Goal: Task Accomplishment & Management: Complete application form

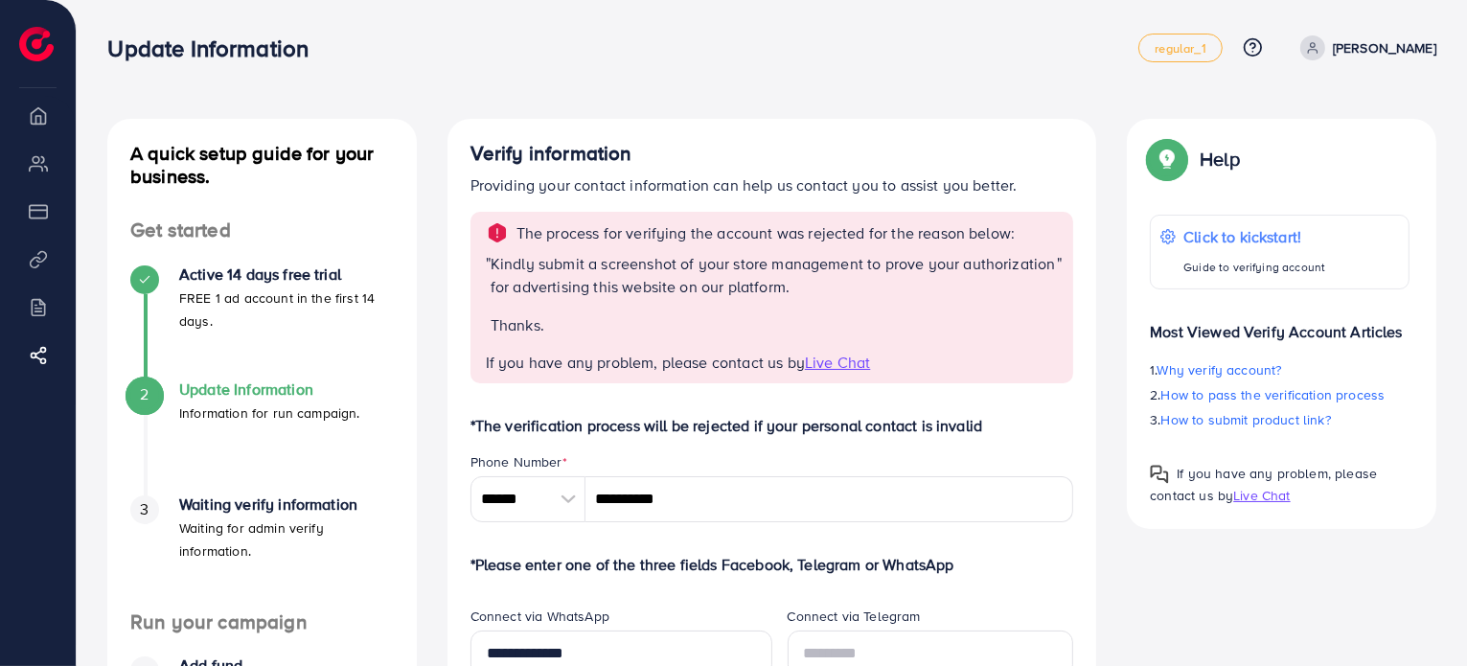
click at [855, 362] on span "Live Chat" at bounding box center [837, 362] width 65 height 21
click at [970, 333] on p "Thanks." at bounding box center [774, 324] width 566 height 23
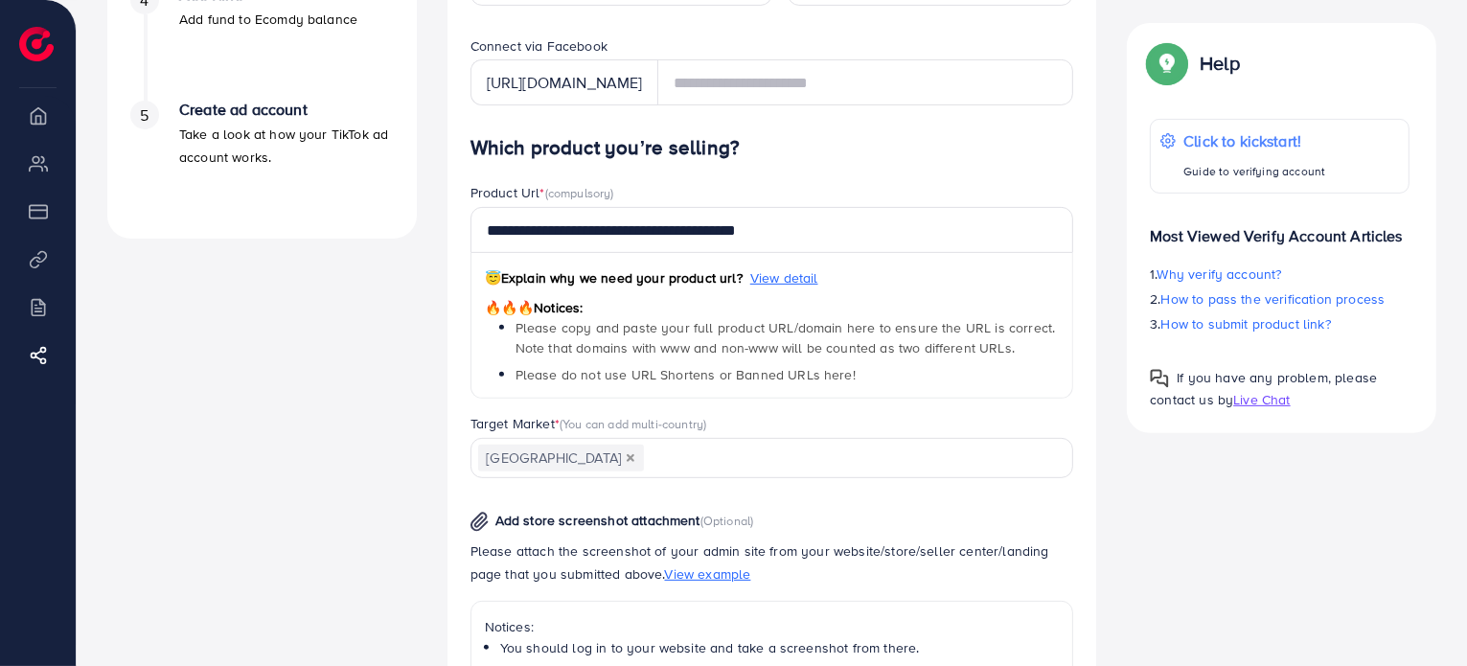
scroll to position [767, 0]
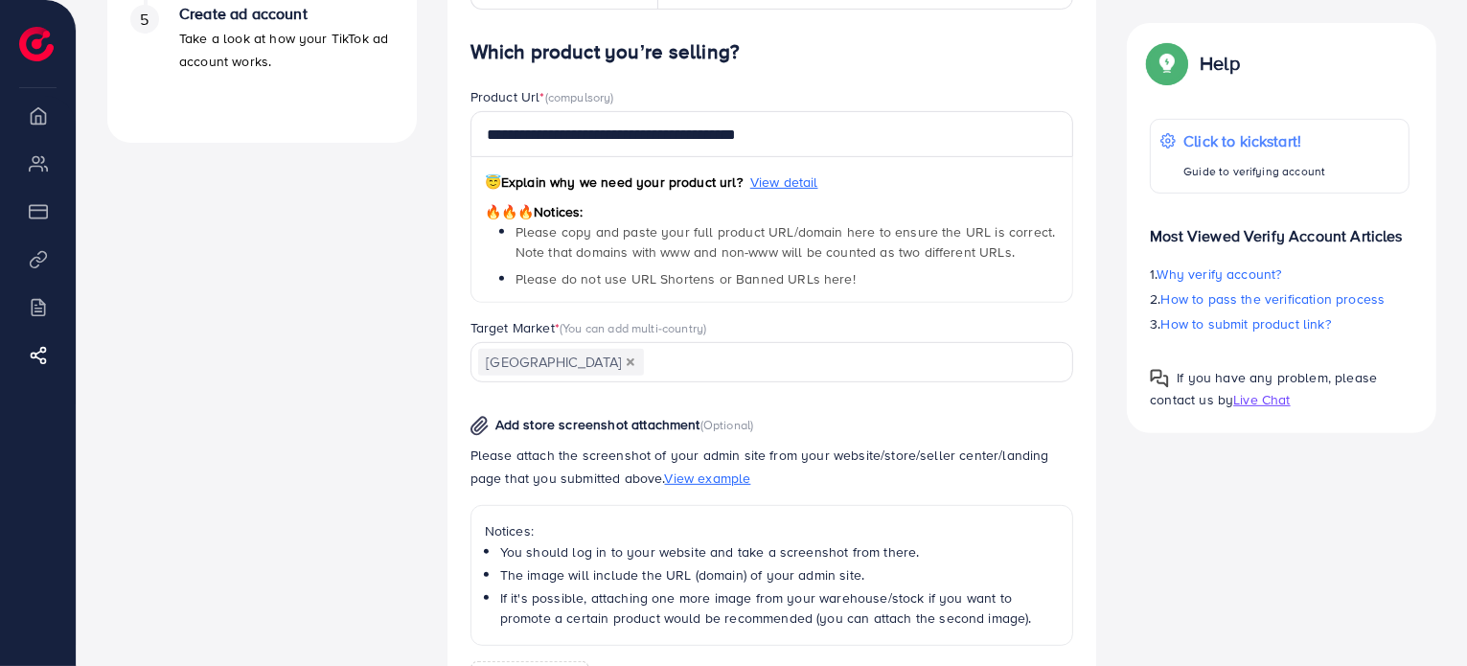
click at [701, 485] on span "View example" at bounding box center [708, 478] width 86 height 19
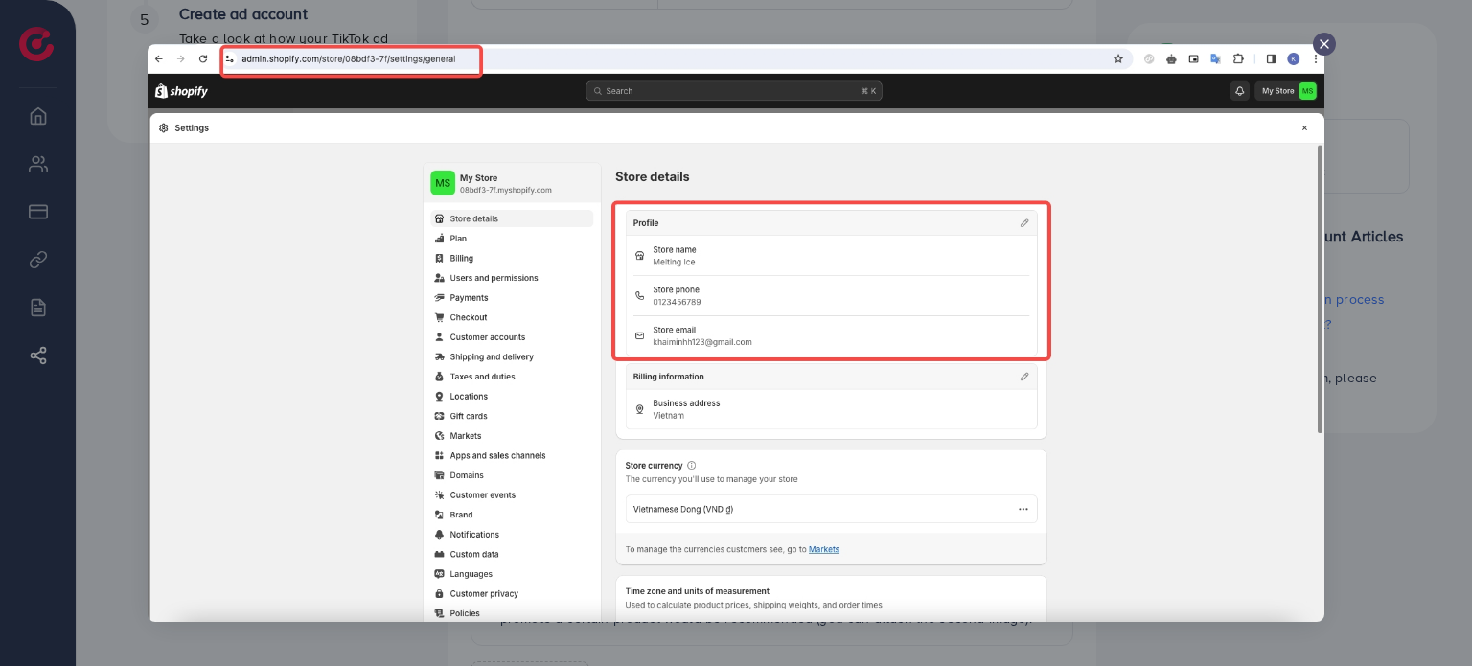
click at [1323, 52] on div at bounding box center [1324, 44] width 23 height 23
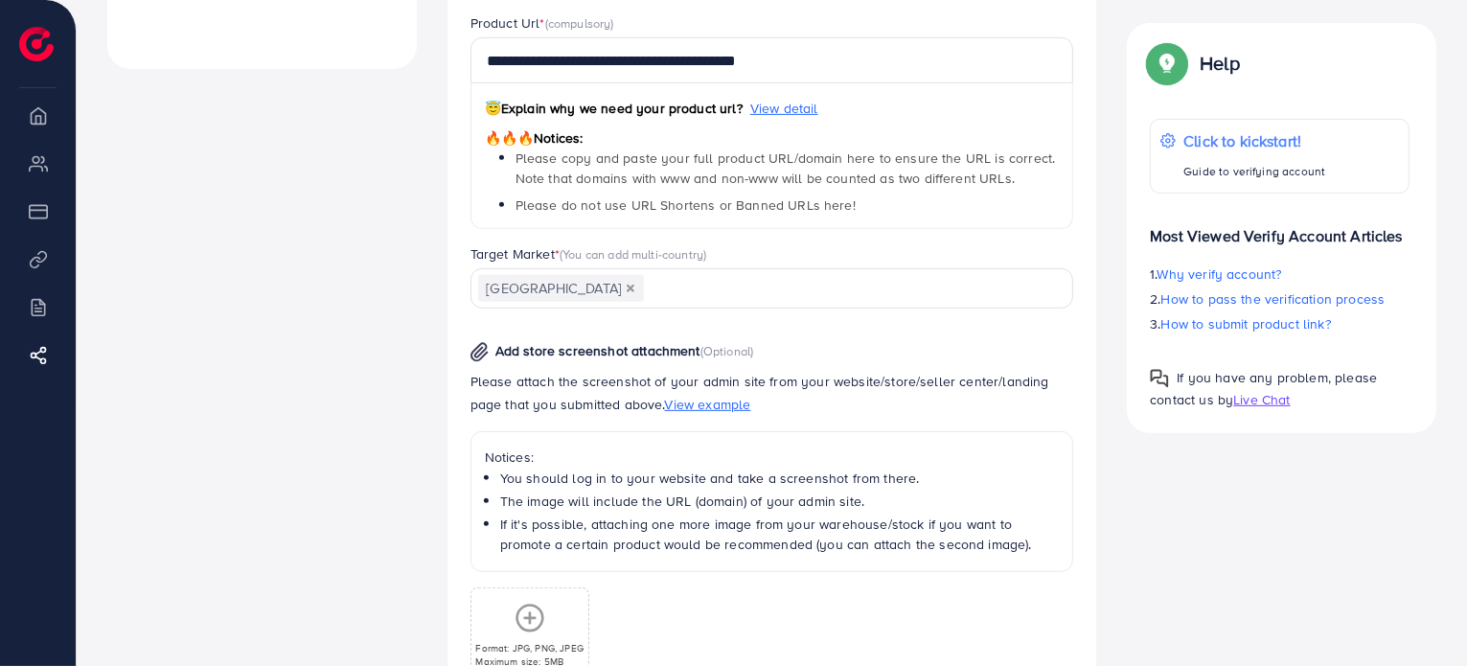
scroll to position [958, 0]
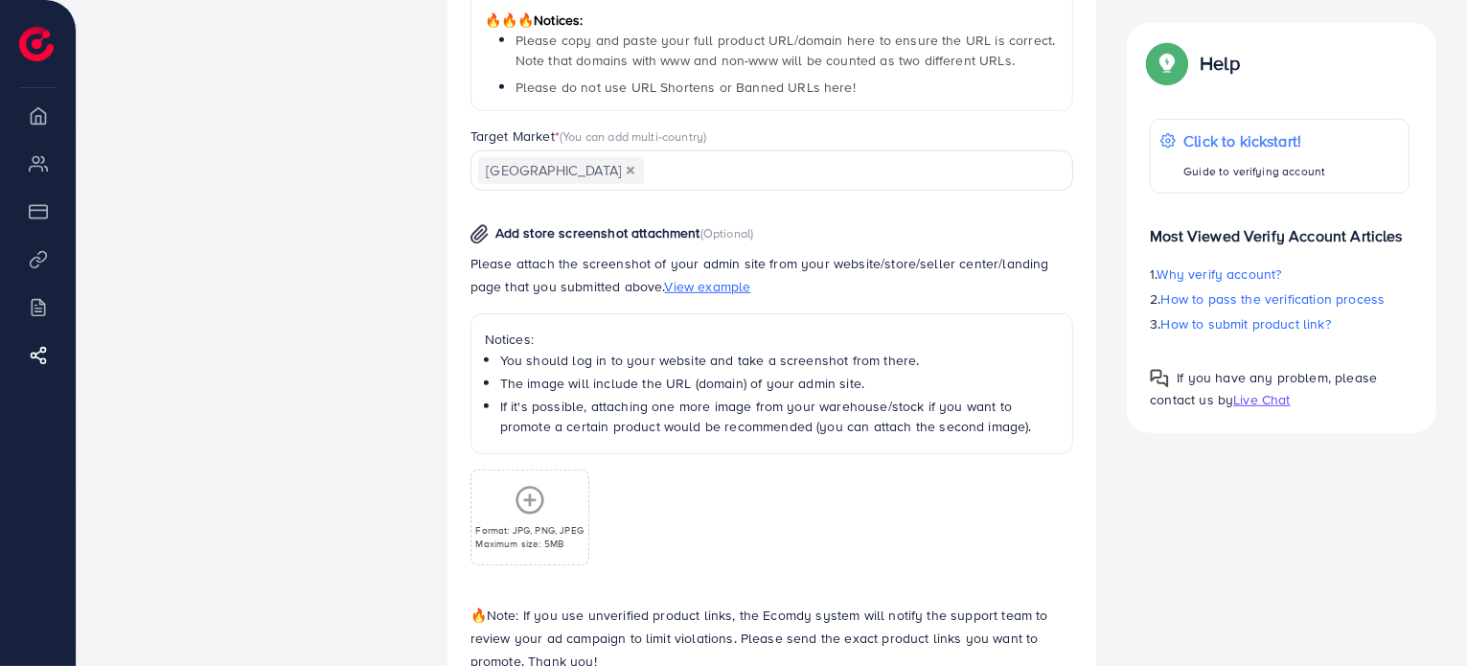
click at [552, 517] on div "Format: JPG, PNG, JPEG Maximum size: 5MB" at bounding box center [529, 517] width 116 height 65
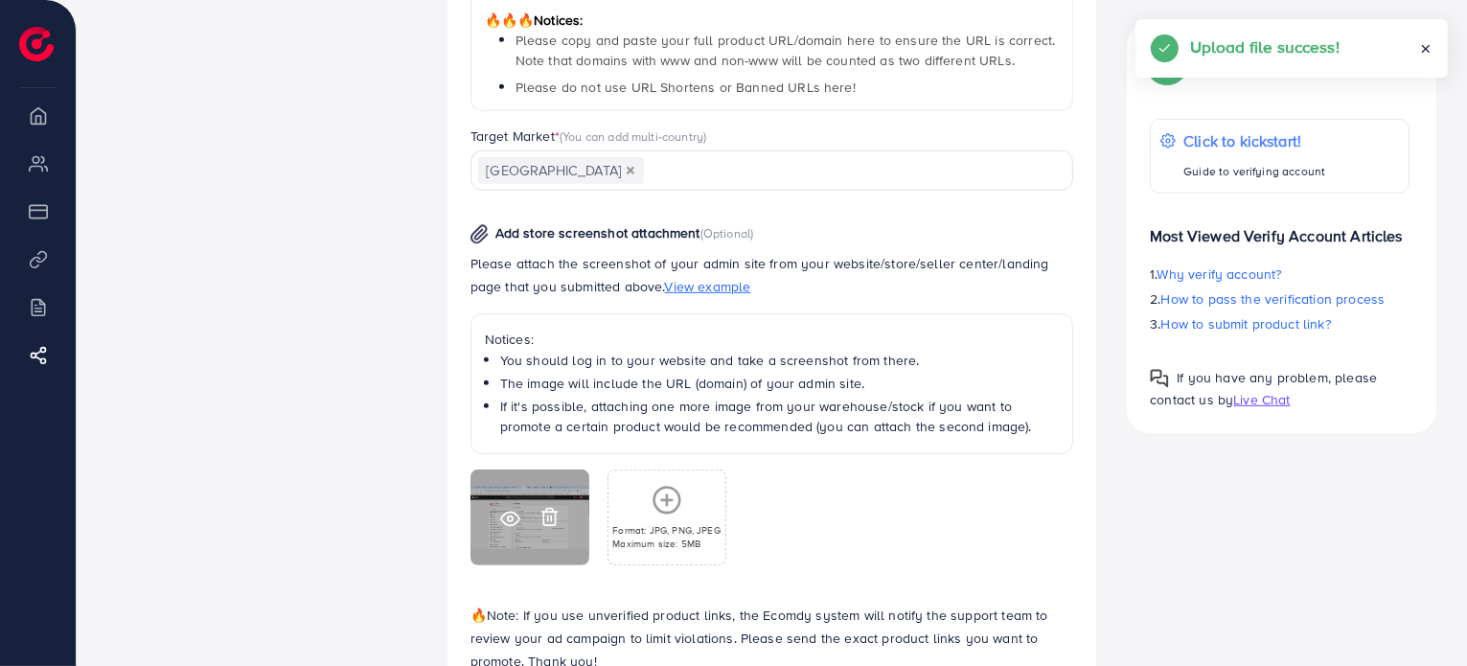
click at [552, 535] on div at bounding box center [530, 518] width 119 height 96
click at [505, 522] on icon at bounding box center [510, 518] width 18 height 13
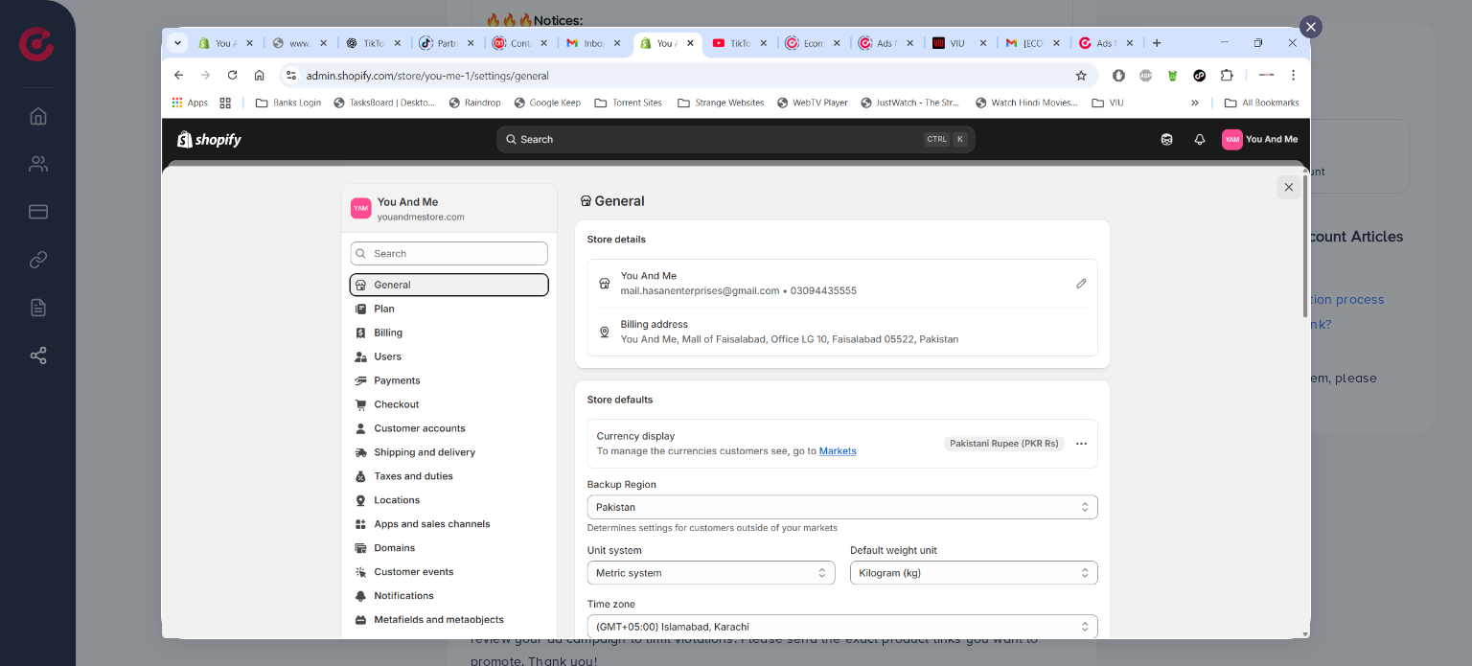
click at [1315, 33] on icon at bounding box center [1310, 26] width 15 height 15
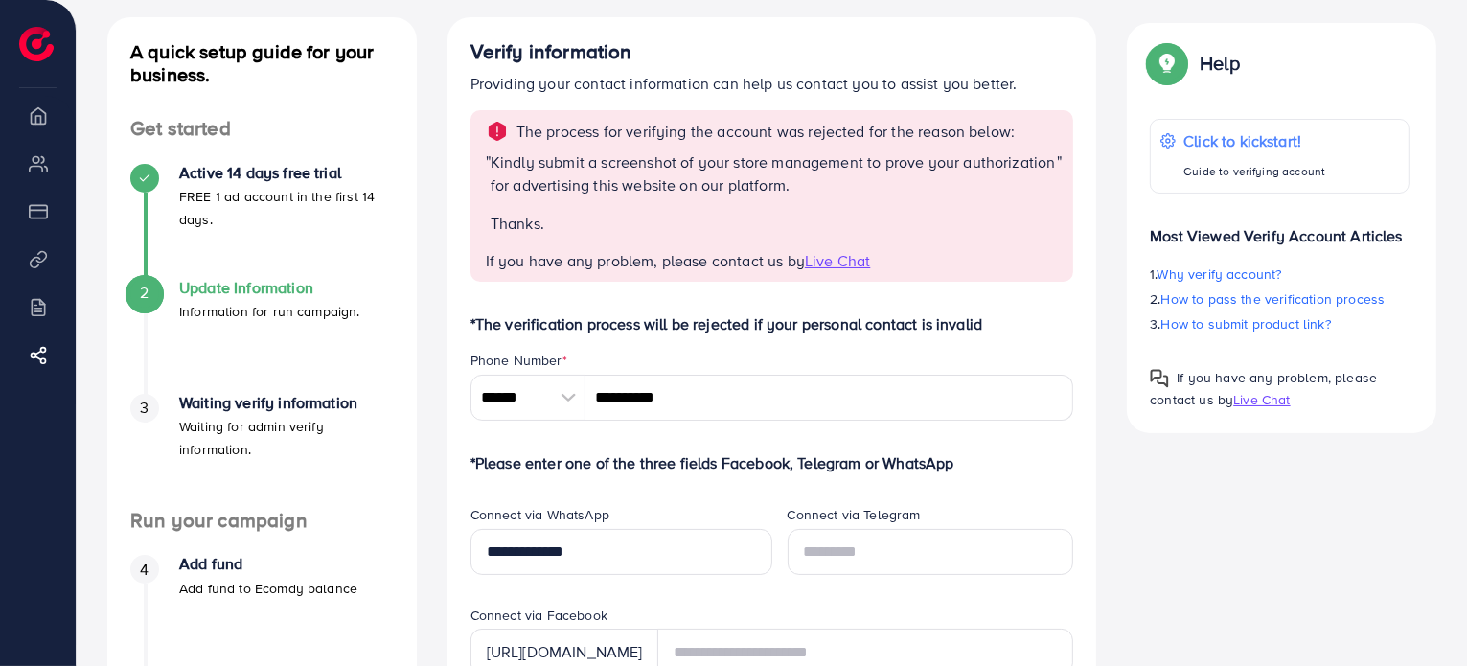
scroll to position [0, 0]
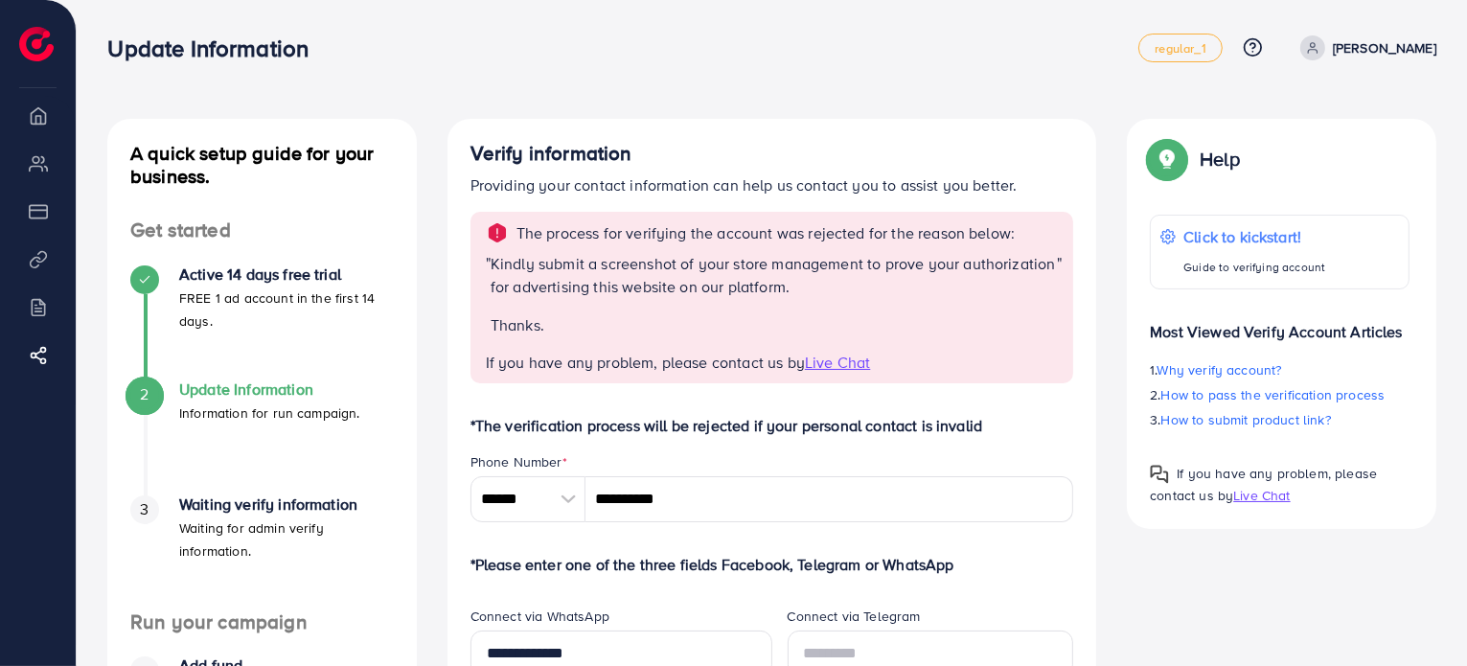
click at [842, 356] on span "Live Chat" at bounding box center [837, 362] width 65 height 21
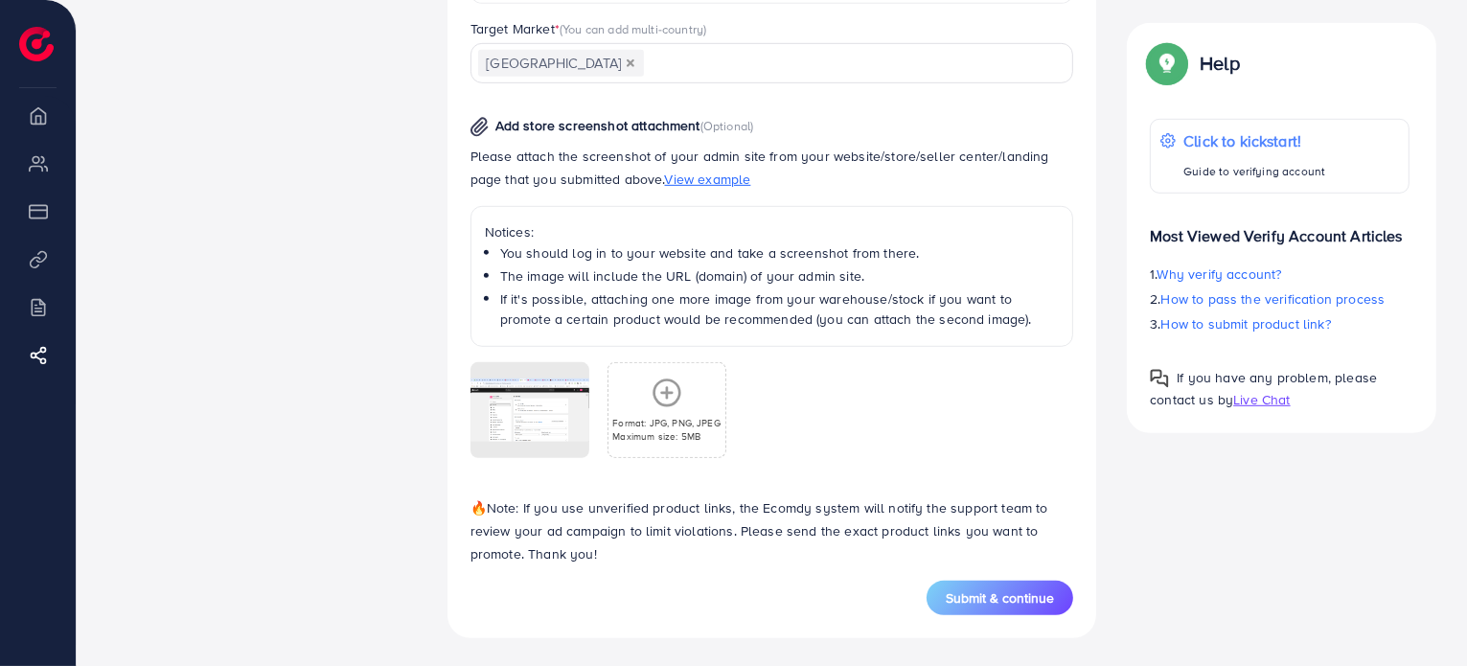
scroll to position [1066, 0]
click at [1020, 597] on span "Submit & continue" at bounding box center [1000, 597] width 108 height 19
click at [1033, 593] on span "Submit & continue" at bounding box center [1000, 597] width 108 height 19
click at [1012, 599] on span "Submit & continue" at bounding box center [1000, 597] width 108 height 19
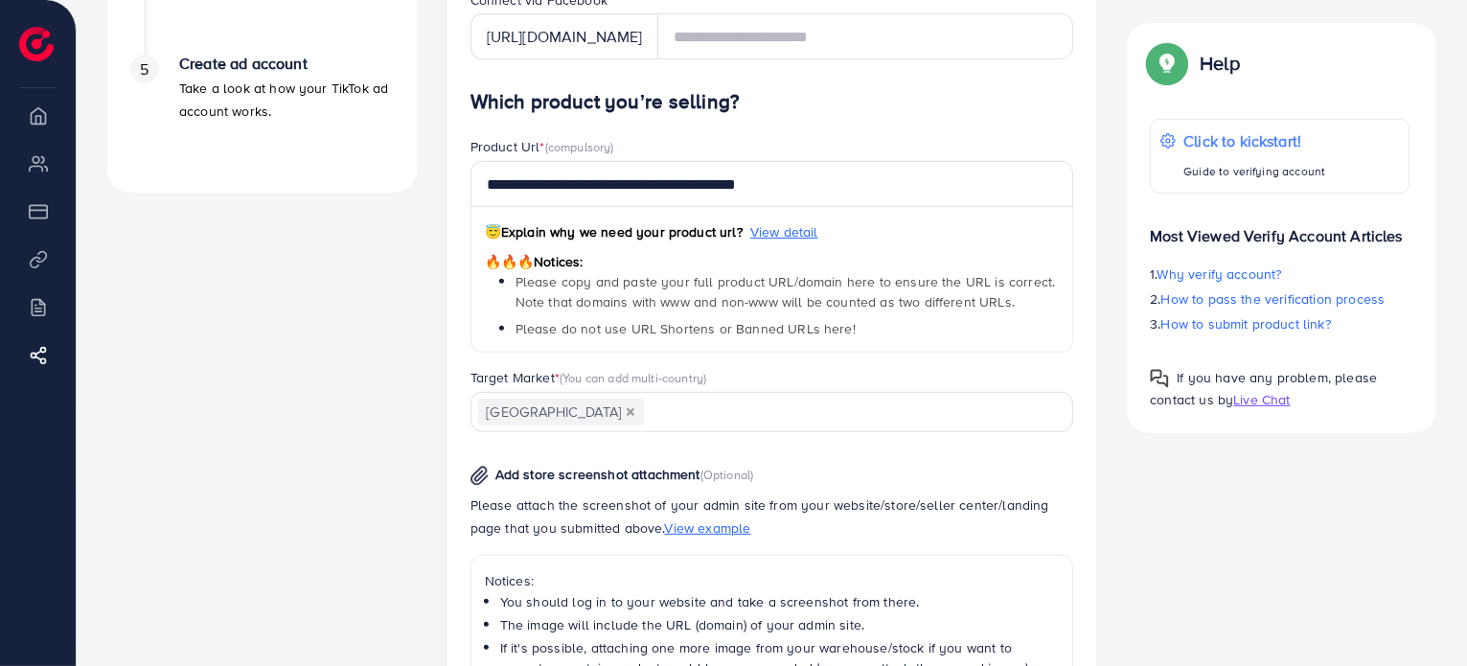
scroll to position [682, 0]
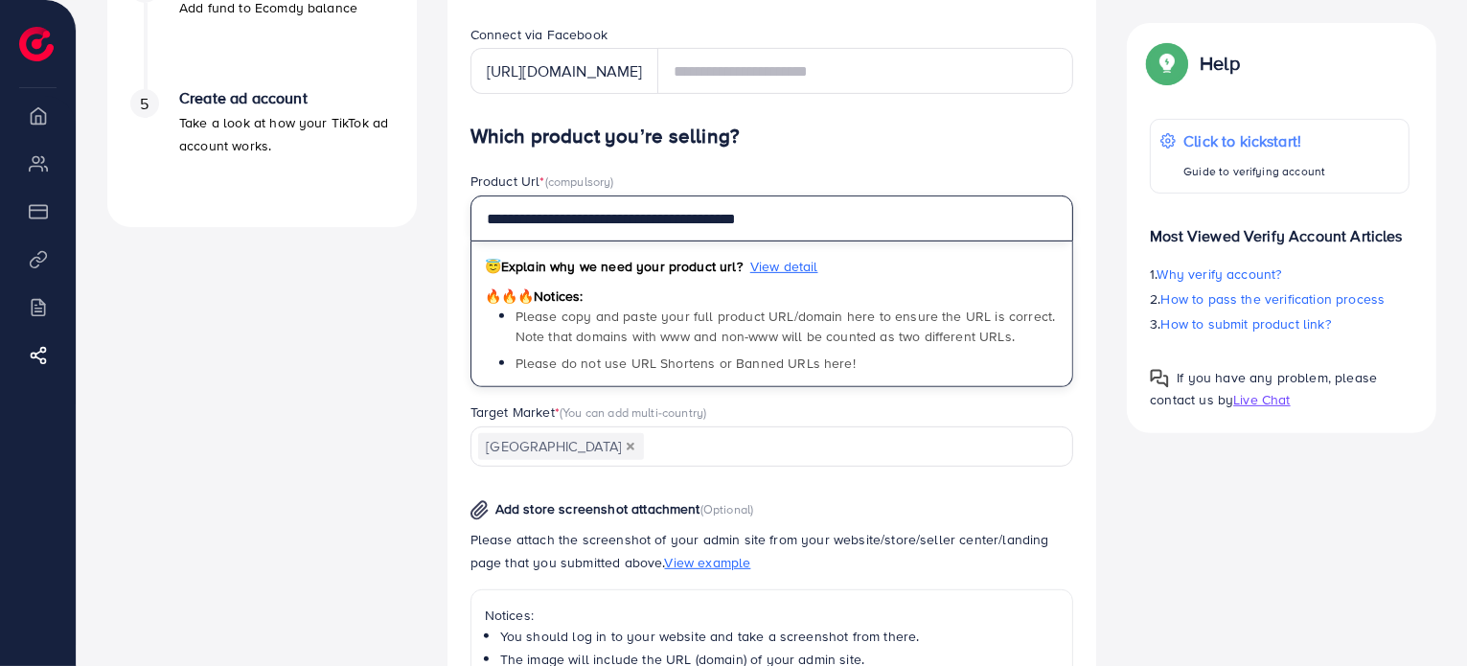
drag, startPoint x: 799, startPoint y: 225, endPoint x: 364, endPoint y: 220, distance: 435.1
click at [364, 220] on div "A quick setup guide for your business. Get started Active 14 days free trial FR…" at bounding box center [772, 229] width 1360 height 1585
paste input "text"
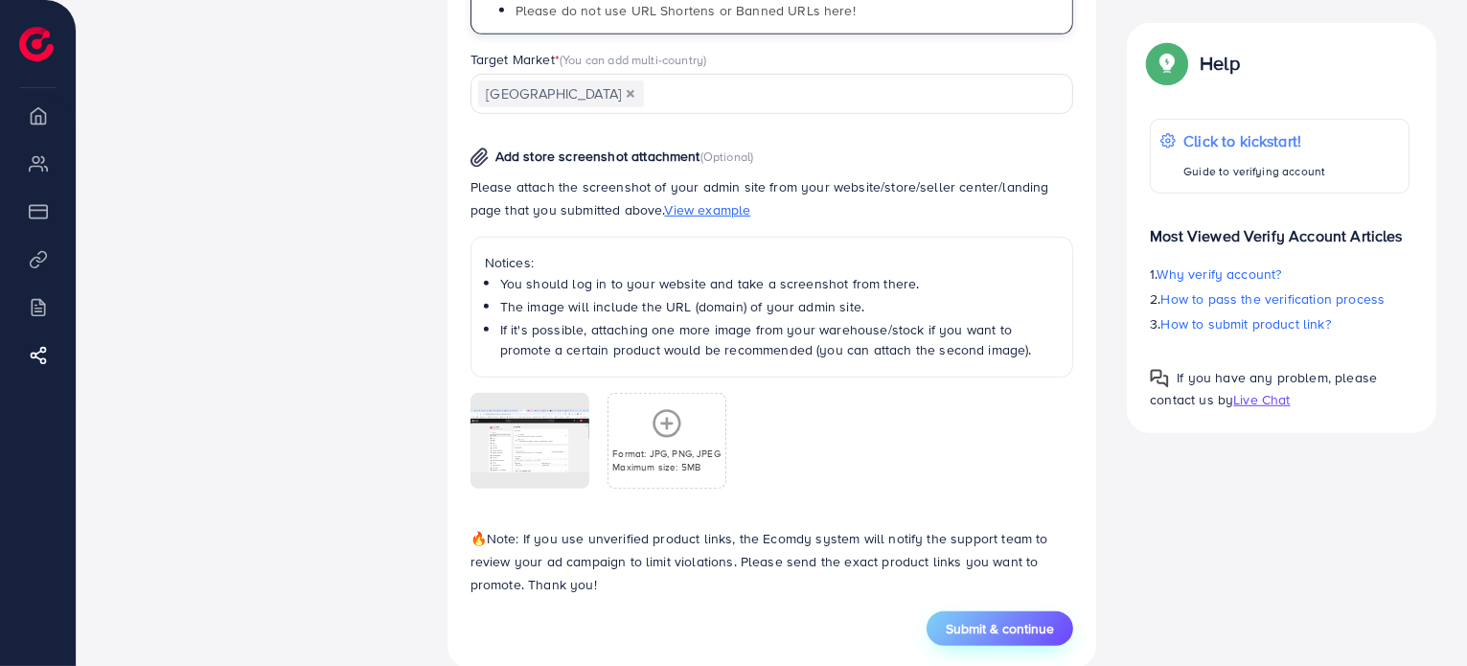
scroll to position [1066, 0]
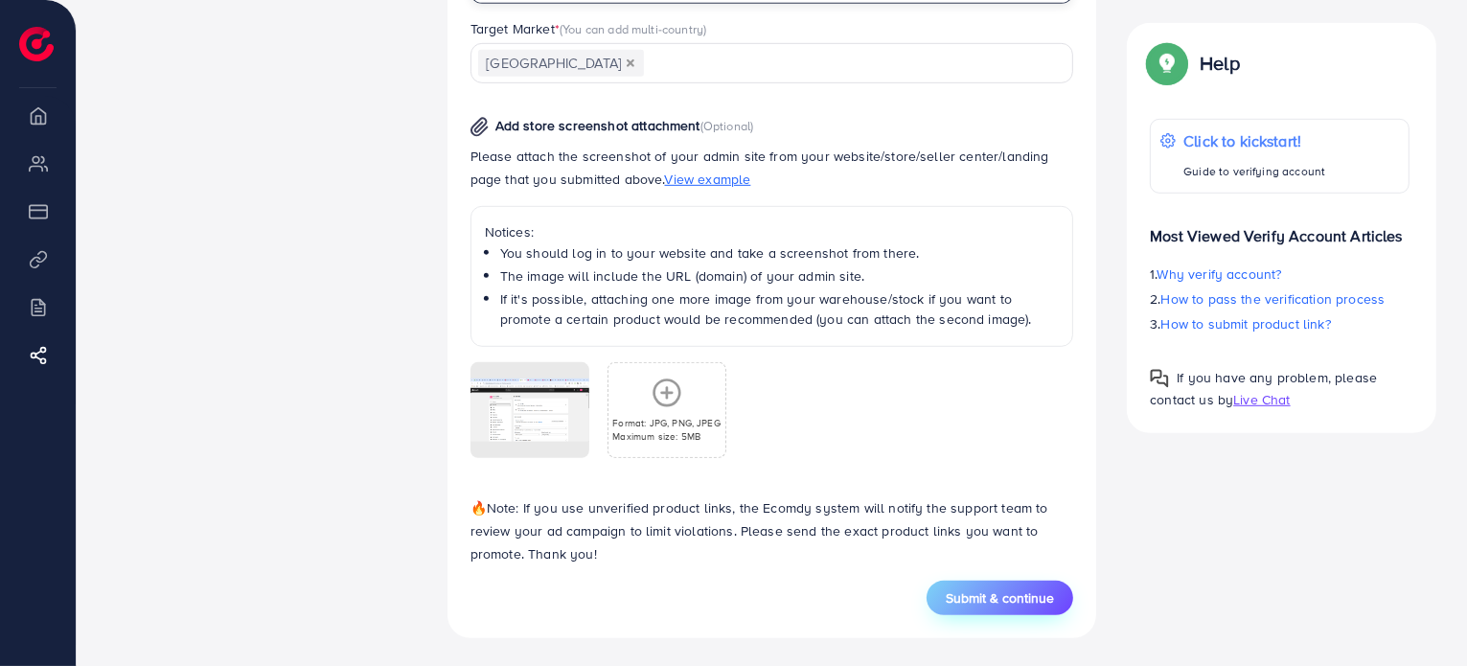
click at [1021, 602] on span "Submit & continue" at bounding box center [1000, 597] width 108 height 19
click at [989, 597] on span "Submit & continue" at bounding box center [1000, 597] width 108 height 19
click at [1017, 603] on span "Submit & continue" at bounding box center [1000, 597] width 108 height 19
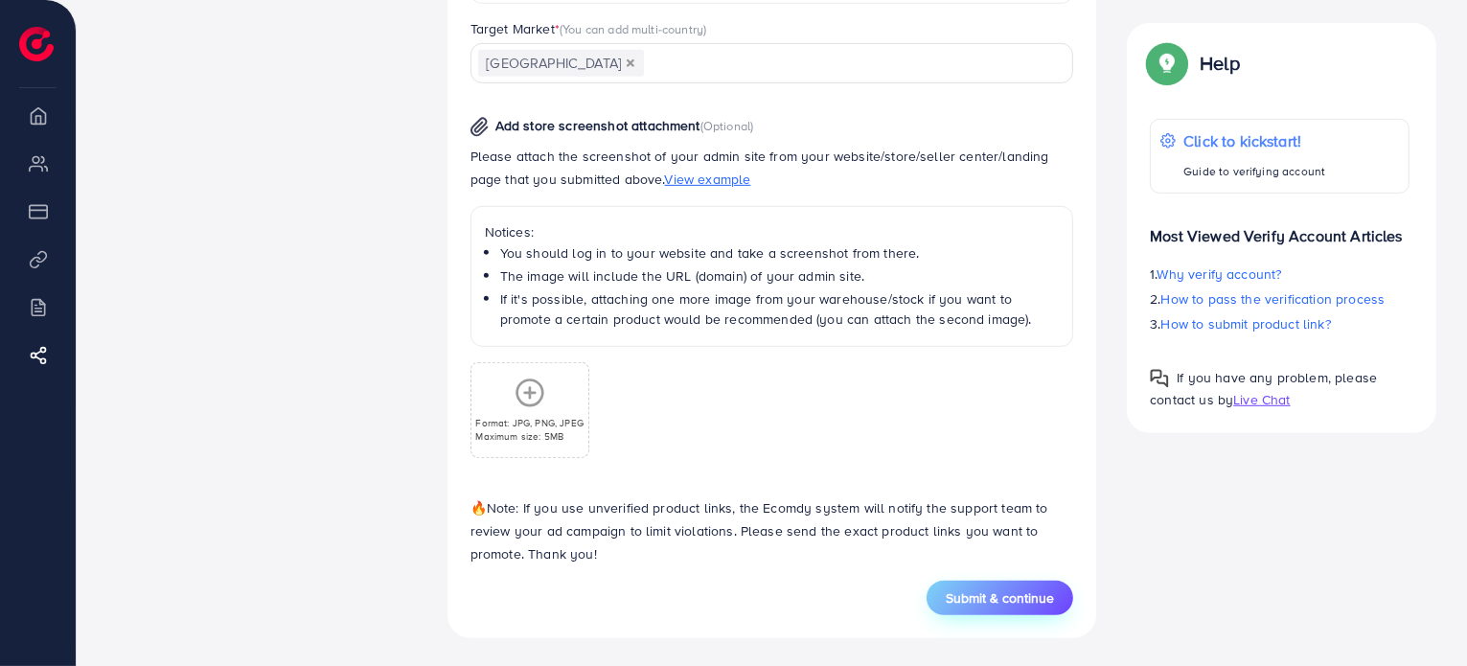
type input "**********"
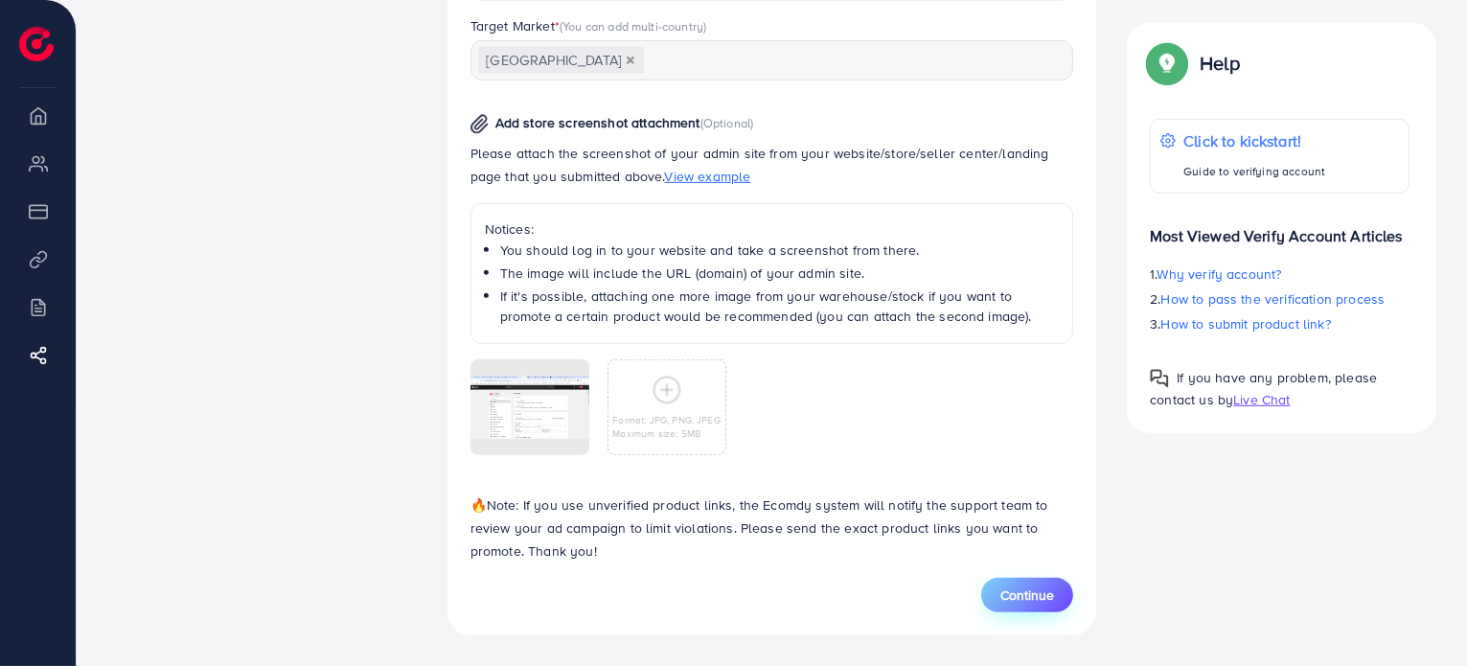
scroll to position [958, 0]
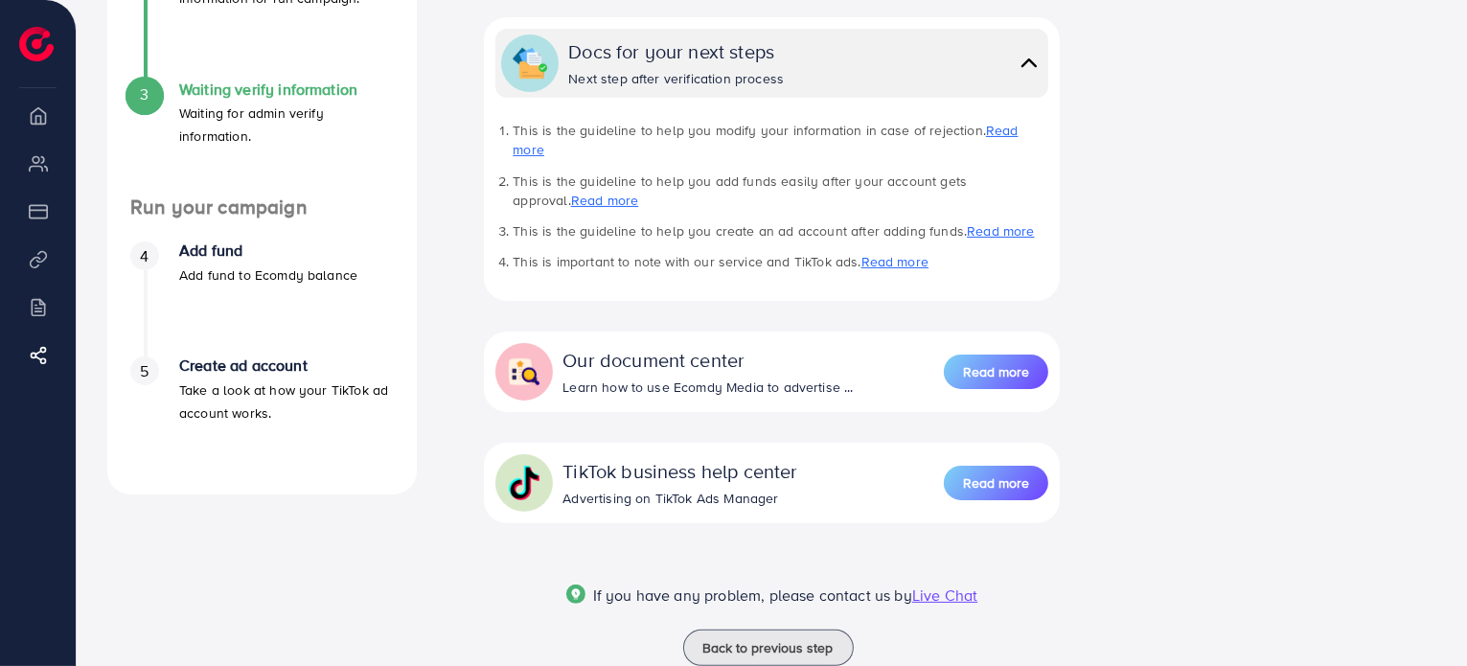
scroll to position [448, 0]
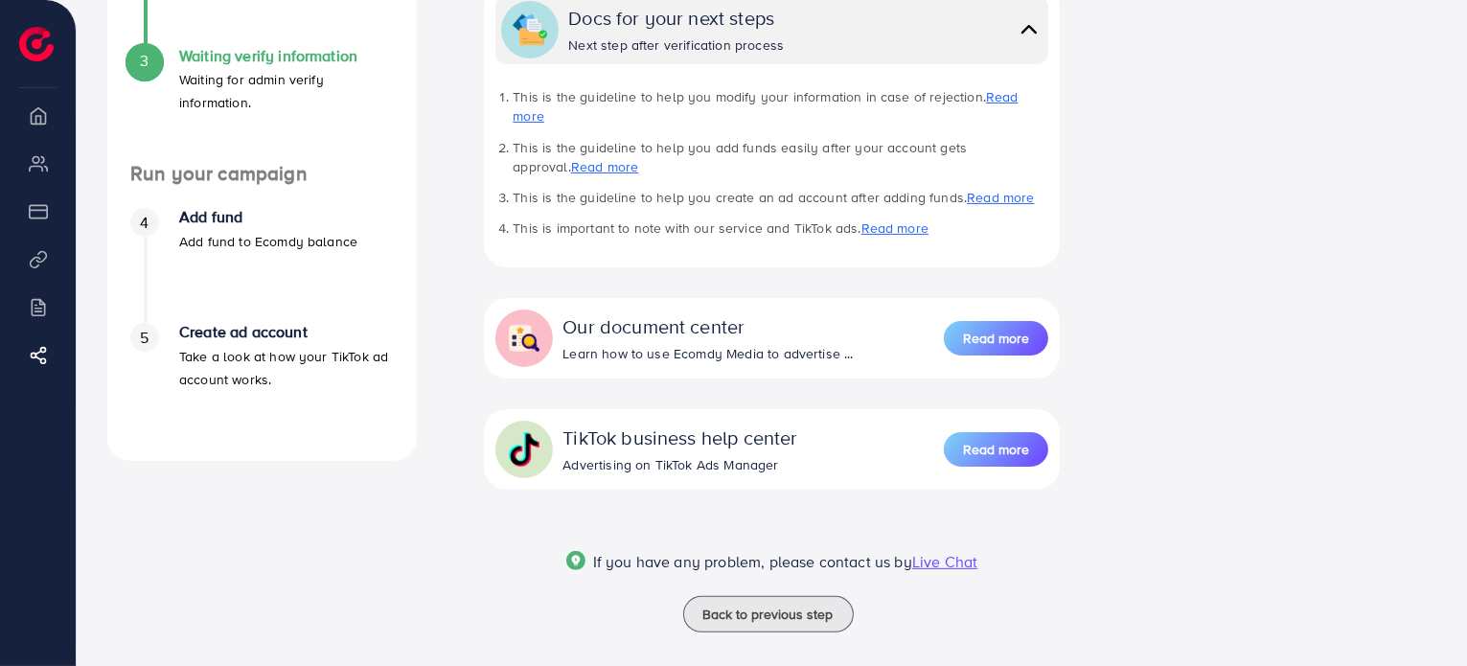
click at [1099, 72] on div "Thank you for your submission! Thank you for your submission! Our team will rev…" at bounding box center [772, 162] width 680 height 985
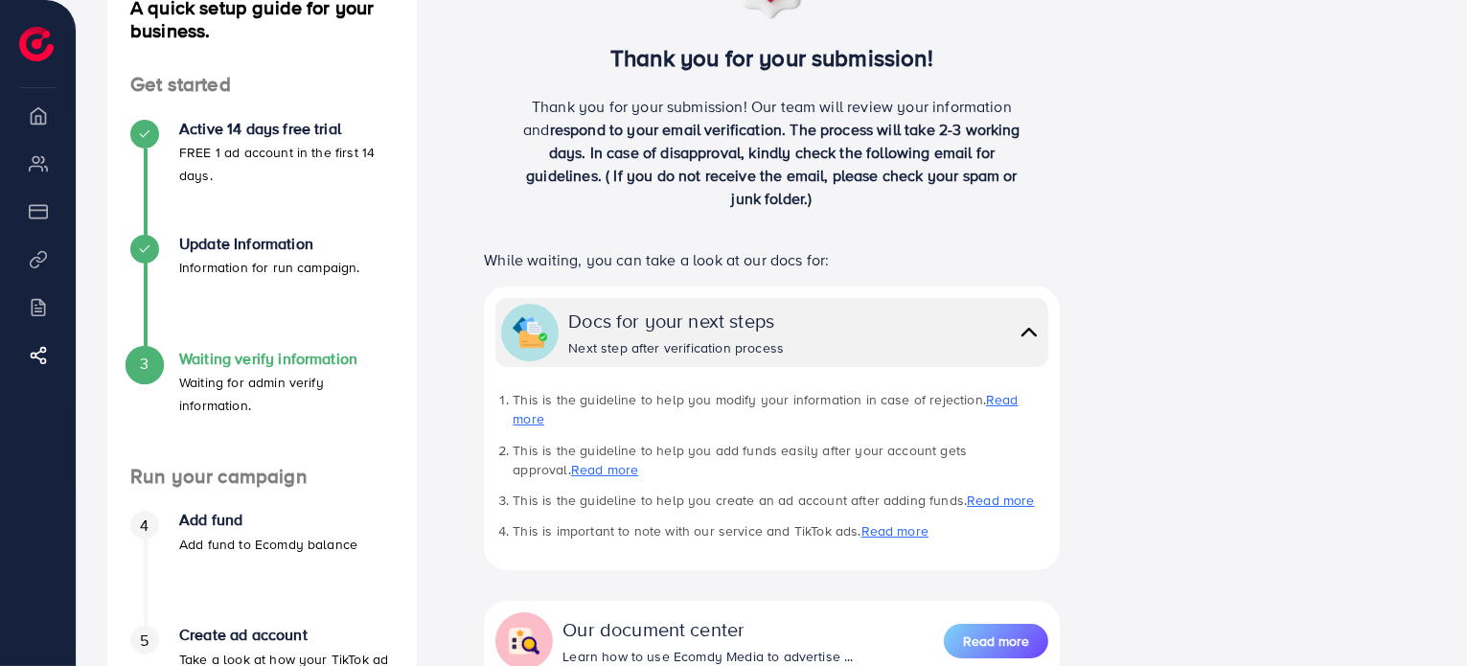
scroll to position [383, 0]
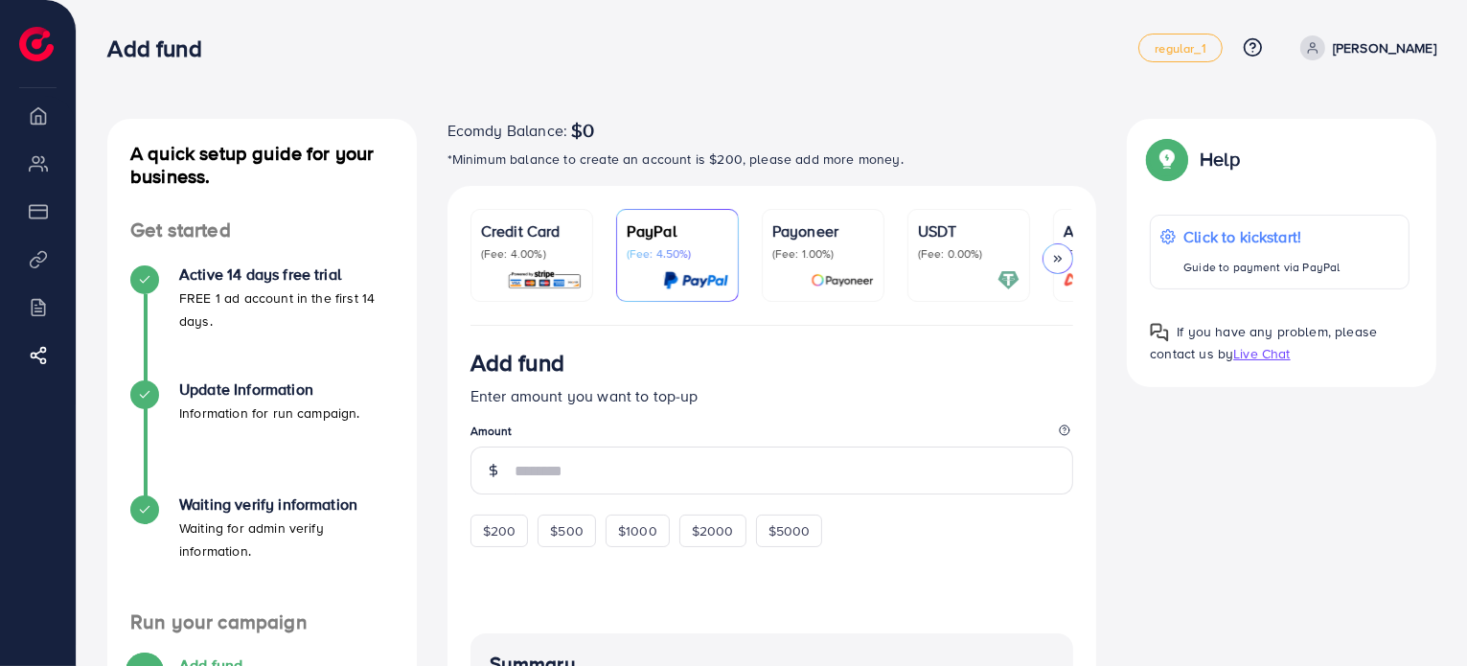
click at [539, 237] on p "Credit Card" at bounding box center [532, 230] width 102 height 23
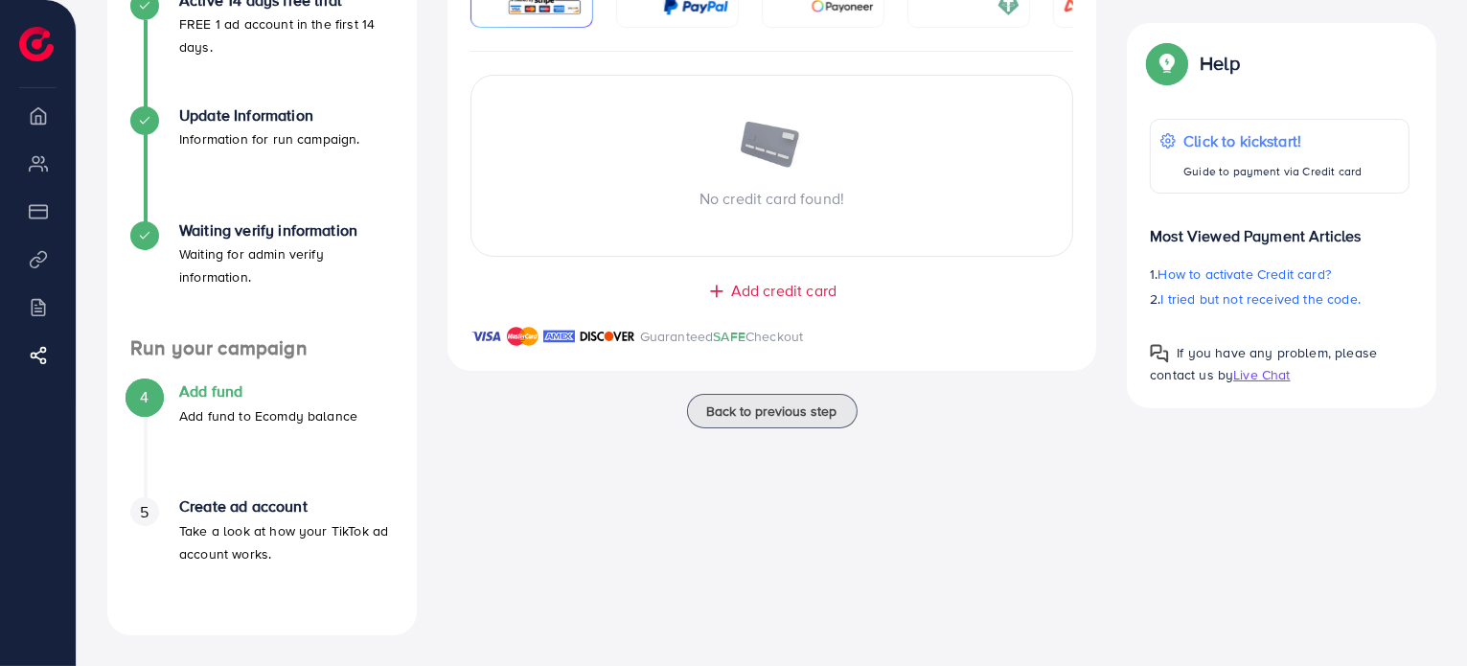
scroll to position [82, 0]
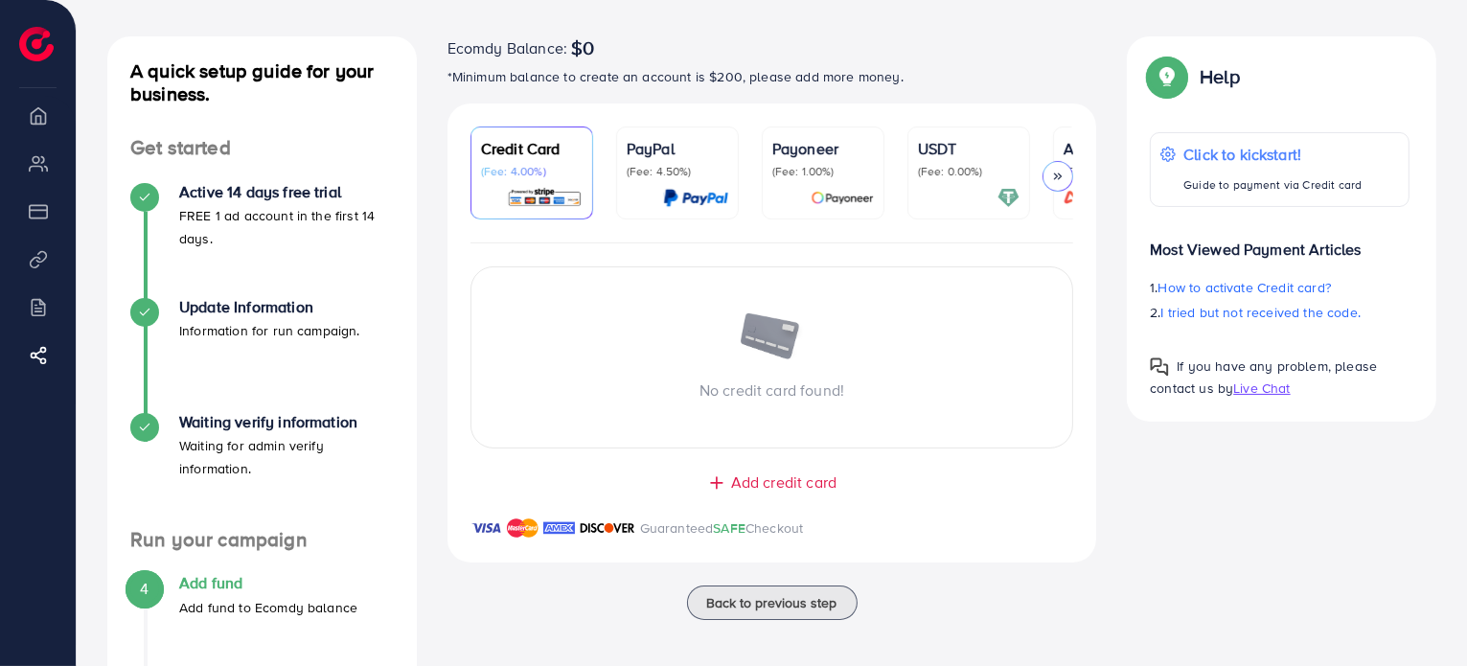
click at [680, 137] on p "PayPal" at bounding box center [678, 148] width 102 height 23
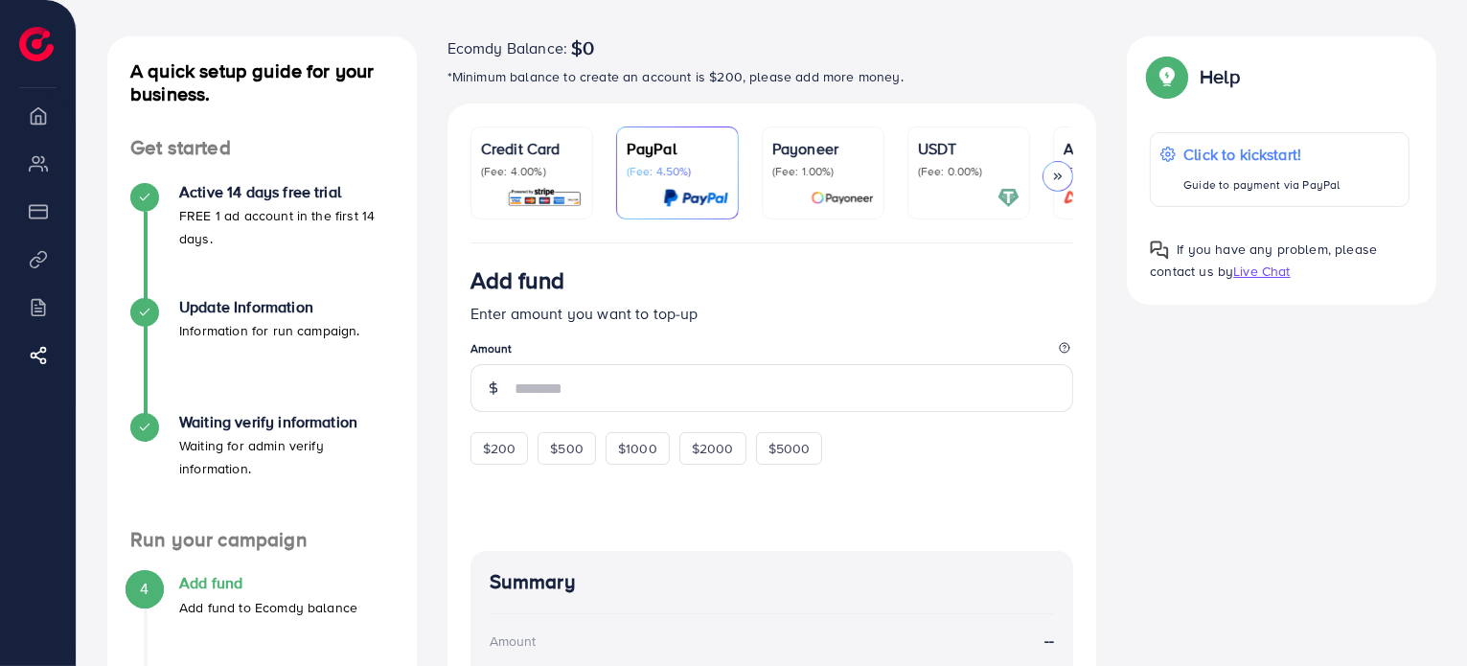
click at [578, 162] on div "Credit Card (Fee: 4.00%)" at bounding box center [532, 158] width 102 height 42
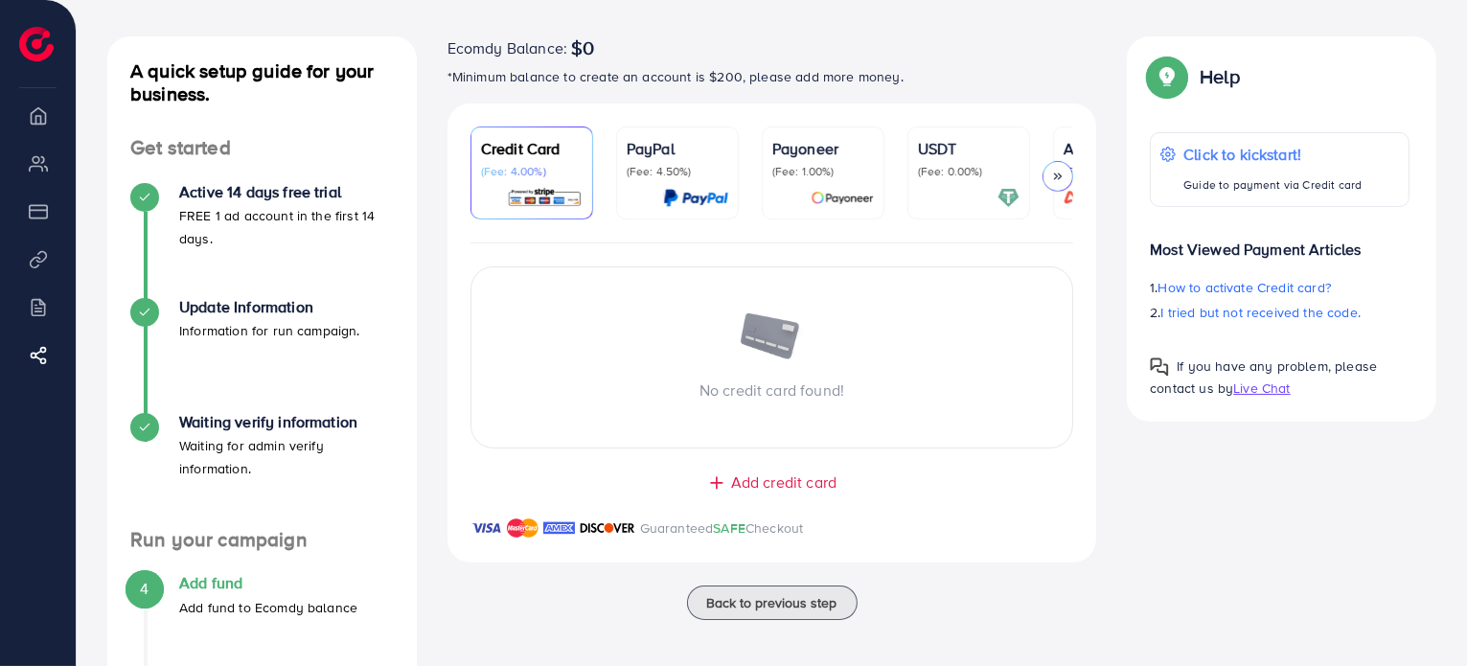
click at [828, 484] on span "Add credit card" at bounding box center [783, 482] width 105 height 22
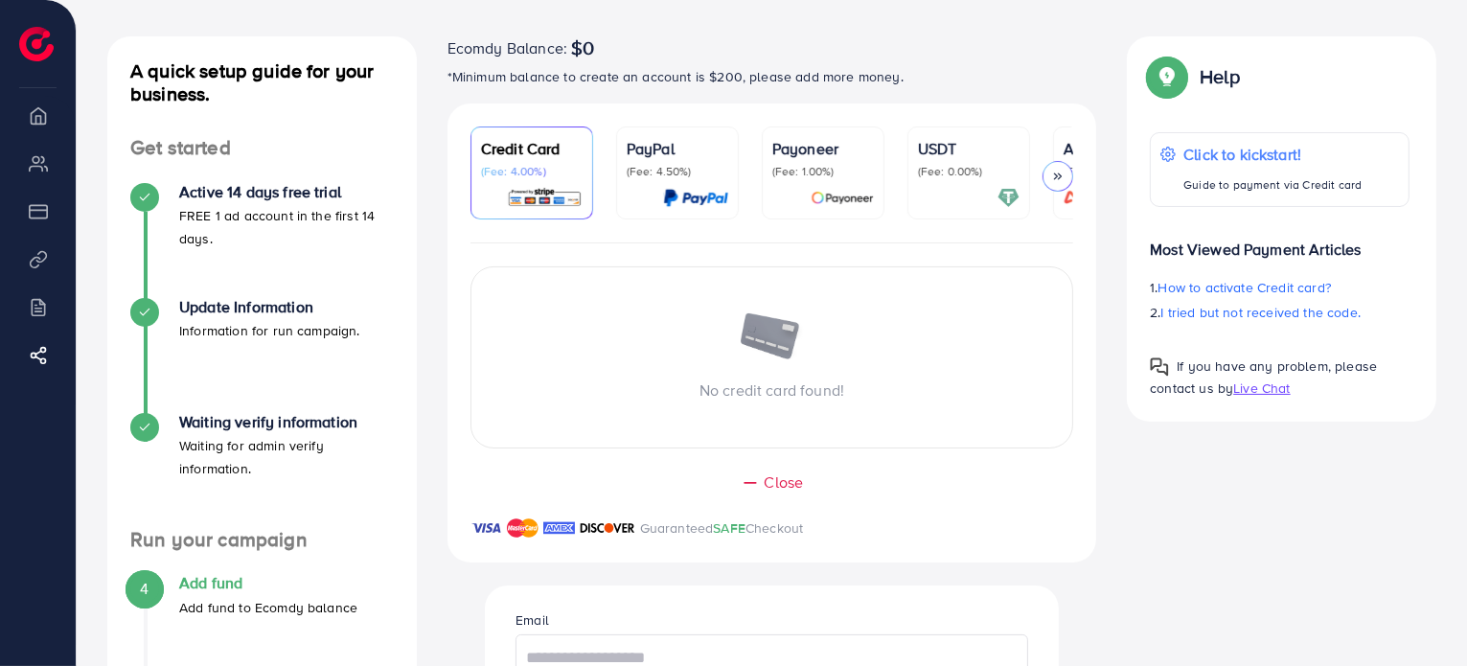
click at [793, 483] on span "Close" at bounding box center [784, 482] width 39 height 22
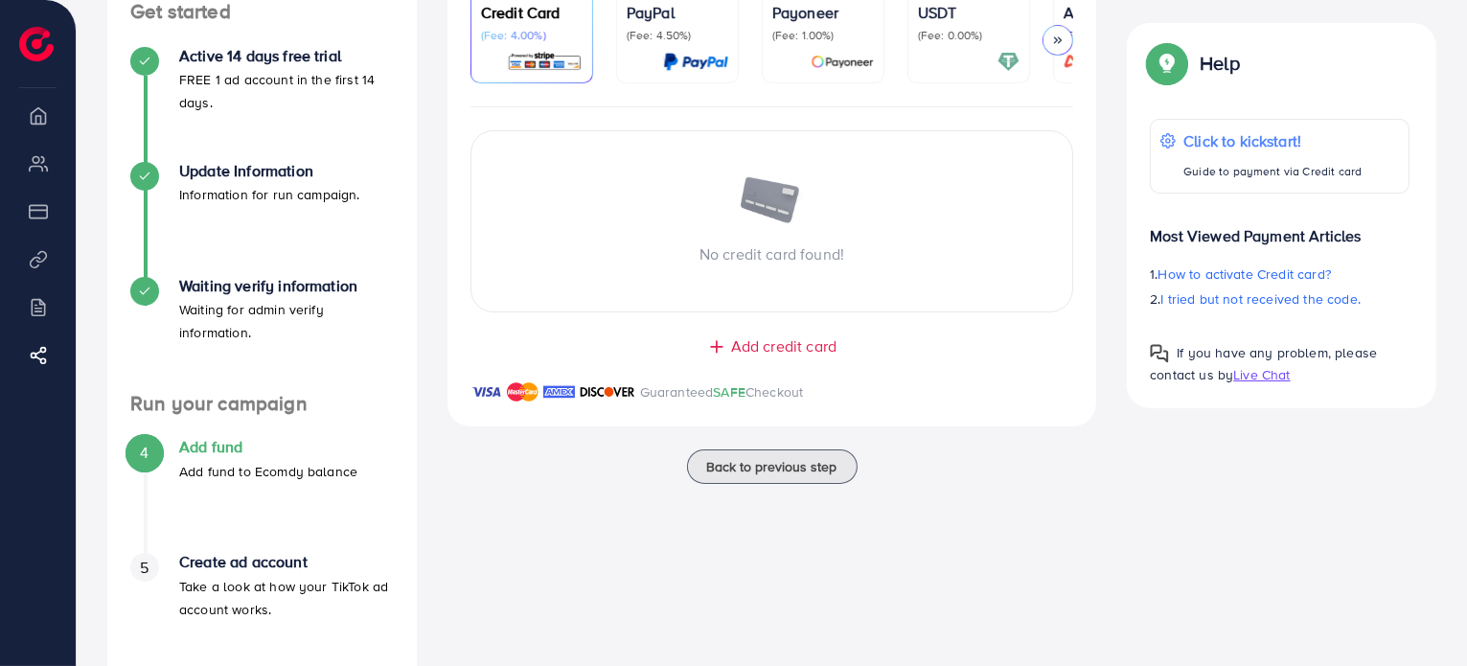
scroll to position [274, 0]
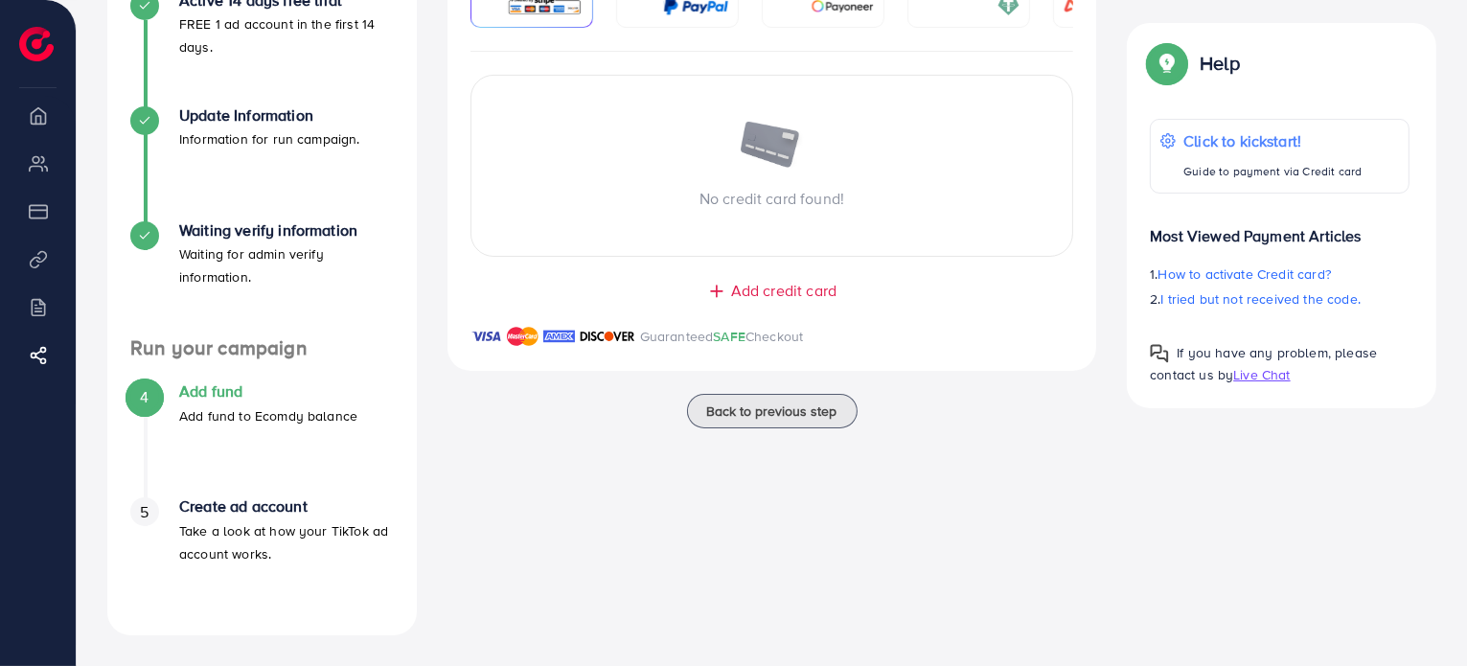
click at [819, 302] on span "Add credit card" at bounding box center [783, 291] width 105 height 22
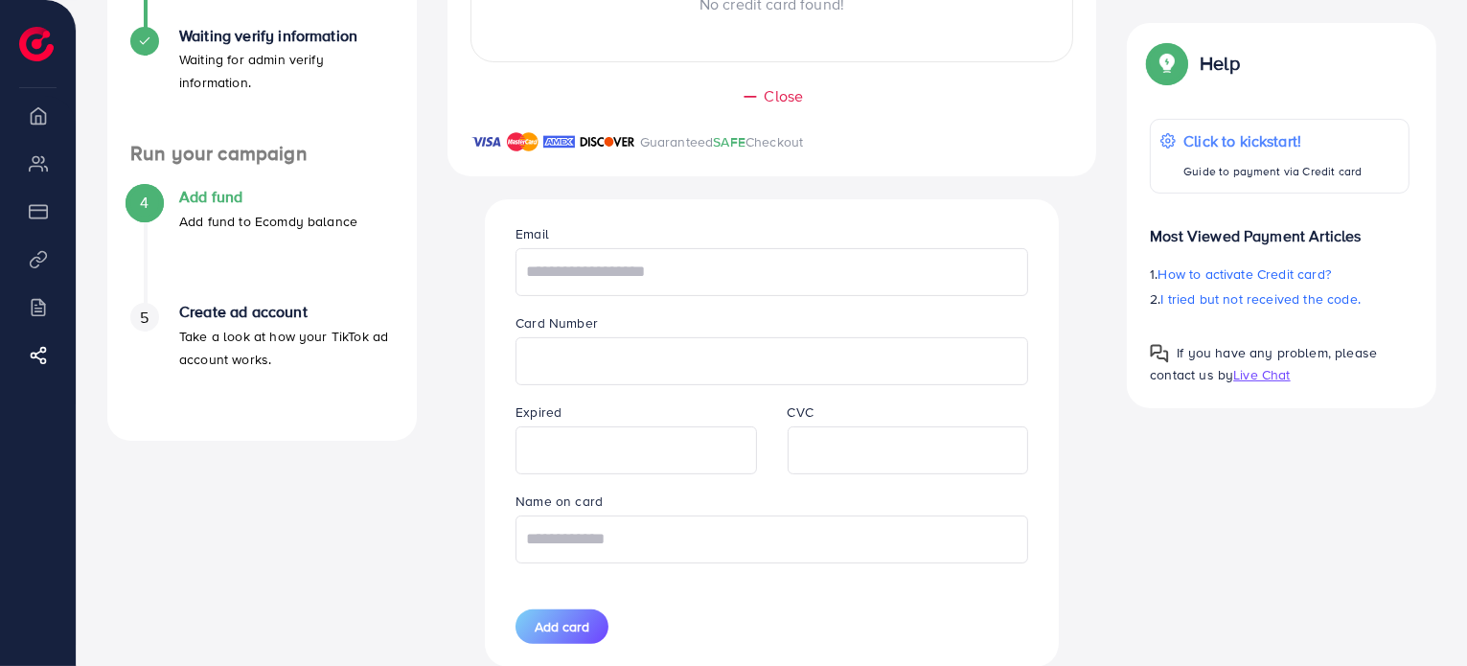
scroll to position [562, 0]
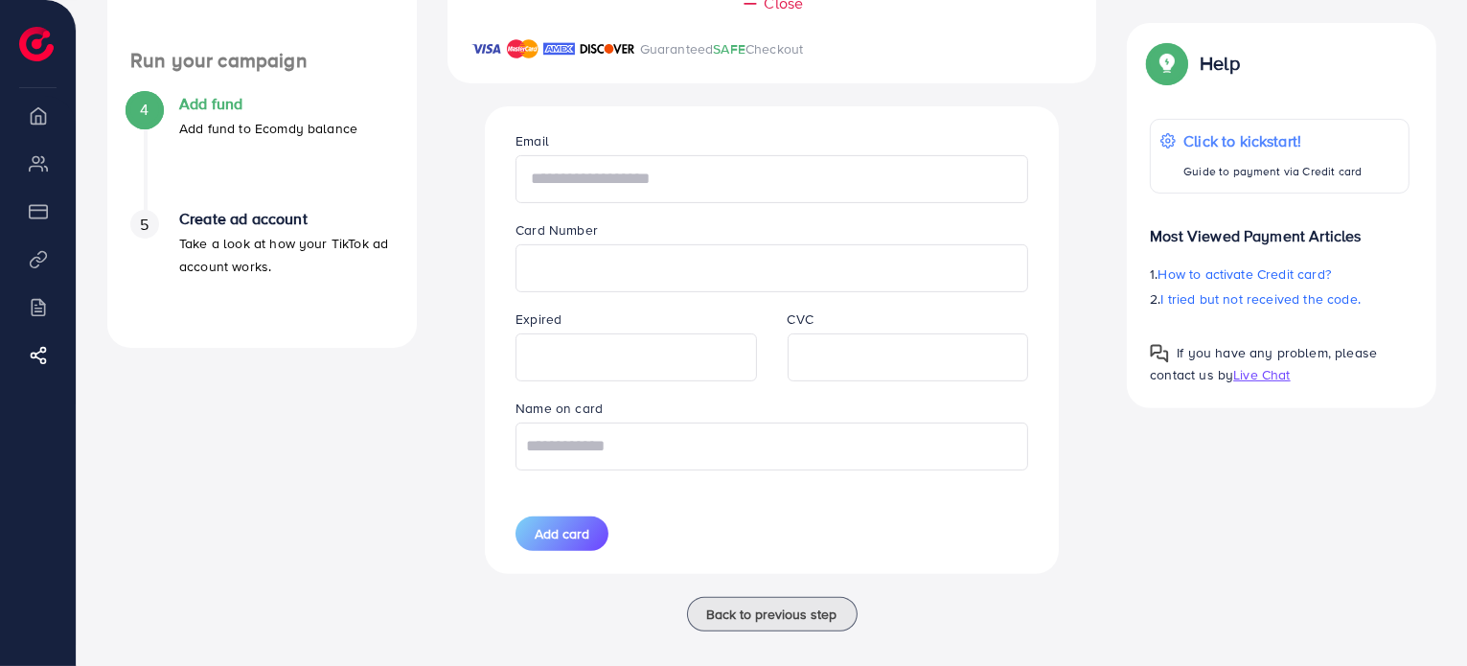
click at [671, 165] on input "text" at bounding box center [772, 179] width 513 height 48
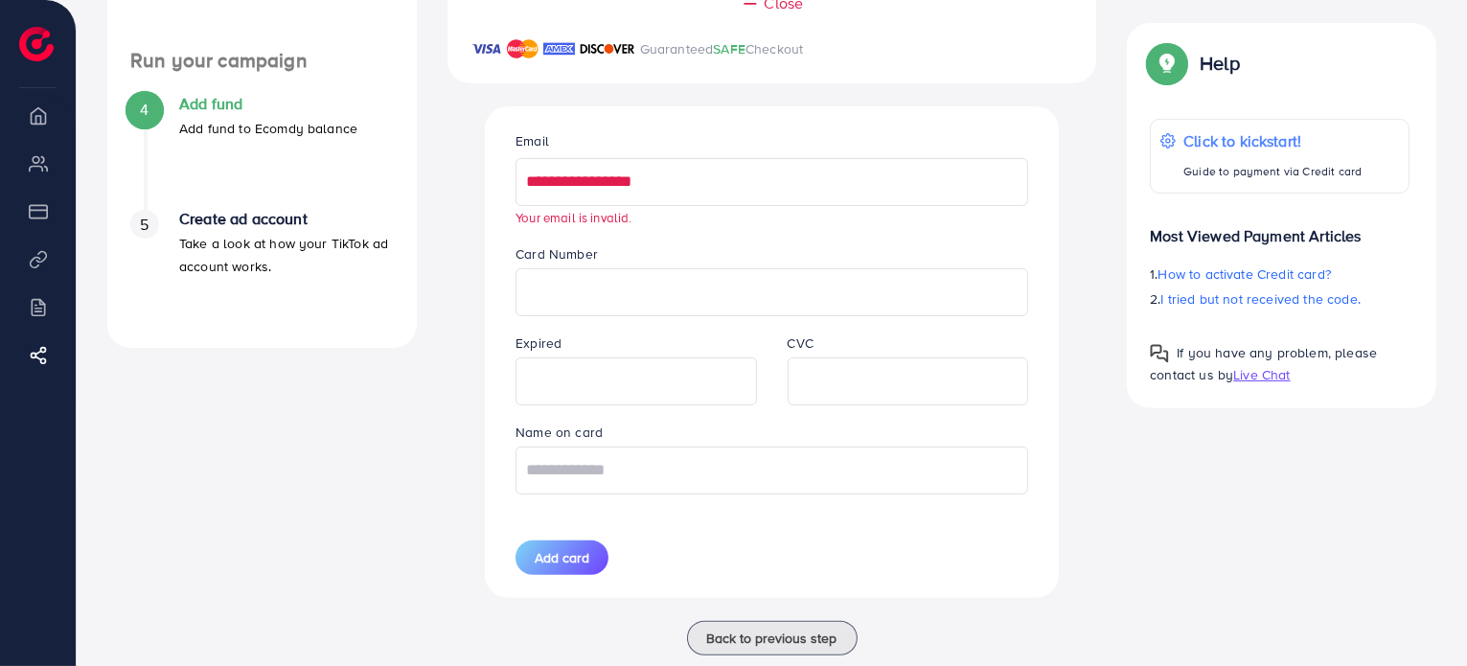
drag, startPoint x: 722, startPoint y: 179, endPoint x: 517, endPoint y: 183, distance: 204.1
click at [517, 183] on input "**********" at bounding box center [772, 182] width 513 height 48
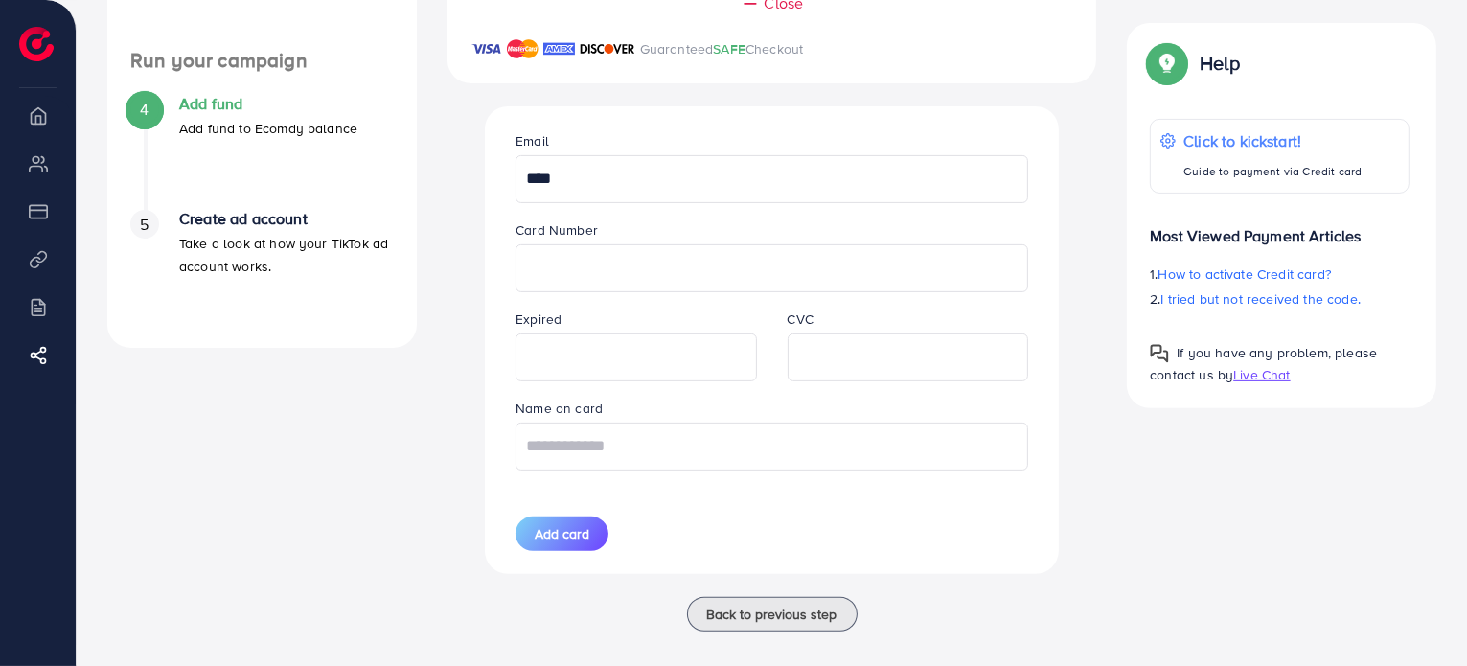
type input "**********"
click at [661, 467] on input "text" at bounding box center [772, 447] width 513 height 48
type input "*"
type input "**********"
click at [575, 536] on span "Add card" at bounding box center [562, 533] width 55 height 19
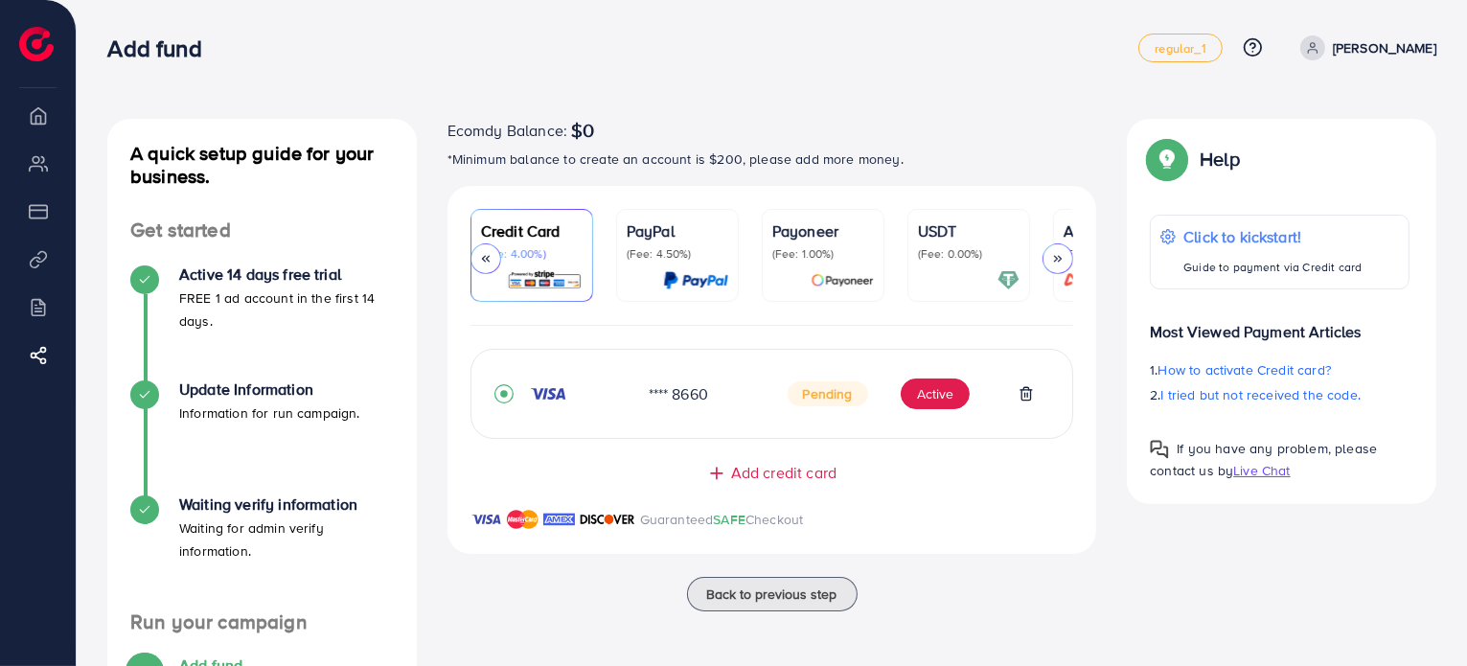
scroll to position [0, 102]
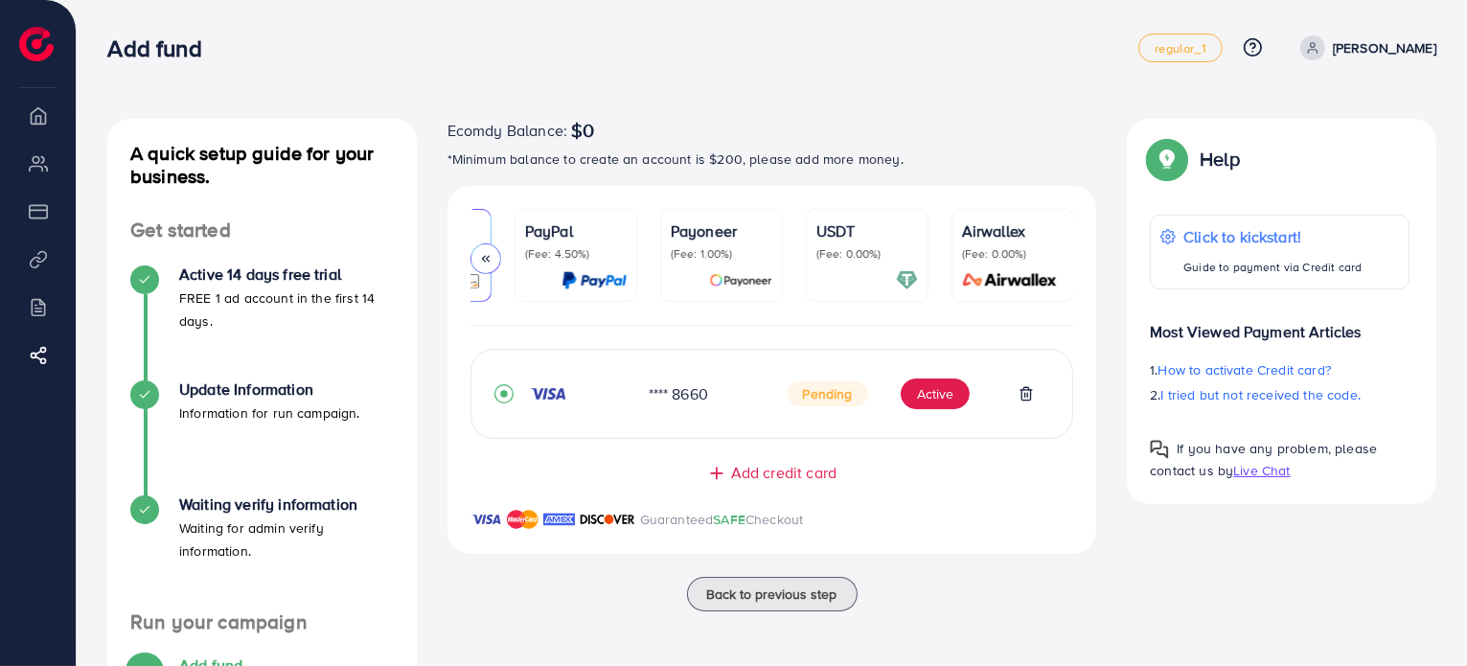
click at [741, 224] on p "Payoneer" at bounding box center [722, 230] width 102 height 23
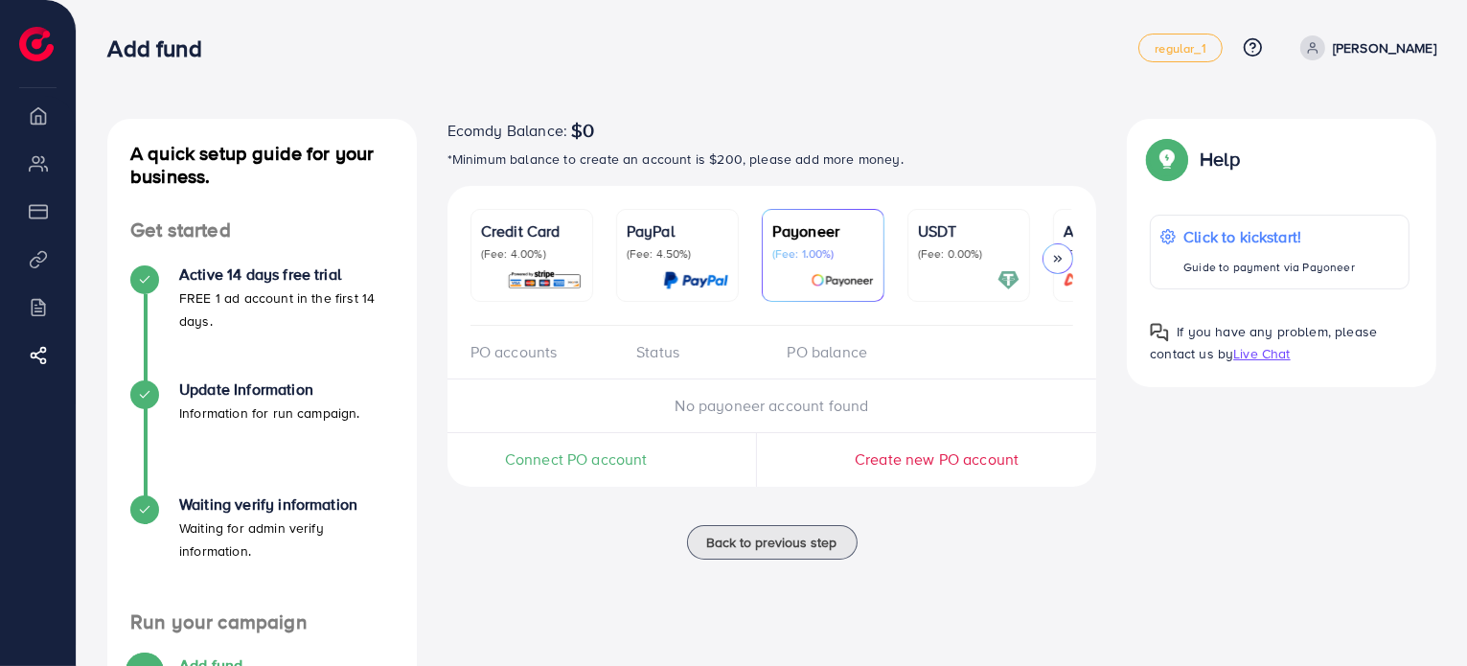
click at [544, 218] on link "Credit Card (Fee: 4.00%)" at bounding box center [532, 255] width 123 height 93
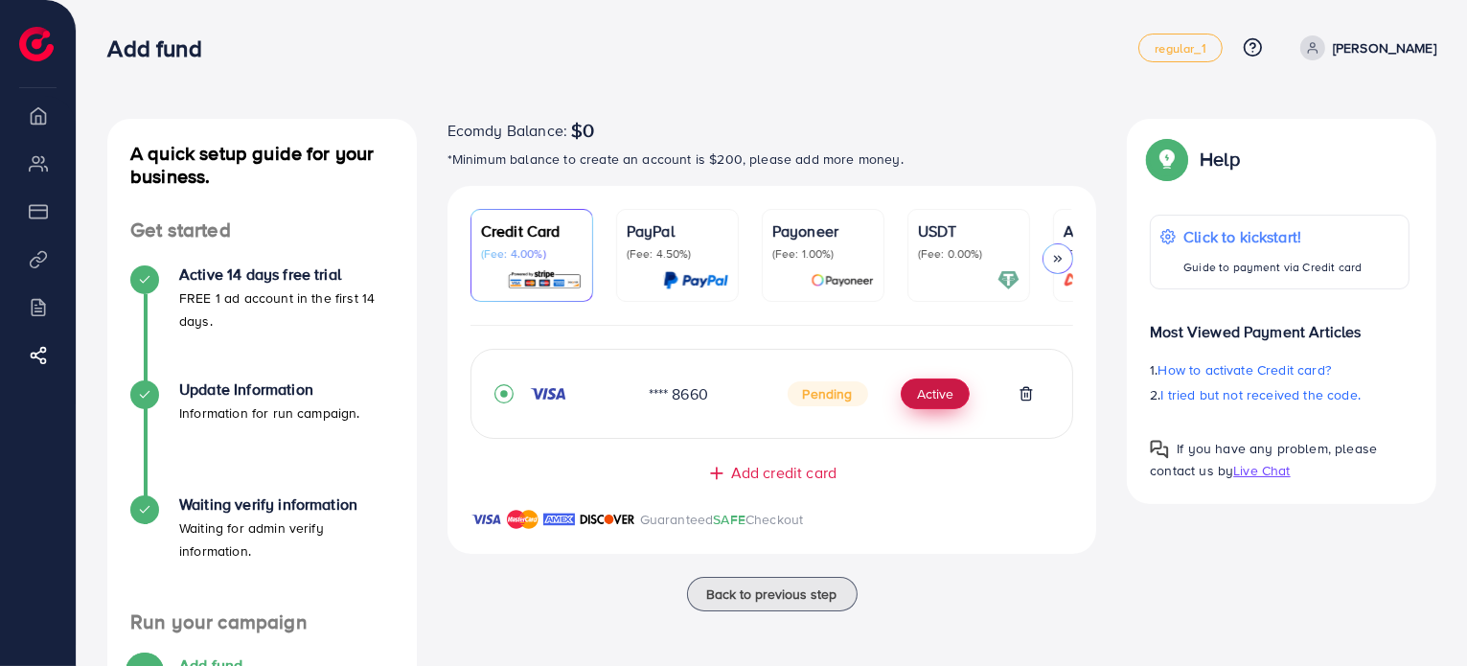
click at [951, 396] on button "Active" at bounding box center [935, 394] width 69 height 31
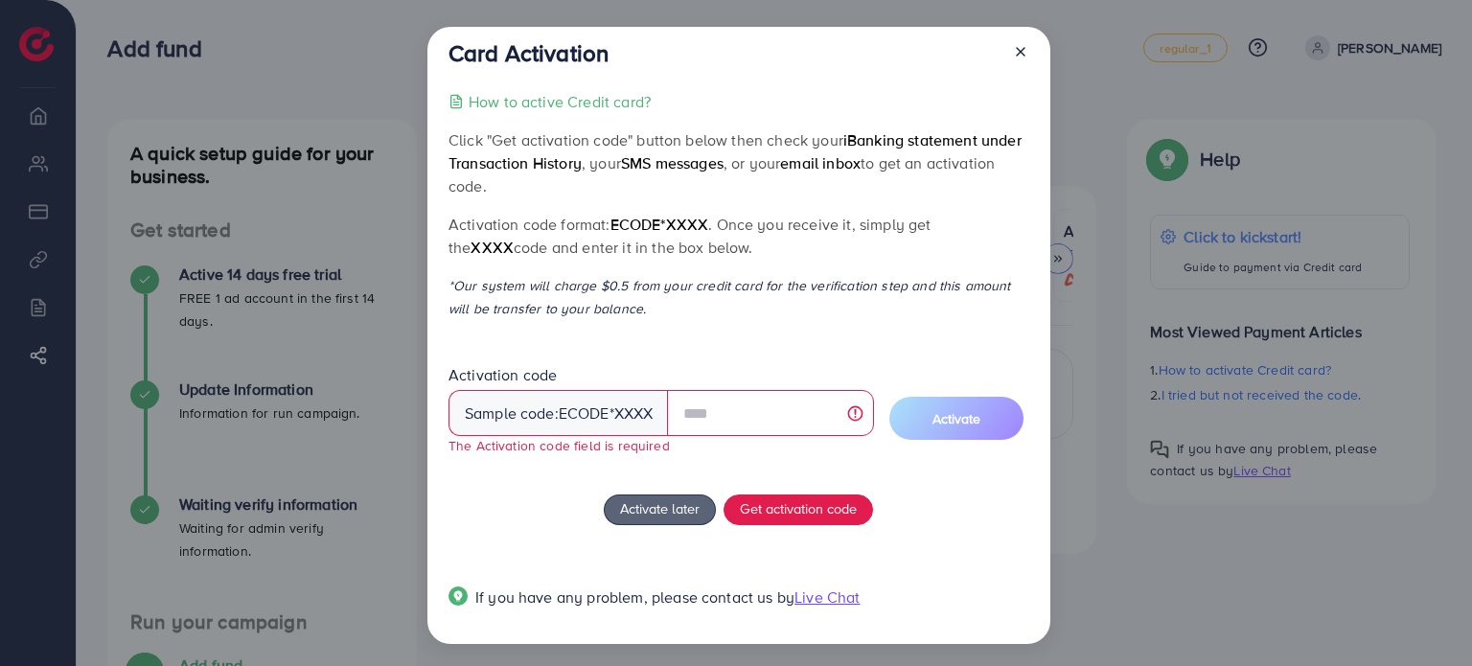
click at [936, 316] on p "*Our system will charge $0.5 from your credit card for the verification step an…" at bounding box center [738, 297] width 580 height 46
click at [831, 507] on span "Get activation code" at bounding box center [798, 508] width 117 height 20
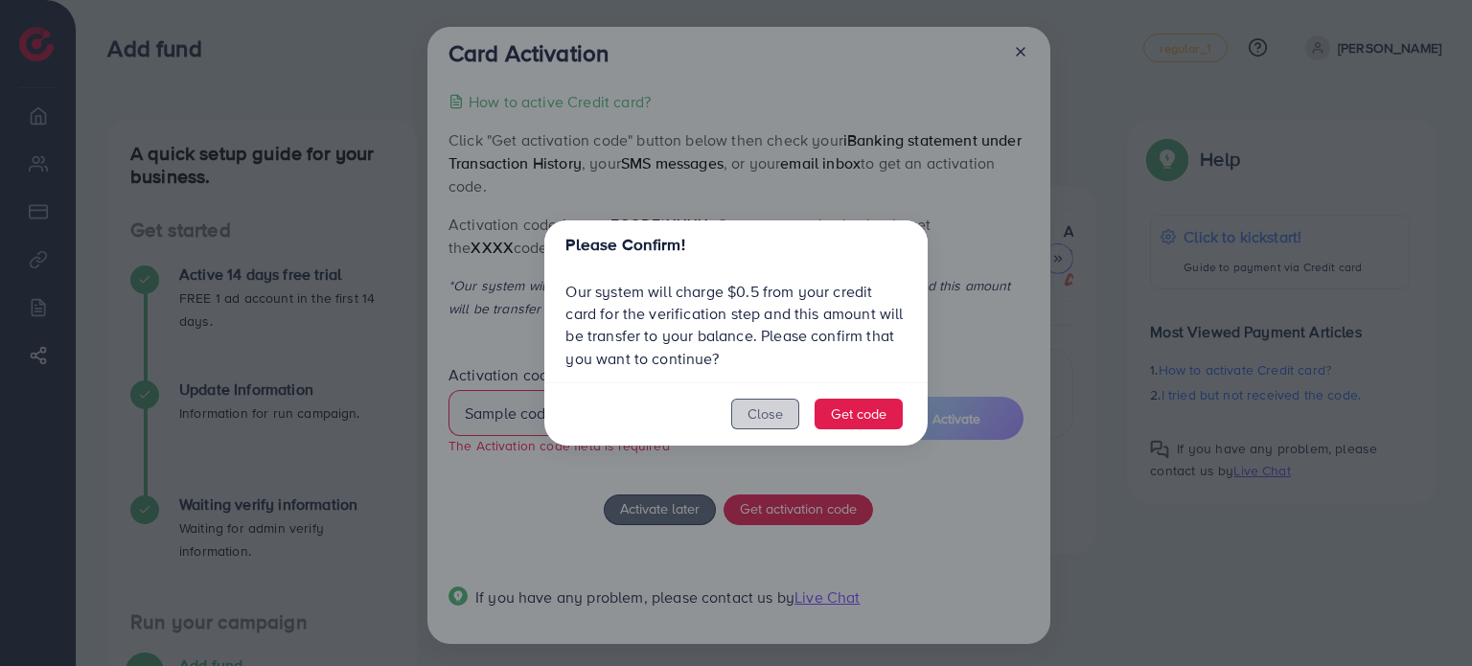
click at [773, 419] on button "Close" at bounding box center [765, 414] width 68 height 31
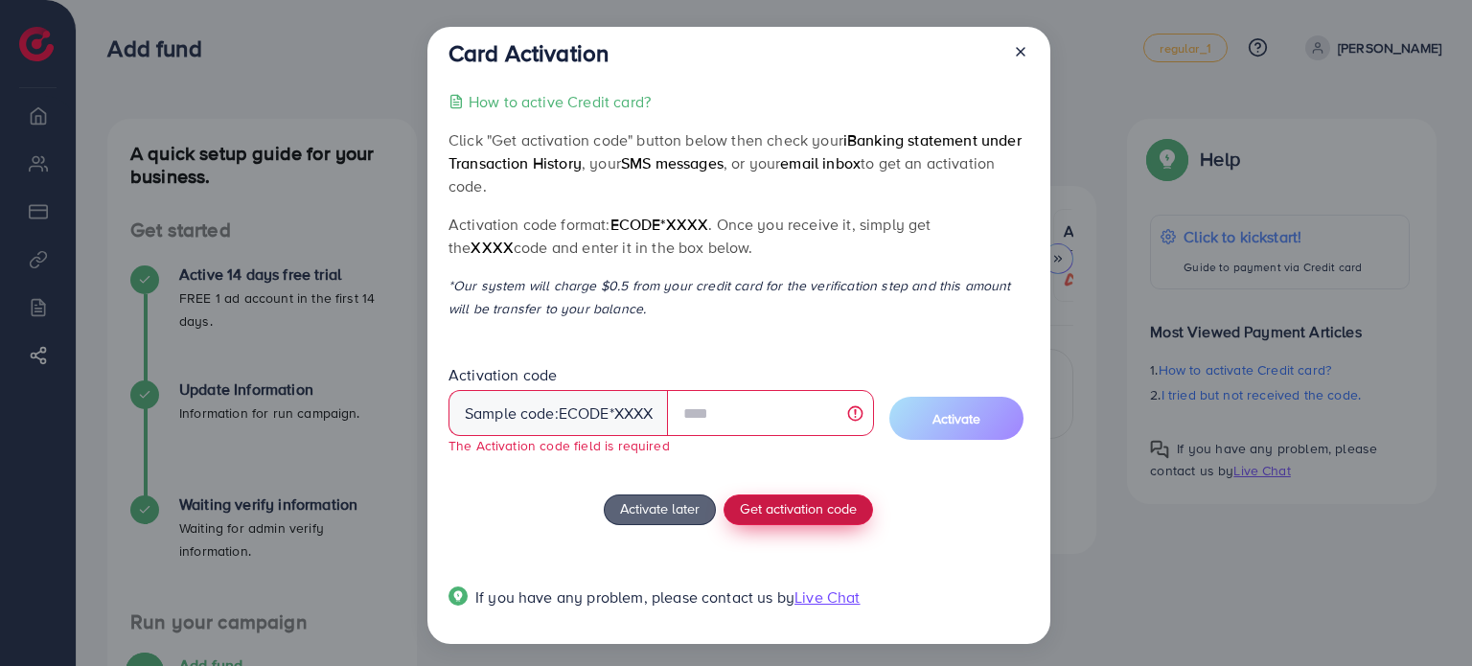
click at [813, 509] on span "Get activation code" at bounding box center [798, 508] width 117 height 20
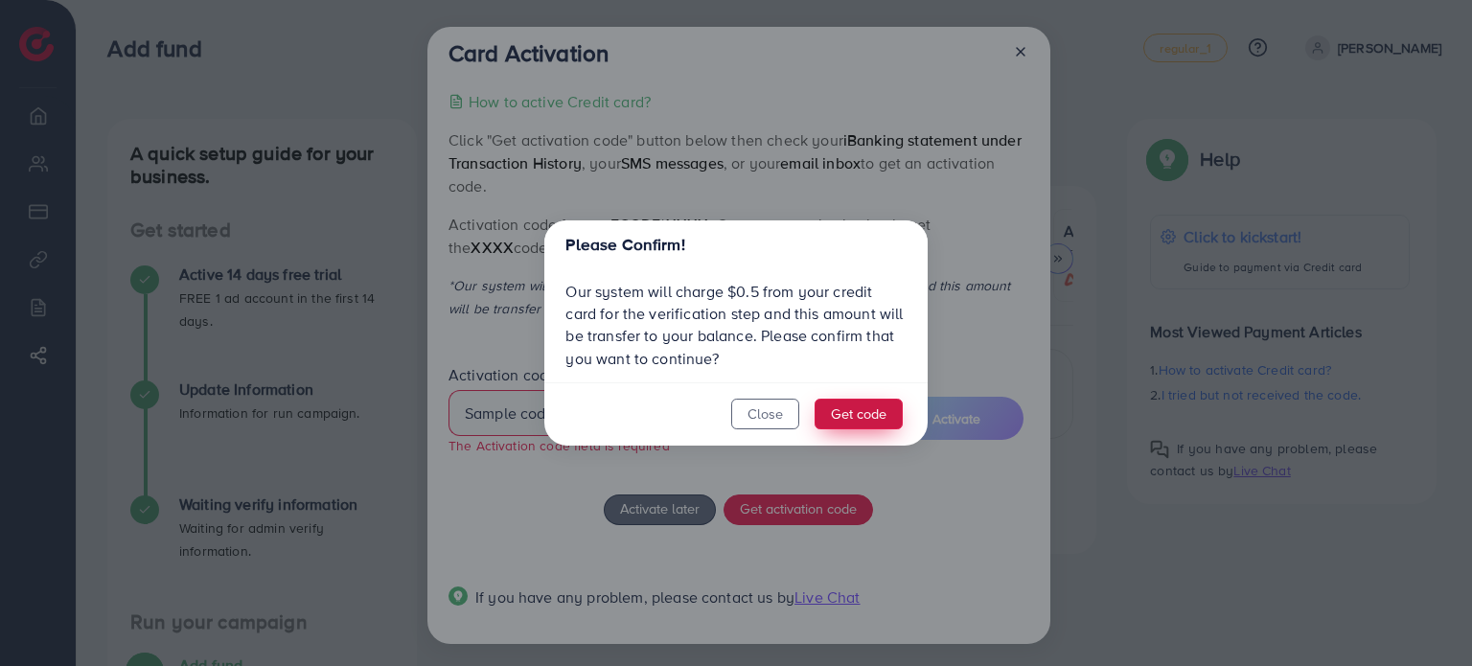
click at [855, 419] on button "Get code" at bounding box center [859, 414] width 88 height 31
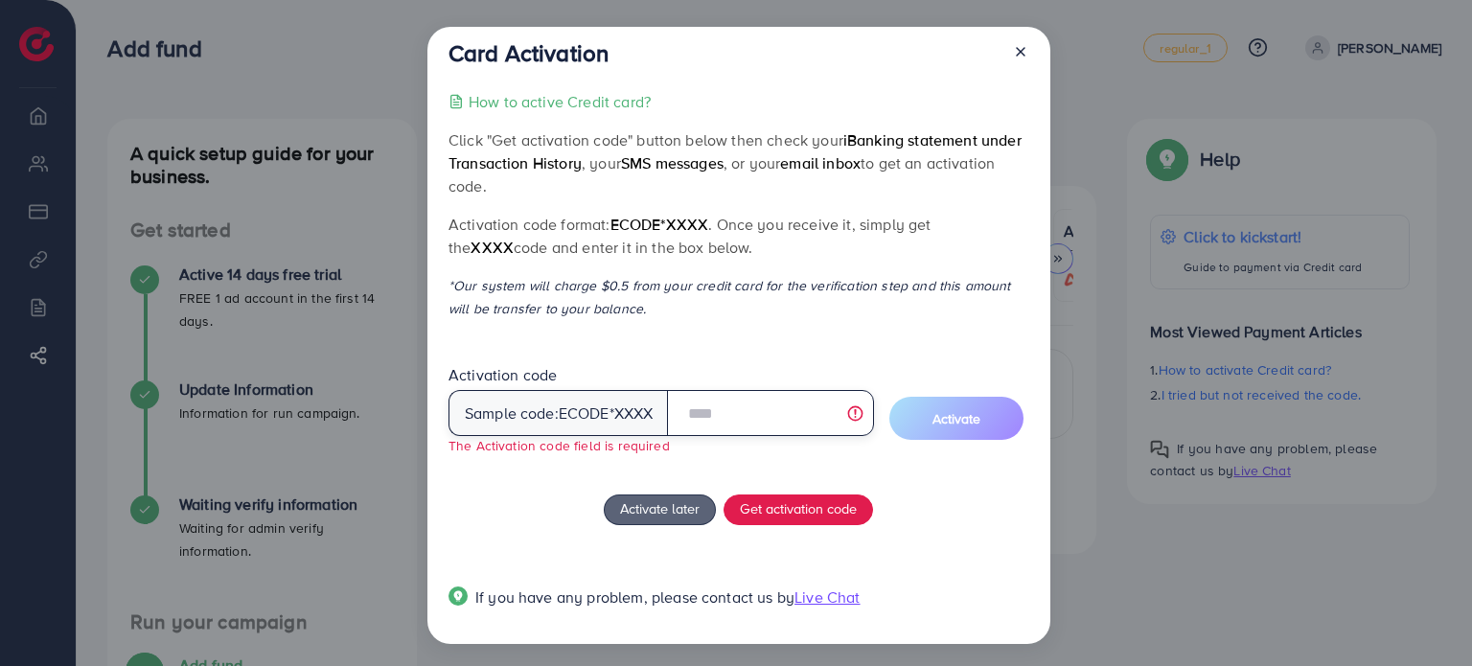
click at [724, 415] on input "text" at bounding box center [770, 413] width 206 height 46
type input "*"
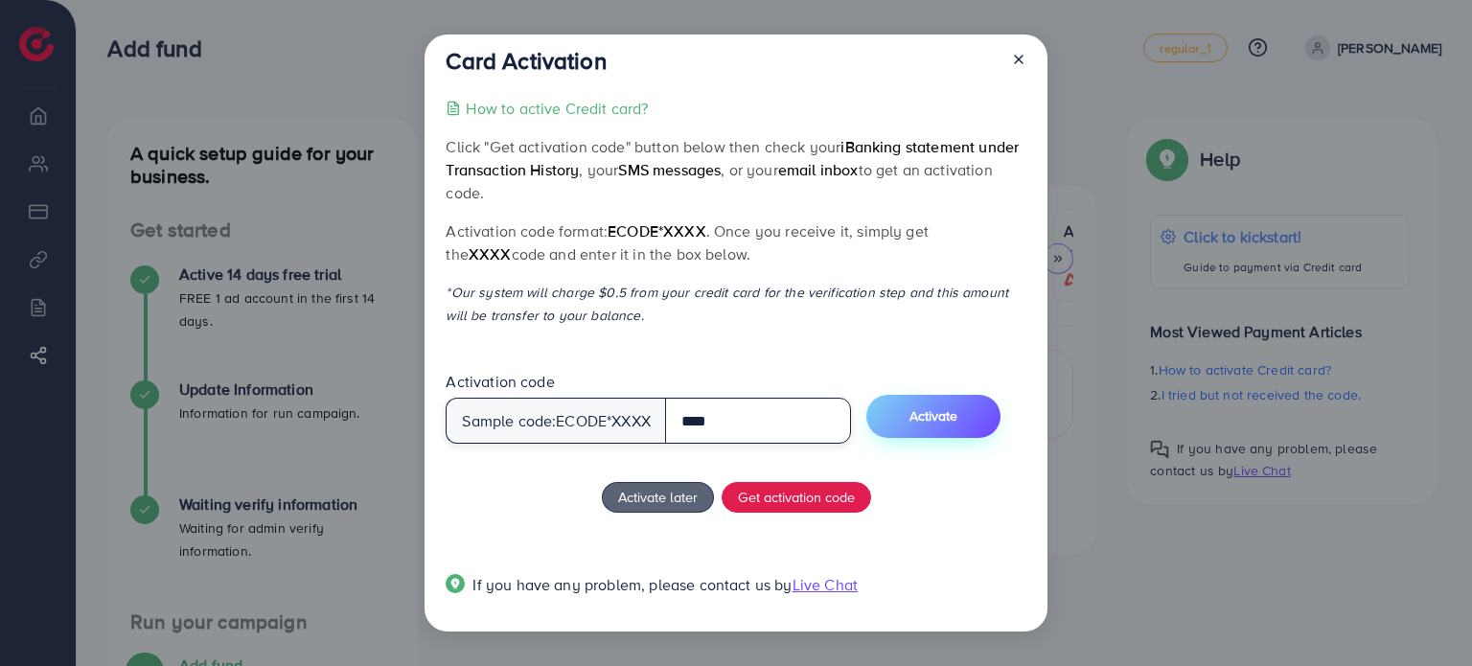
type input "****"
click at [957, 421] on span "Activate" at bounding box center [933, 415] width 48 height 19
click at [943, 418] on span "Activate" at bounding box center [933, 415] width 48 height 19
click at [983, 417] on button "Activate" at bounding box center [933, 416] width 134 height 43
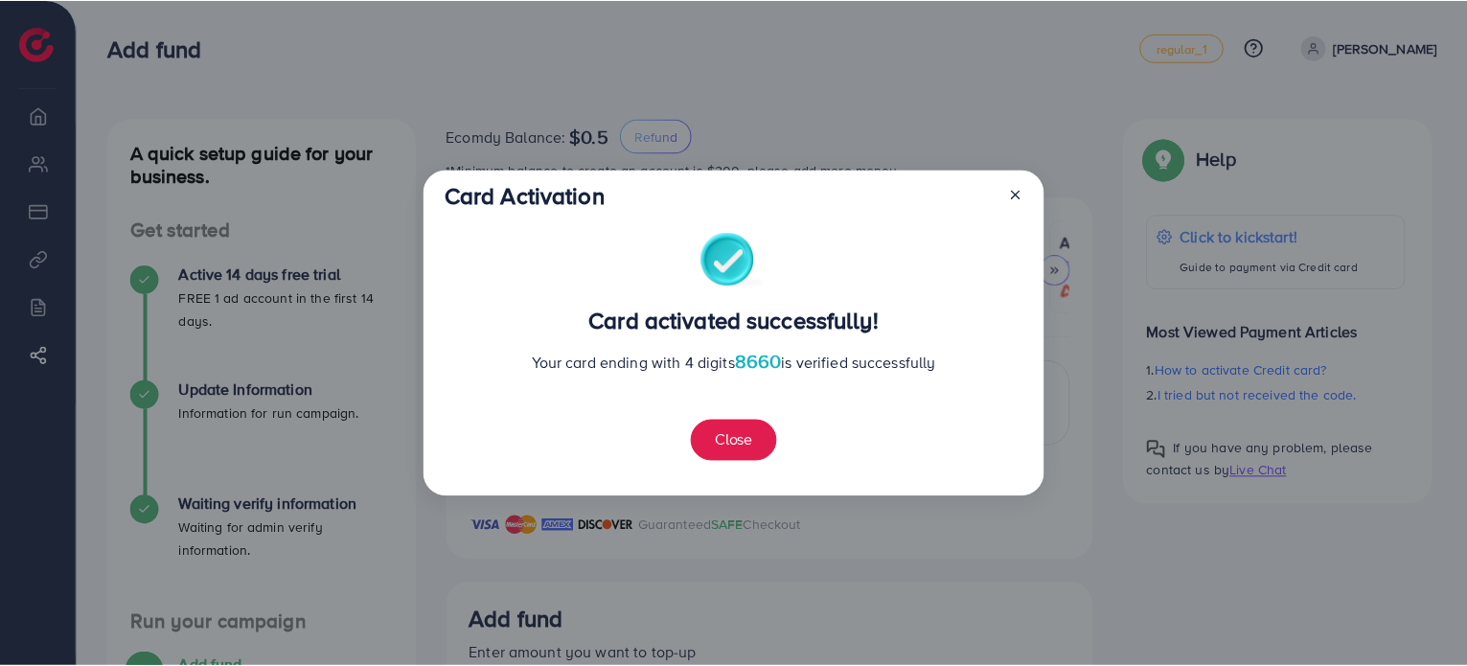
scroll to position [398, 0]
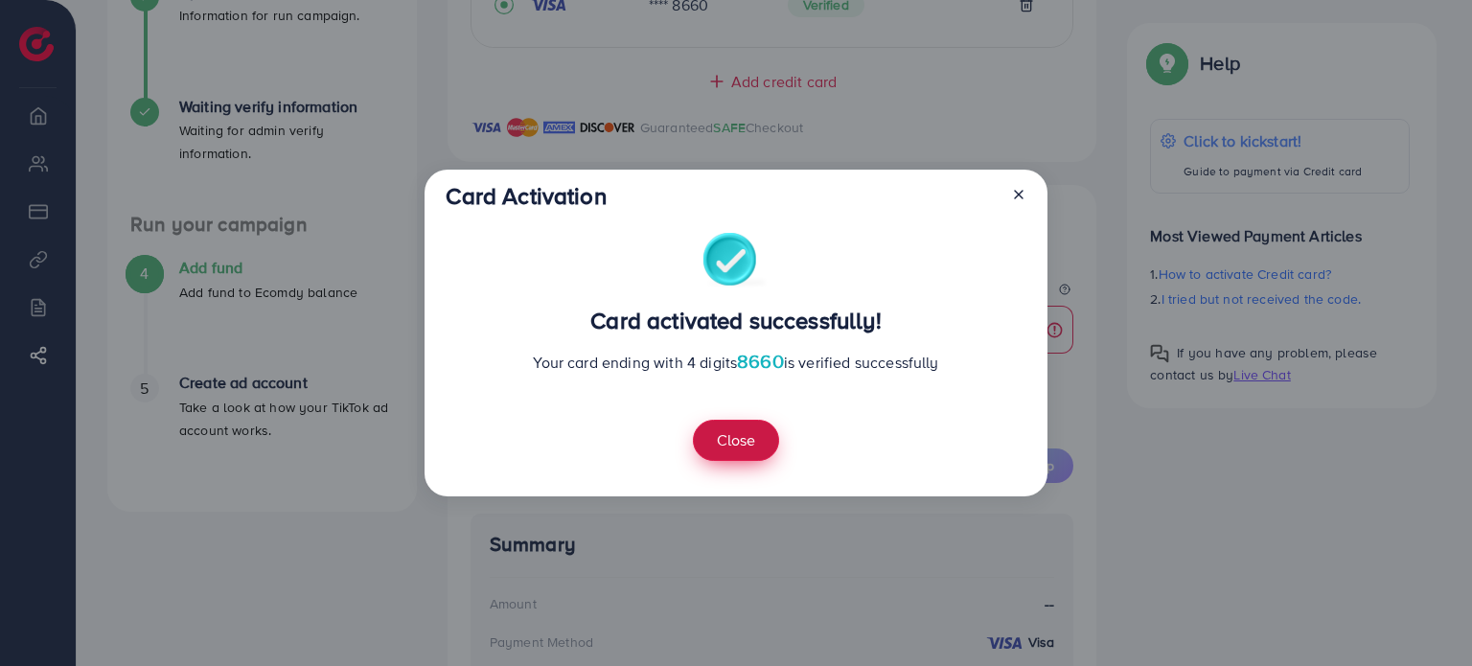
click at [739, 443] on button "Close" at bounding box center [736, 440] width 86 height 41
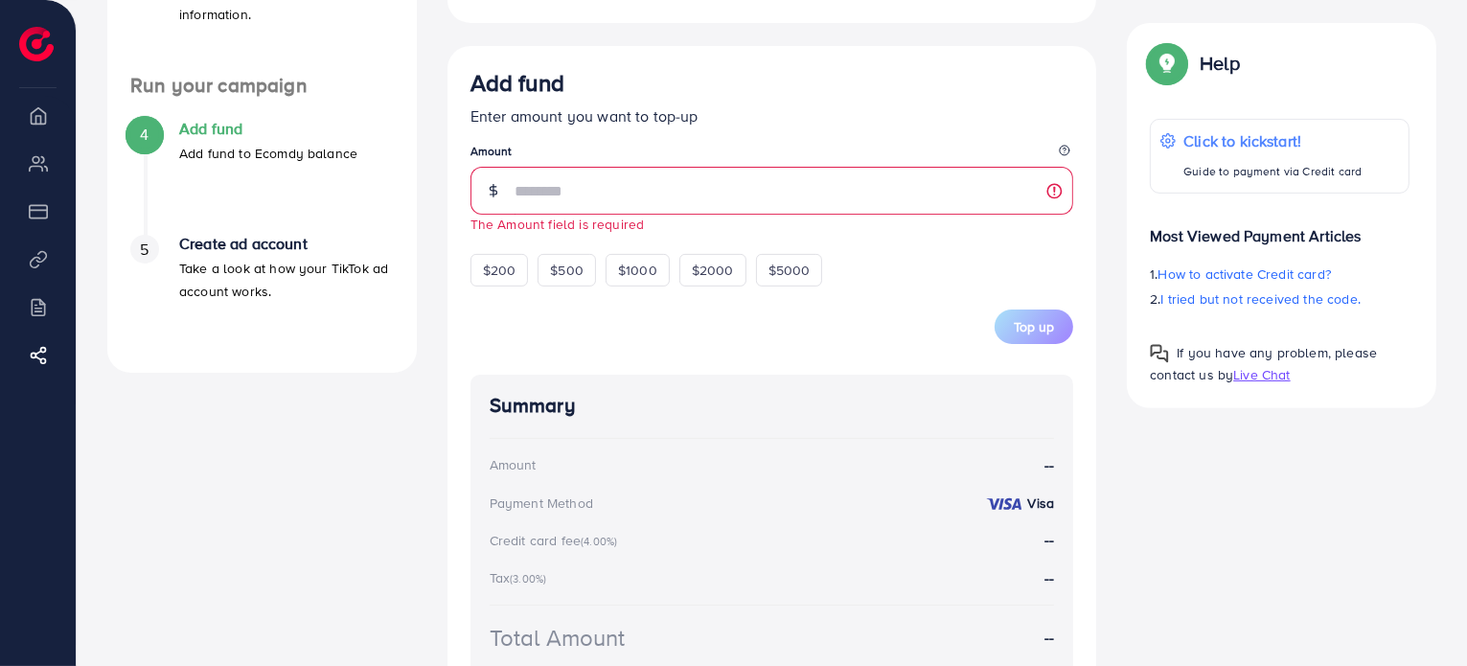
scroll to position [512, 0]
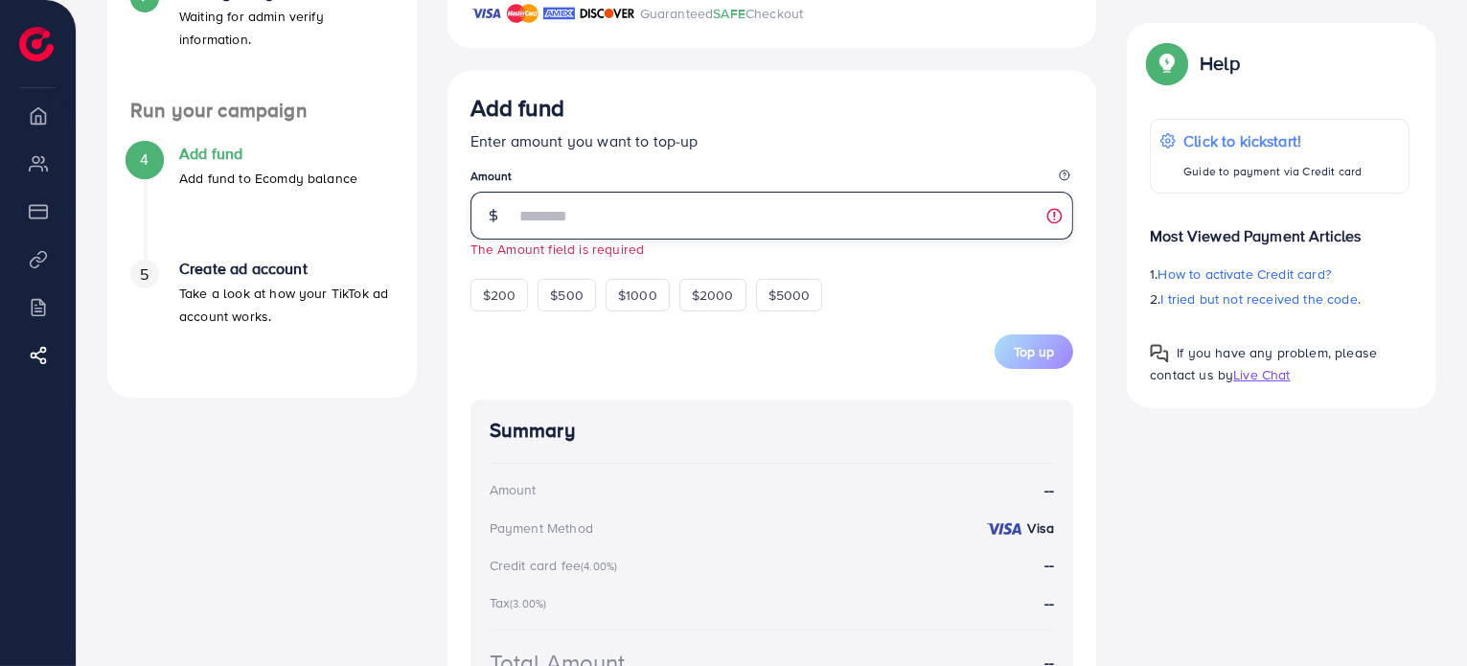
click at [613, 221] on input "number" at bounding box center [795, 216] width 560 height 48
type input "*"
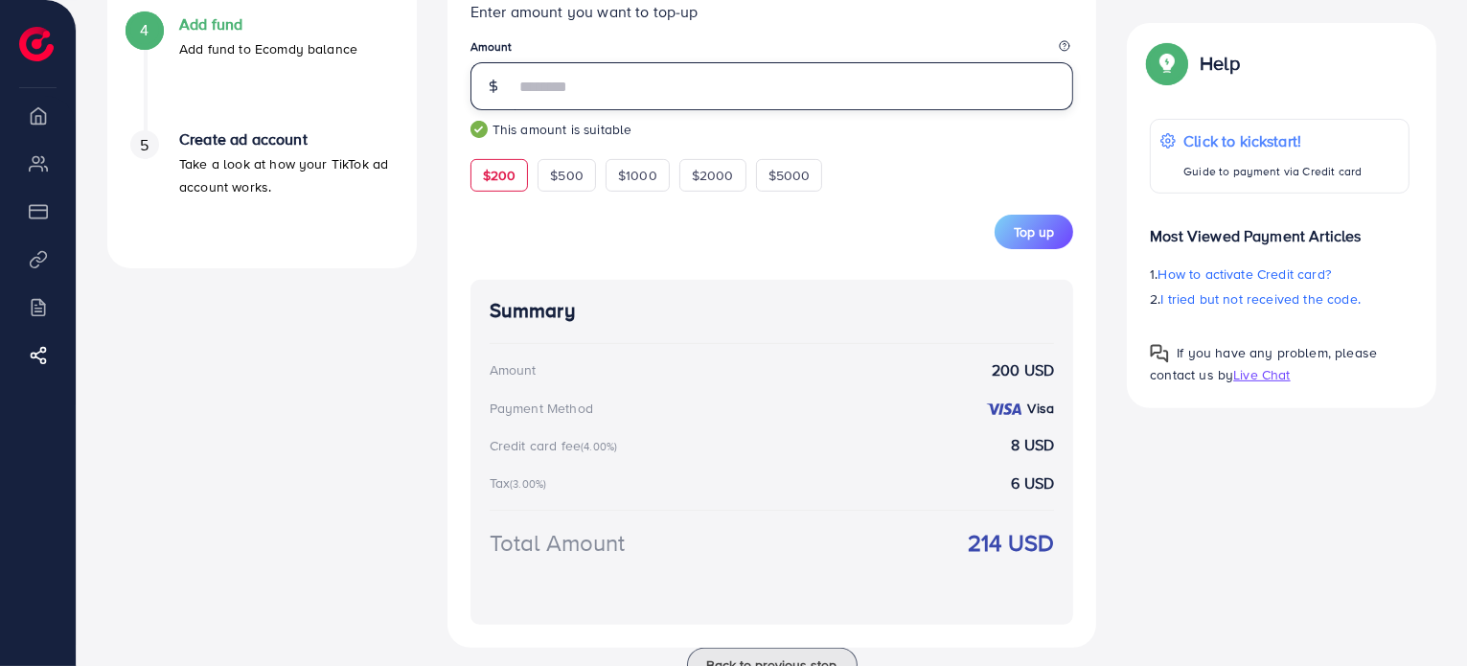
scroll to position [608, 0]
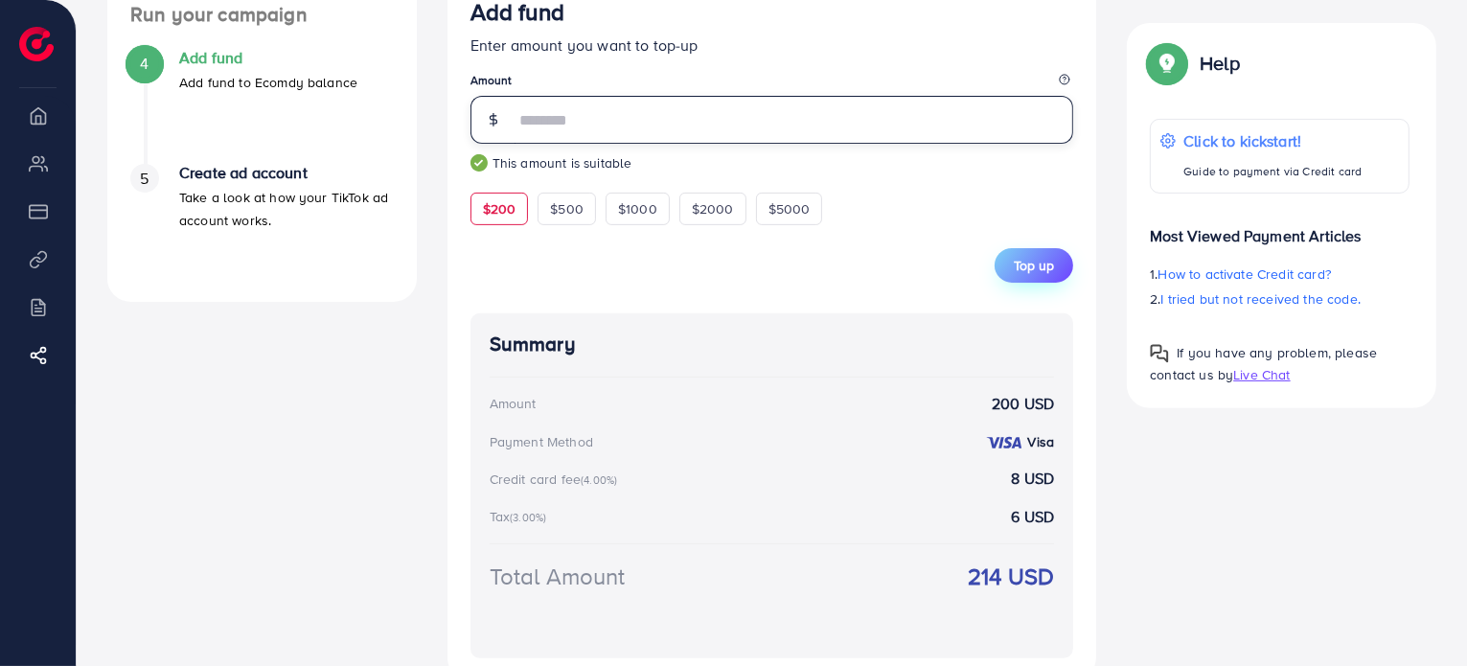
type input "***"
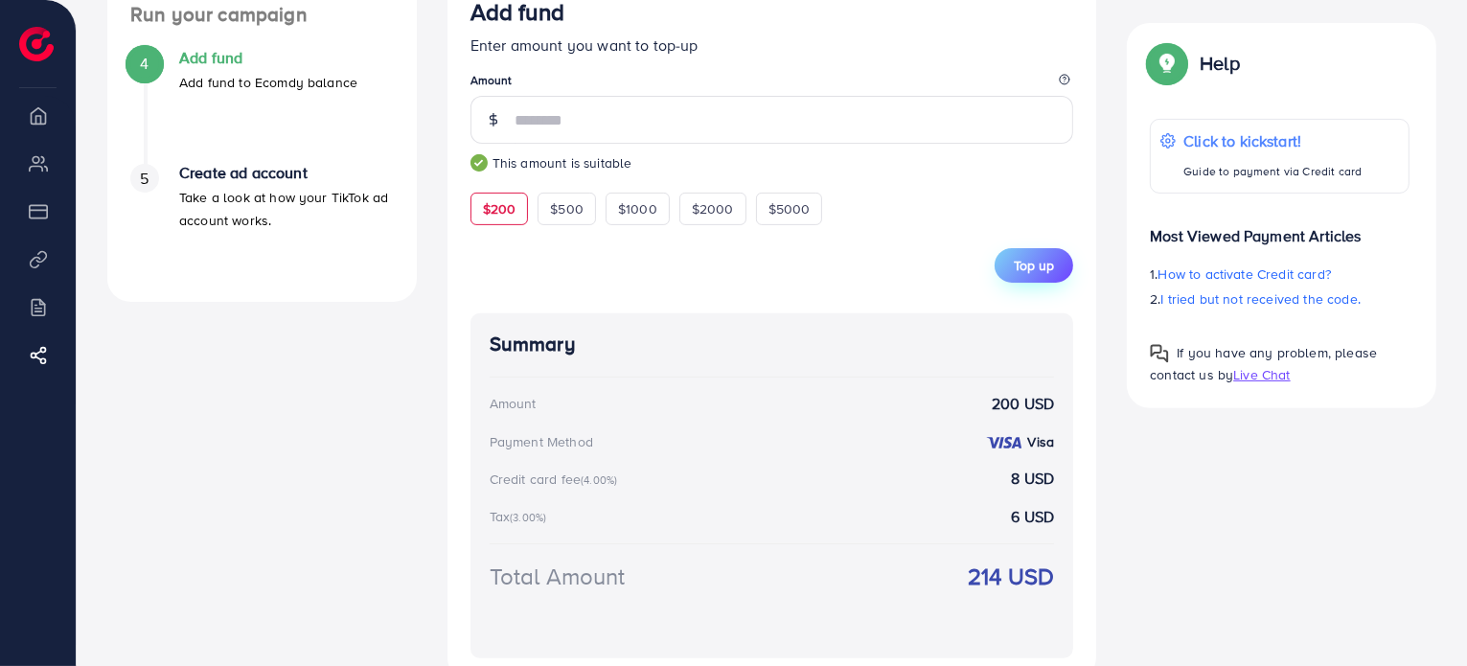
click at [1043, 274] on span "Top up" at bounding box center [1034, 265] width 40 height 19
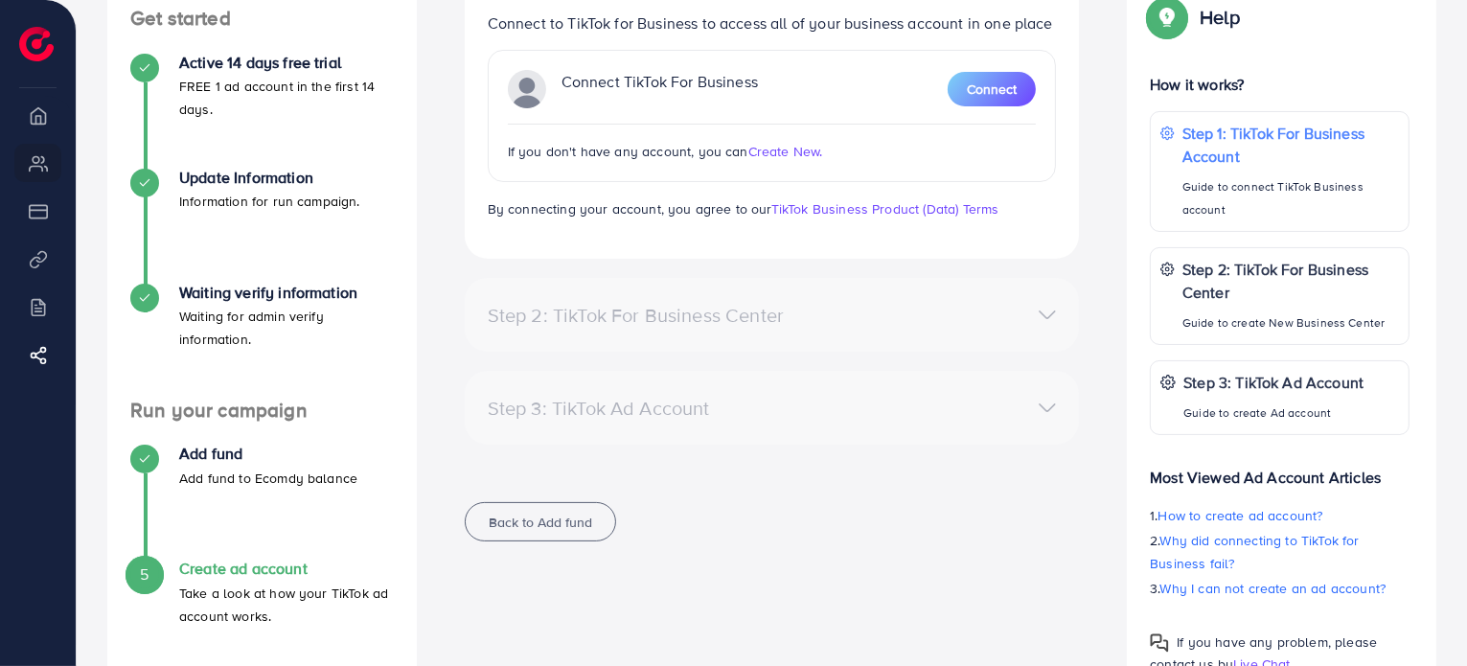
scroll to position [178, 0]
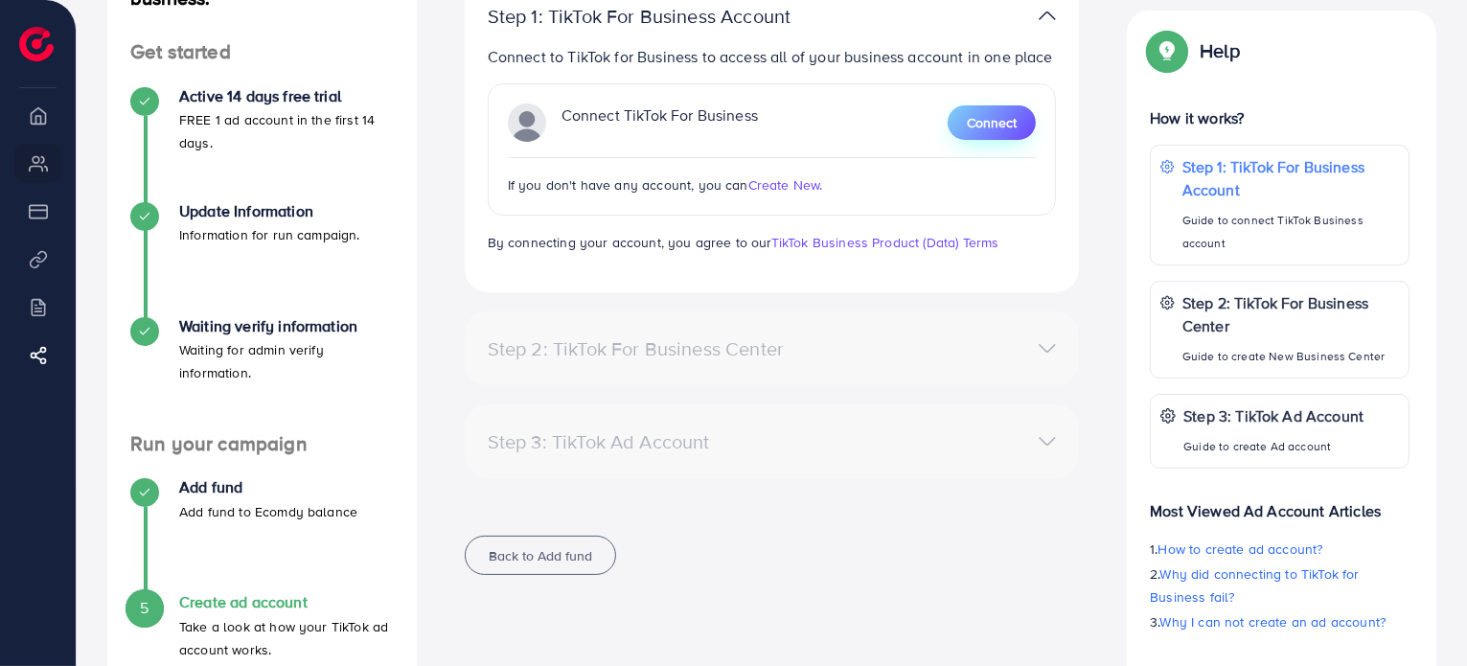
click at [993, 116] on span "Connect" at bounding box center [992, 122] width 50 height 19
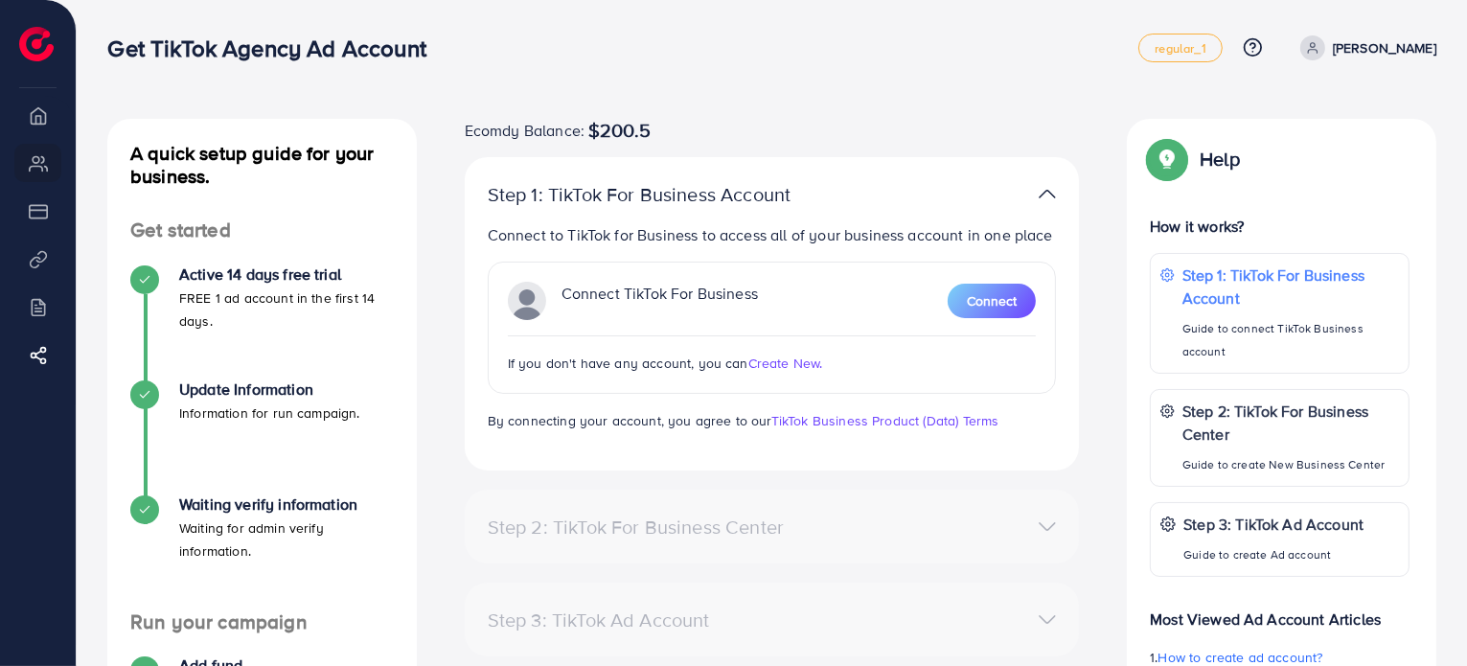
click at [803, 363] on span "Create New." at bounding box center [785, 363] width 75 height 19
click at [980, 309] on span "Connect" at bounding box center [992, 300] width 50 height 19
click at [1014, 302] on span "Connect" at bounding box center [992, 300] width 50 height 19
click at [1032, 114] on div "A quick setup guide for your business. Get started Active 14 days free trial FR…" at bounding box center [772, 470] width 1390 height 940
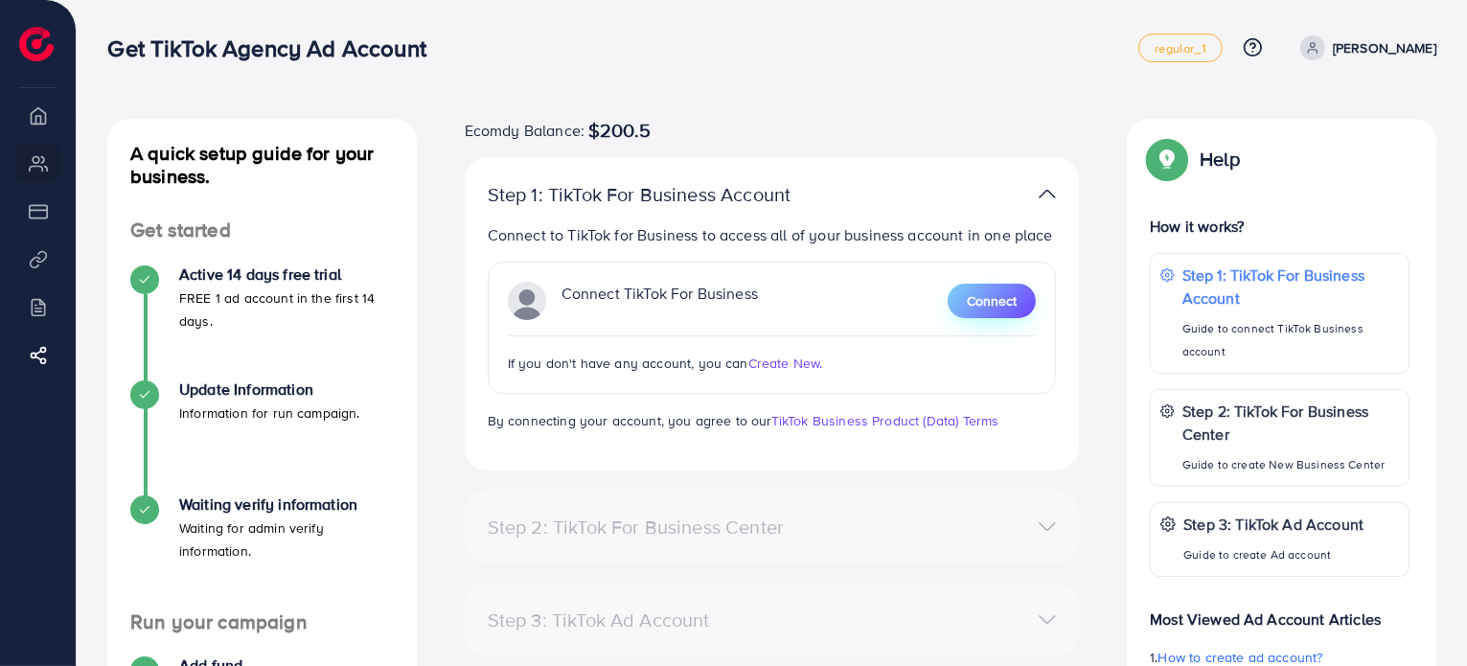
click at [978, 301] on span "Connect" at bounding box center [992, 300] width 50 height 19
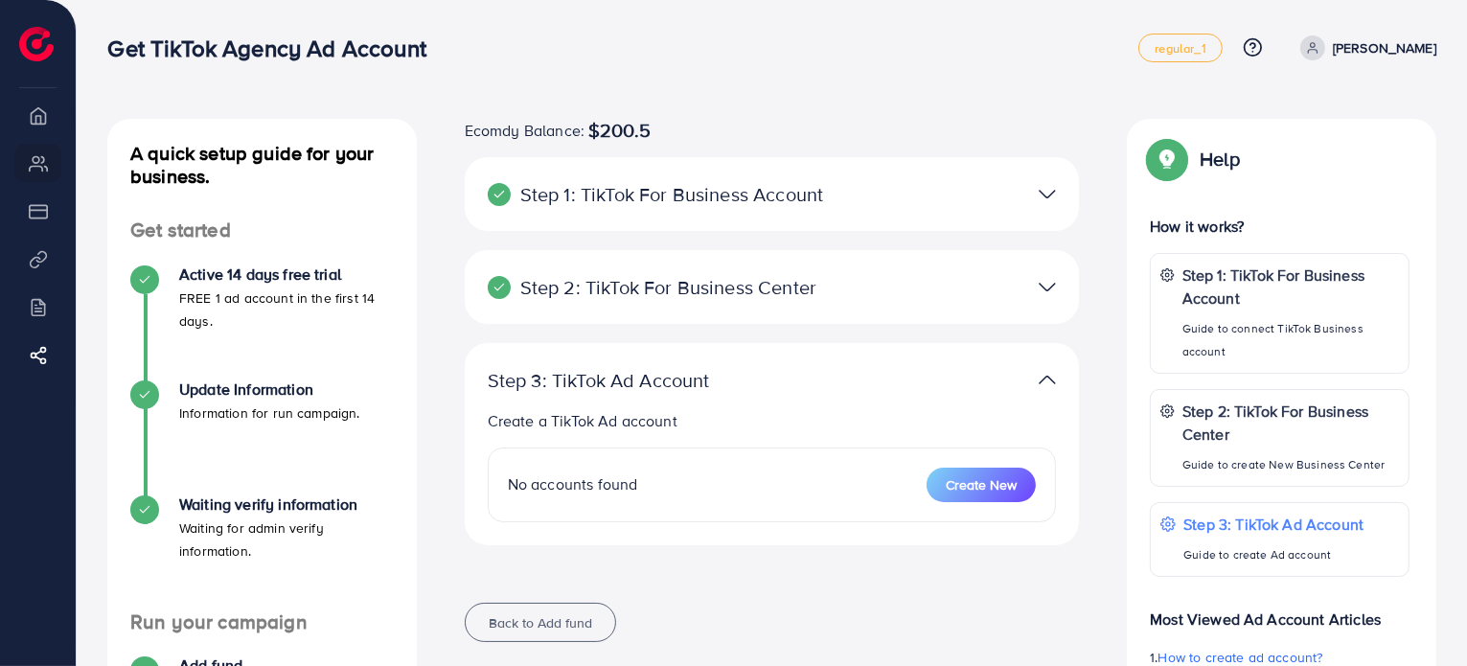
click at [1042, 296] on img at bounding box center [1047, 287] width 17 height 28
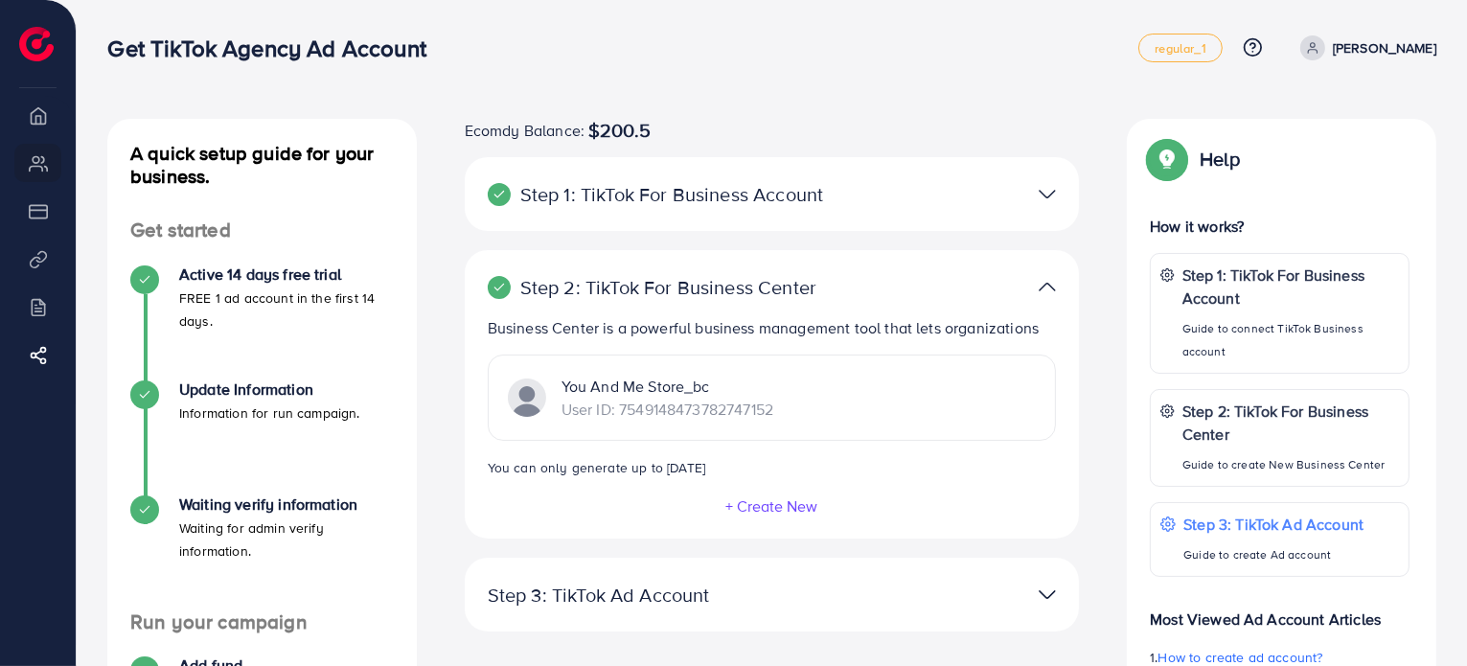
click at [1042, 295] on img at bounding box center [1047, 287] width 17 height 28
click at [1045, 284] on img at bounding box center [1047, 287] width 17 height 28
click at [1046, 286] on img at bounding box center [1047, 287] width 17 height 28
click at [1038, 597] on div at bounding box center [972, 595] width 200 height 28
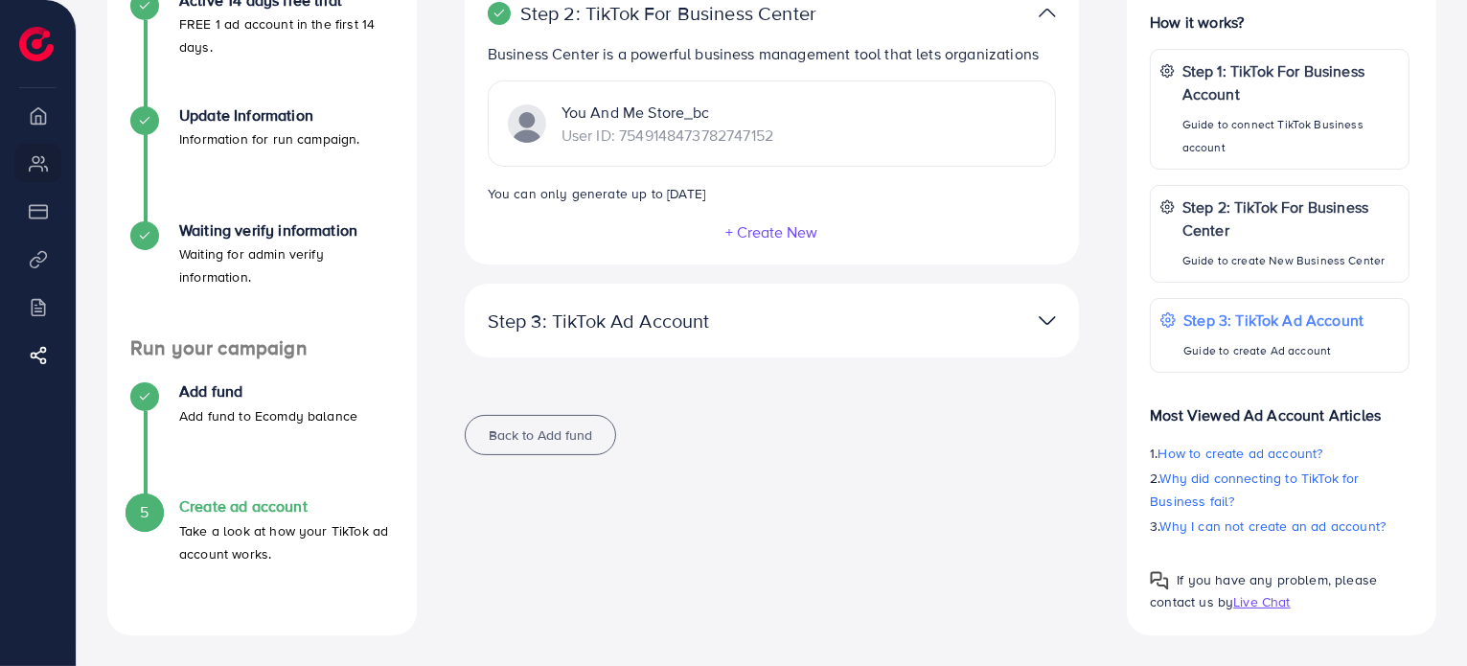
click at [1054, 323] on img at bounding box center [1047, 321] width 17 height 28
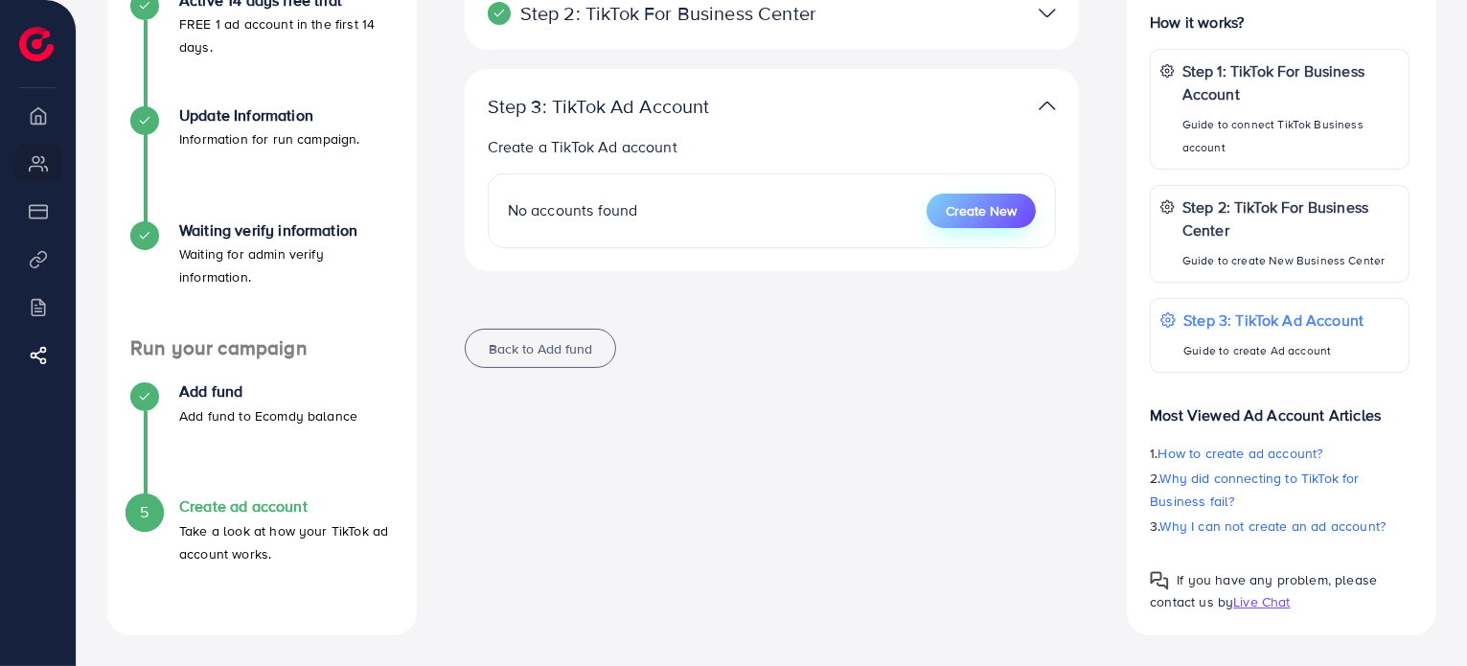
click at [993, 214] on span "Create New" at bounding box center [981, 210] width 71 height 19
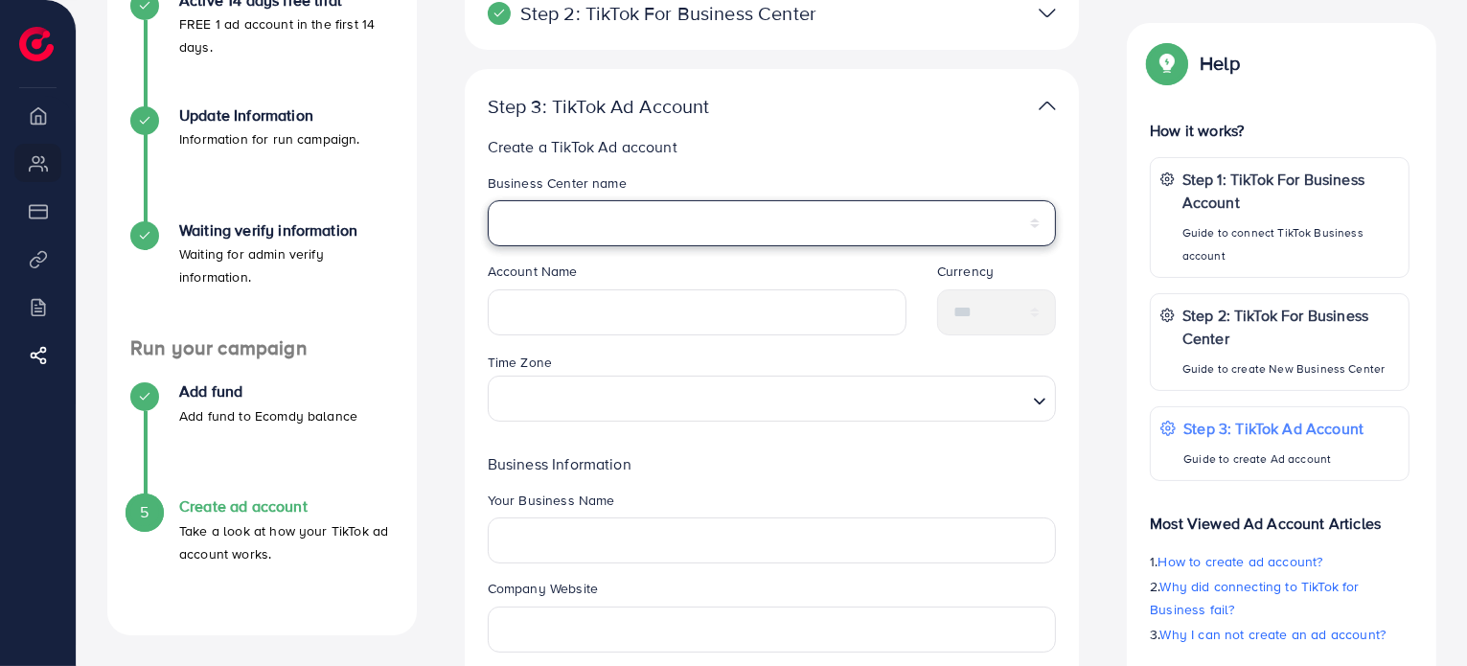
click at [744, 214] on select "**********" at bounding box center [772, 223] width 569 height 46
select select "**********"
click at [488, 200] on select "**********" at bounding box center [772, 223] width 569 height 46
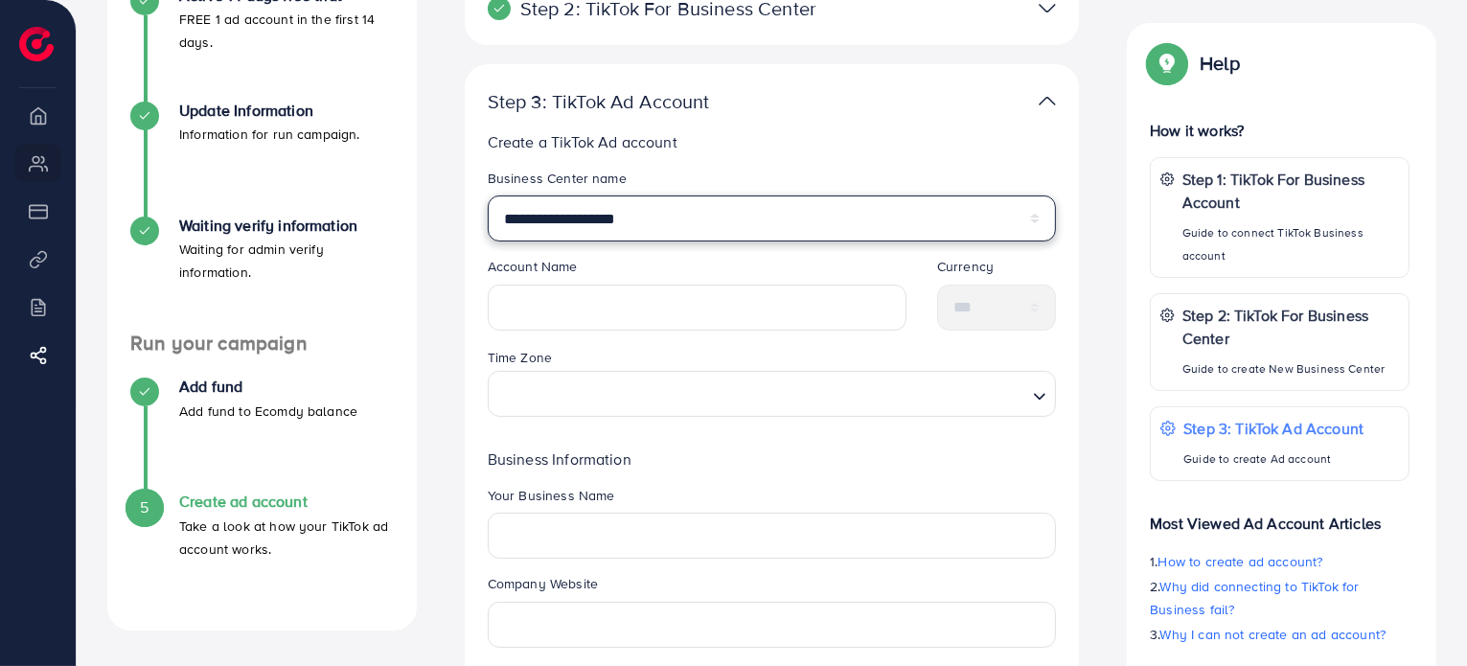
scroll to position [287, 0]
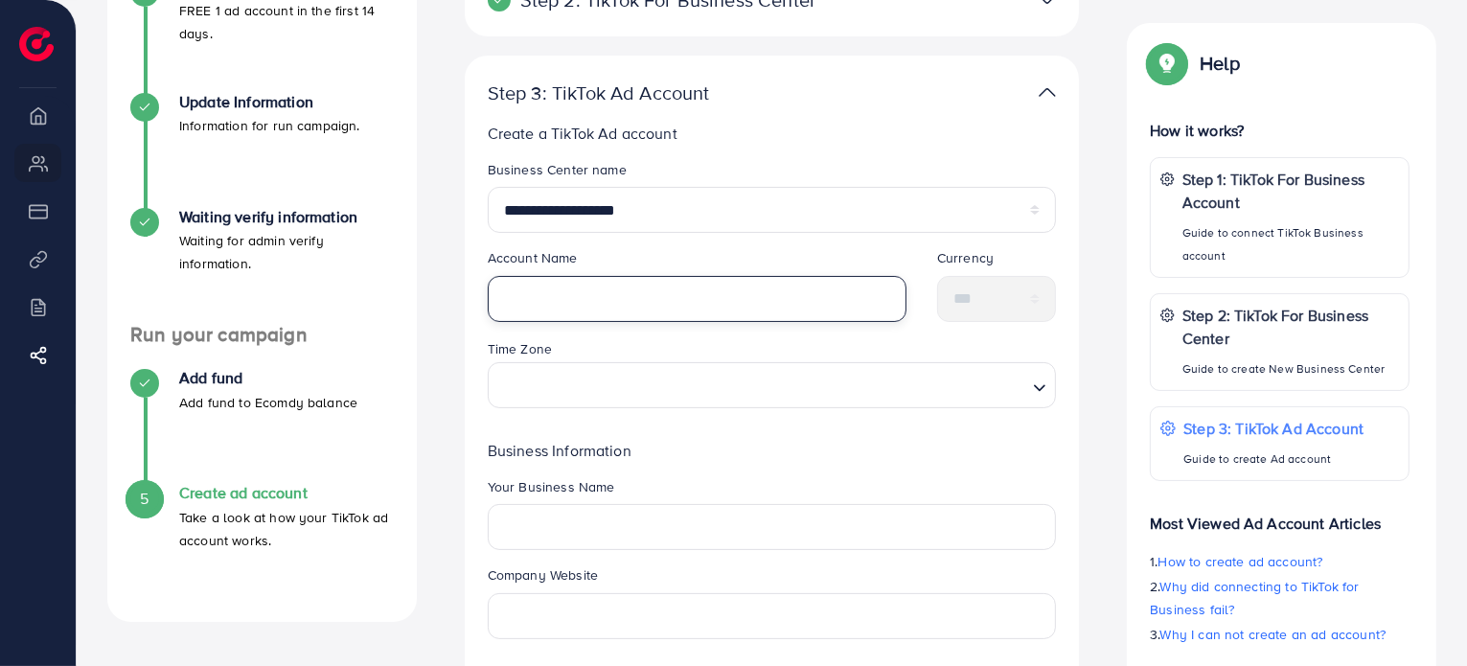
click at [726, 290] on input "text" at bounding box center [697, 299] width 419 height 46
type input "*"
type input "**********"
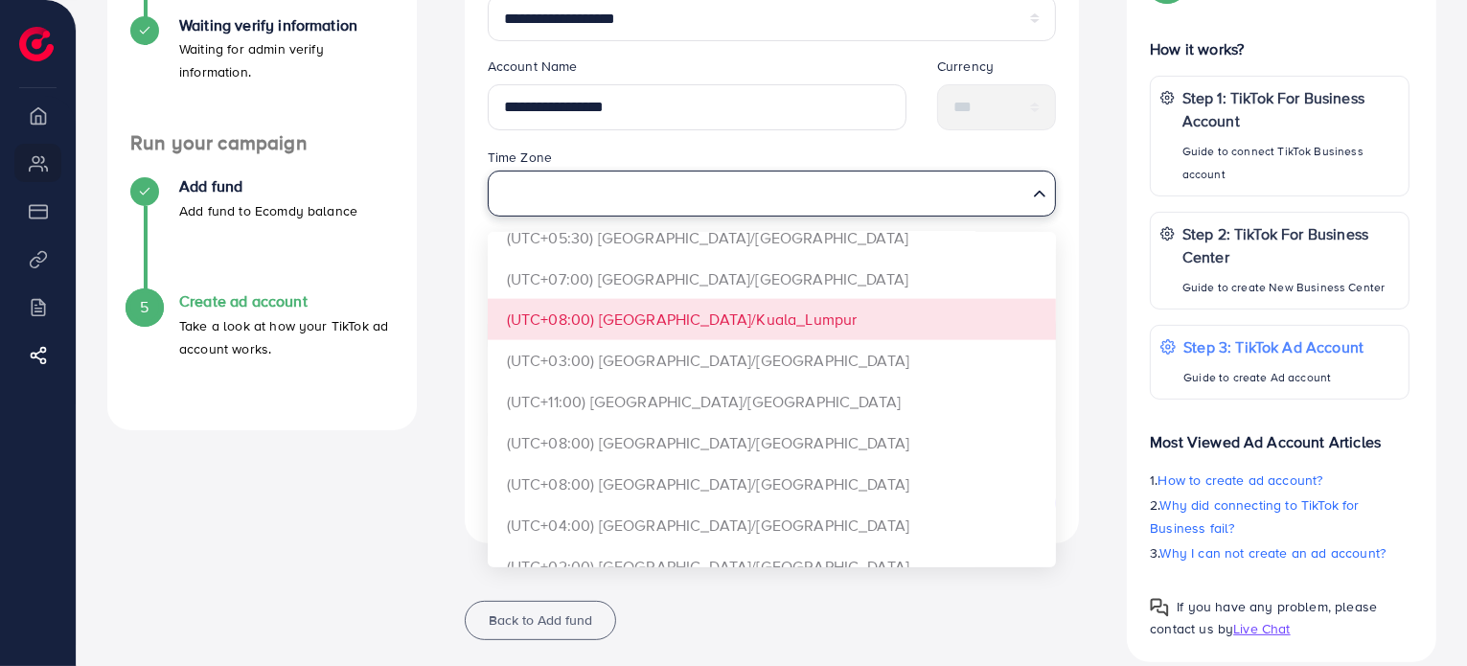
scroll to position [2875, 0]
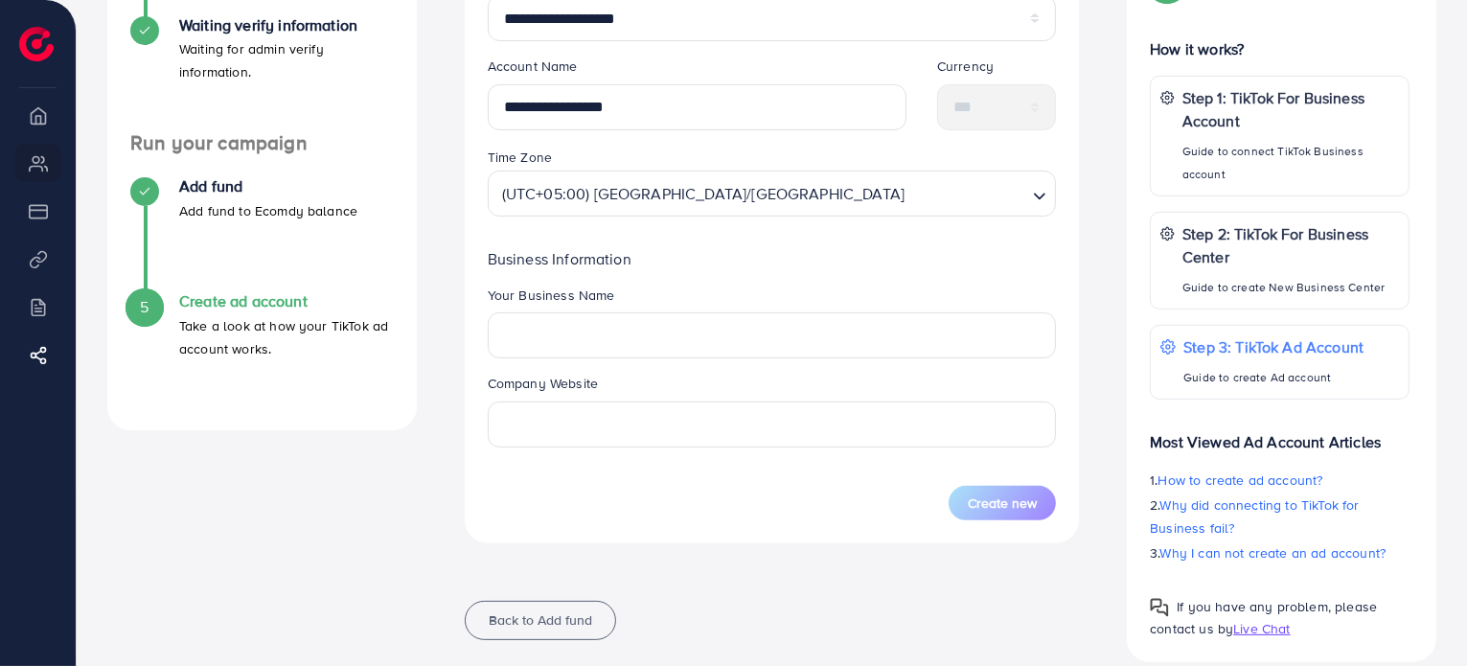
click at [855, 294] on form "**********" at bounding box center [772, 244] width 569 height 552
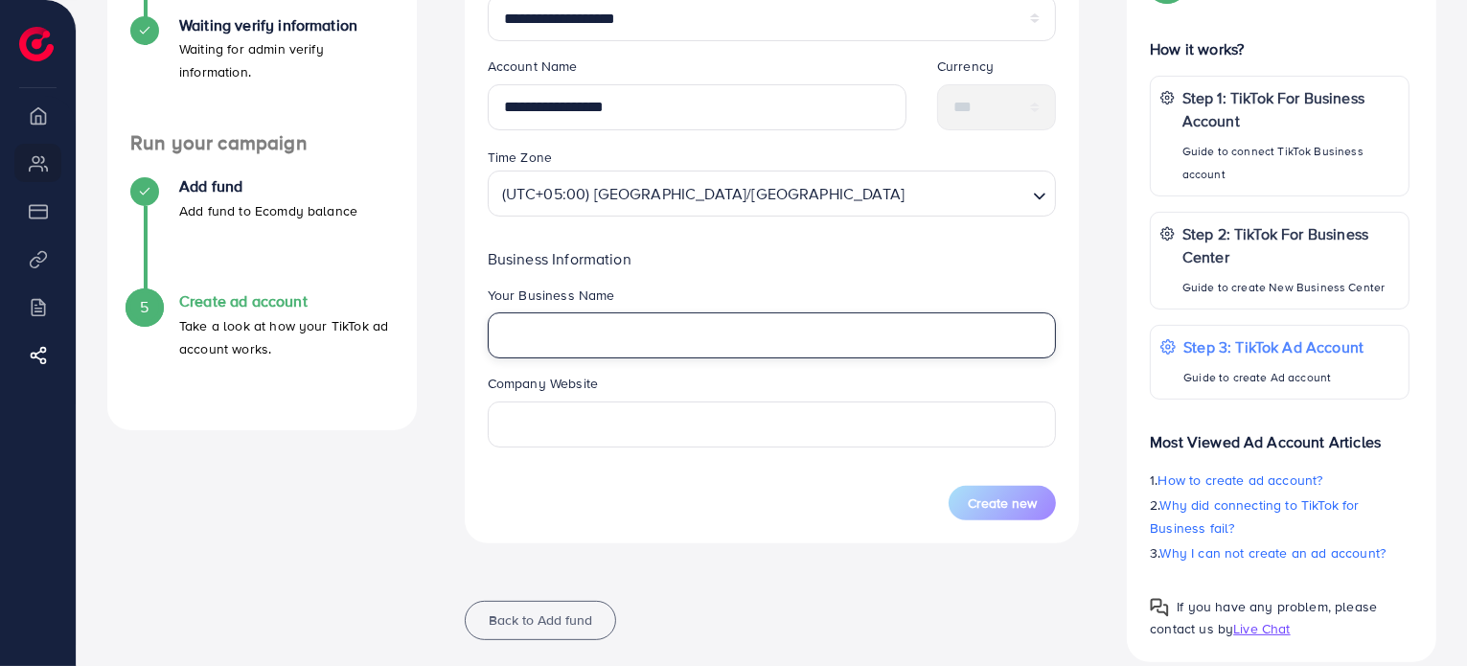
click at [782, 350] on input "text" at bounding box center [772, 335] width 569 height 46
type input "**********"
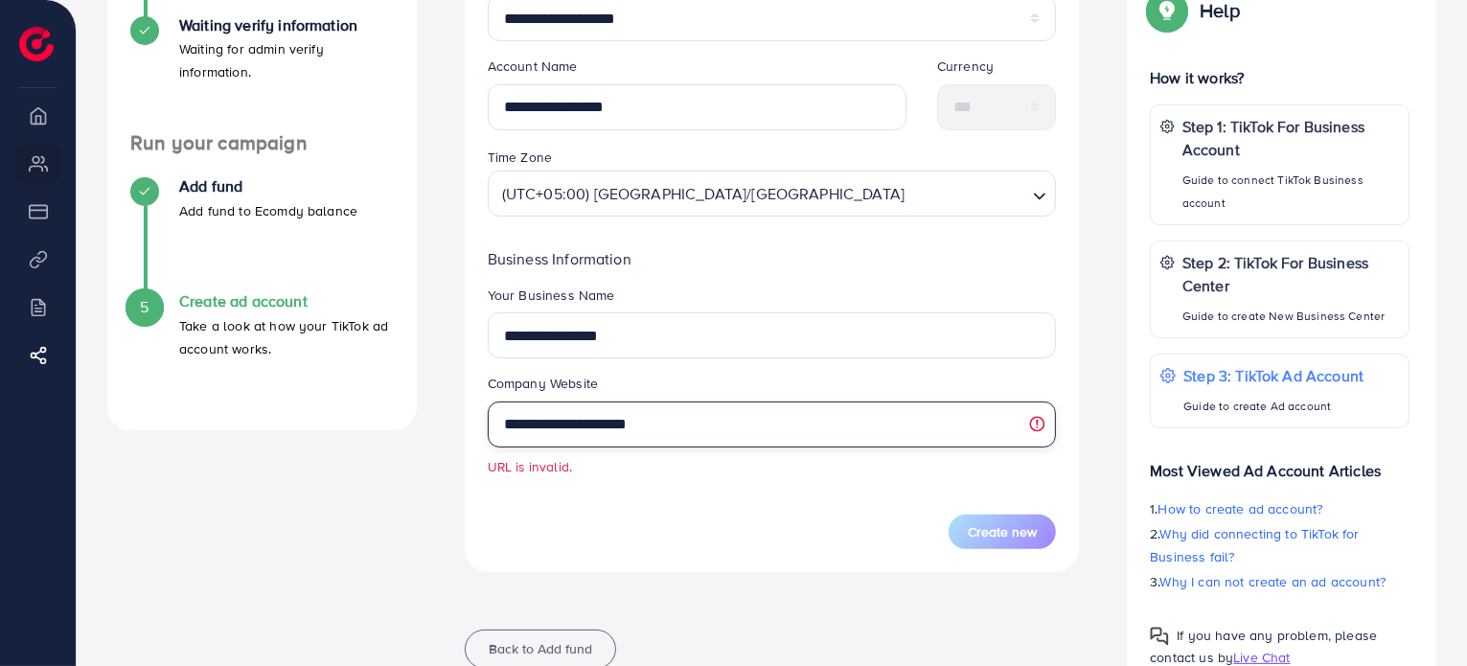
click at [501, 421] on input "**********" at bounding box center [772, 425] width 569 height 46
type input "**********"
drag, startPoint x: 756, startPoint y: 425, endPoint x: 485, endPoint y: 428, distance: 271.2
click at [485, 428] on div "**********" at bounding box center [772, 432] width 600 height 117
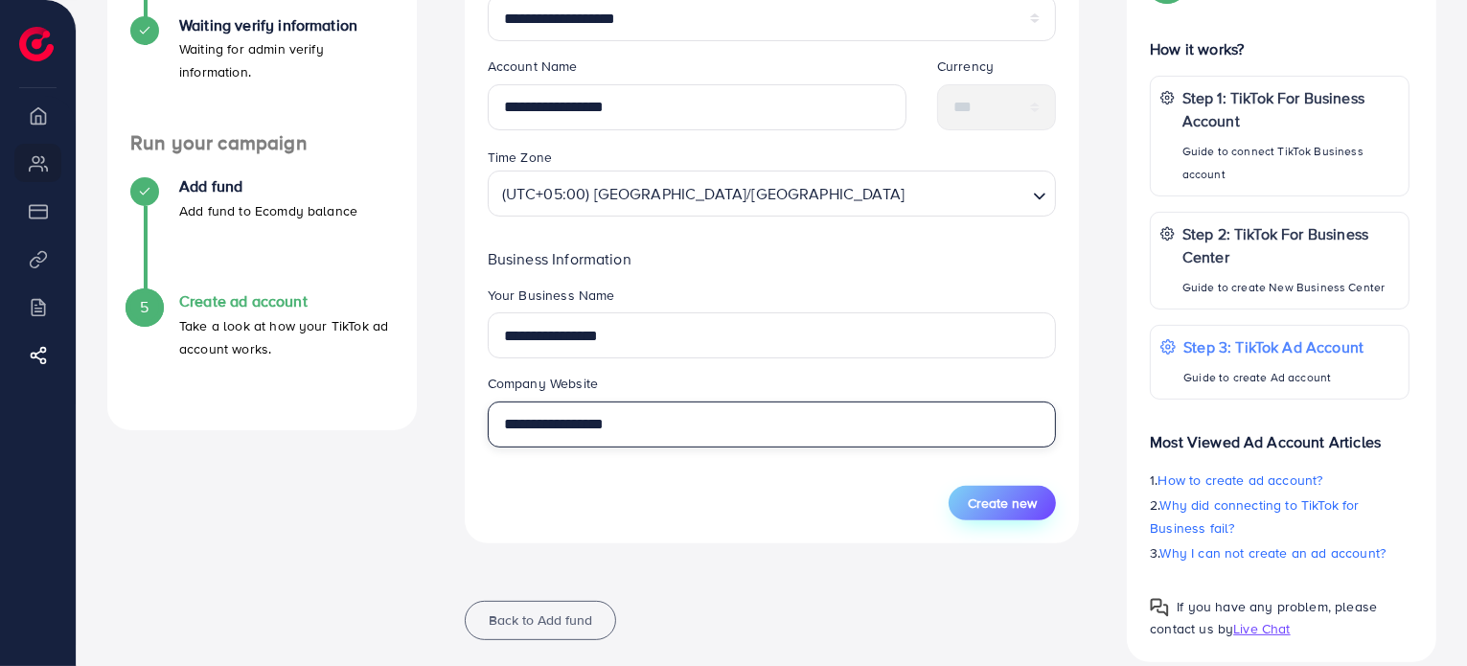
type input "**********"
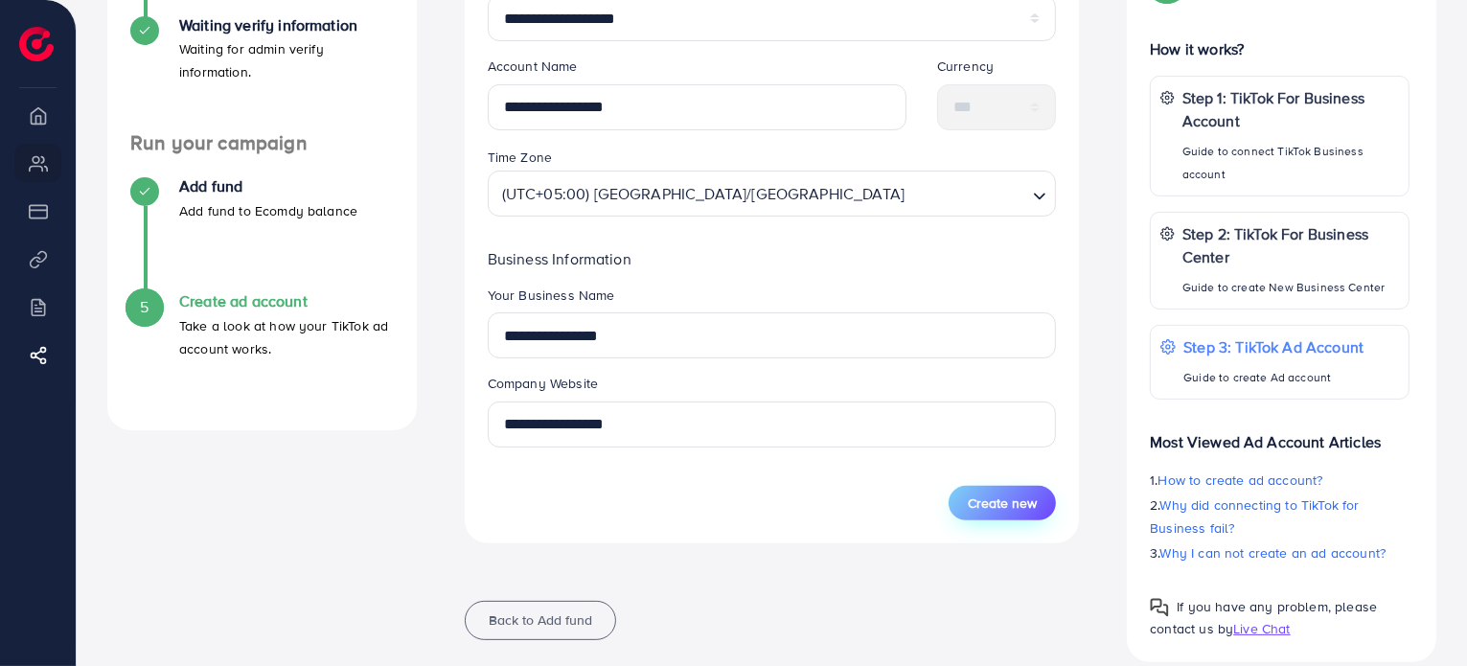
click at [1012, 509] on span "Create new" at bounding box center [1002, 503] width 69 height 19
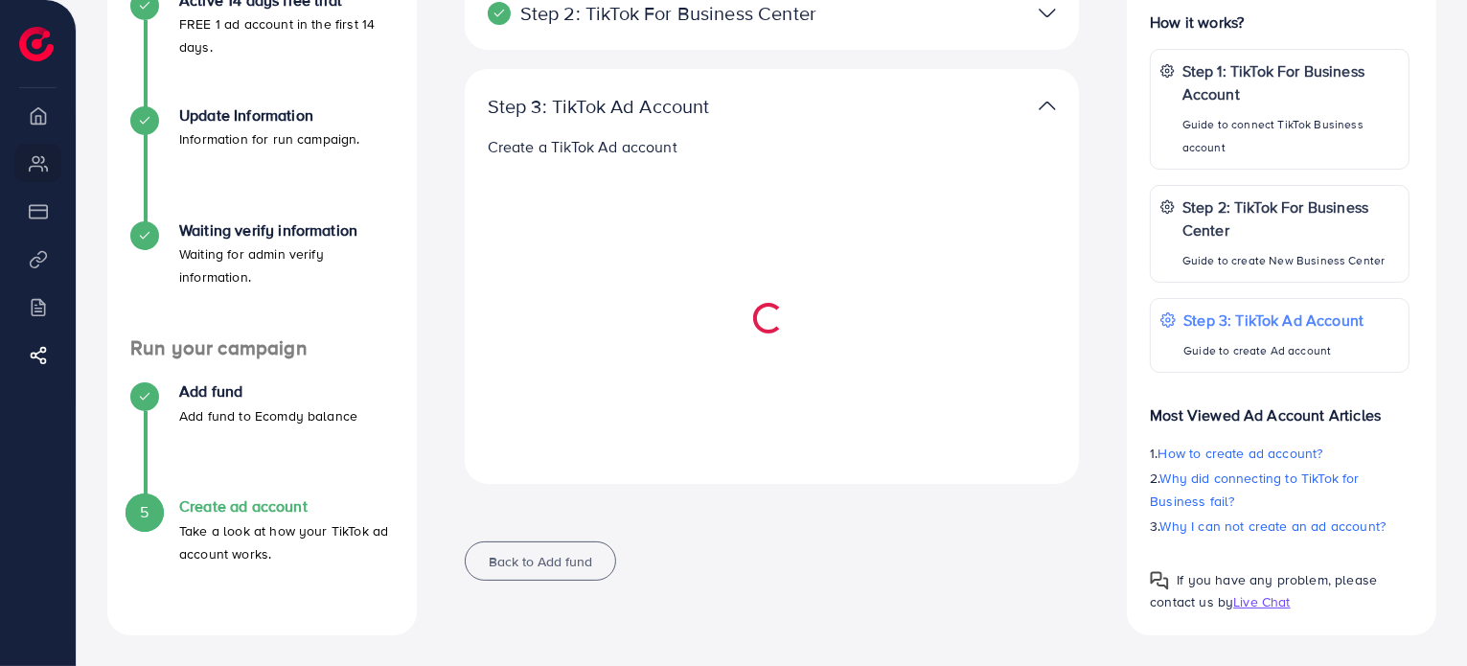
scroll to position [479, 0]
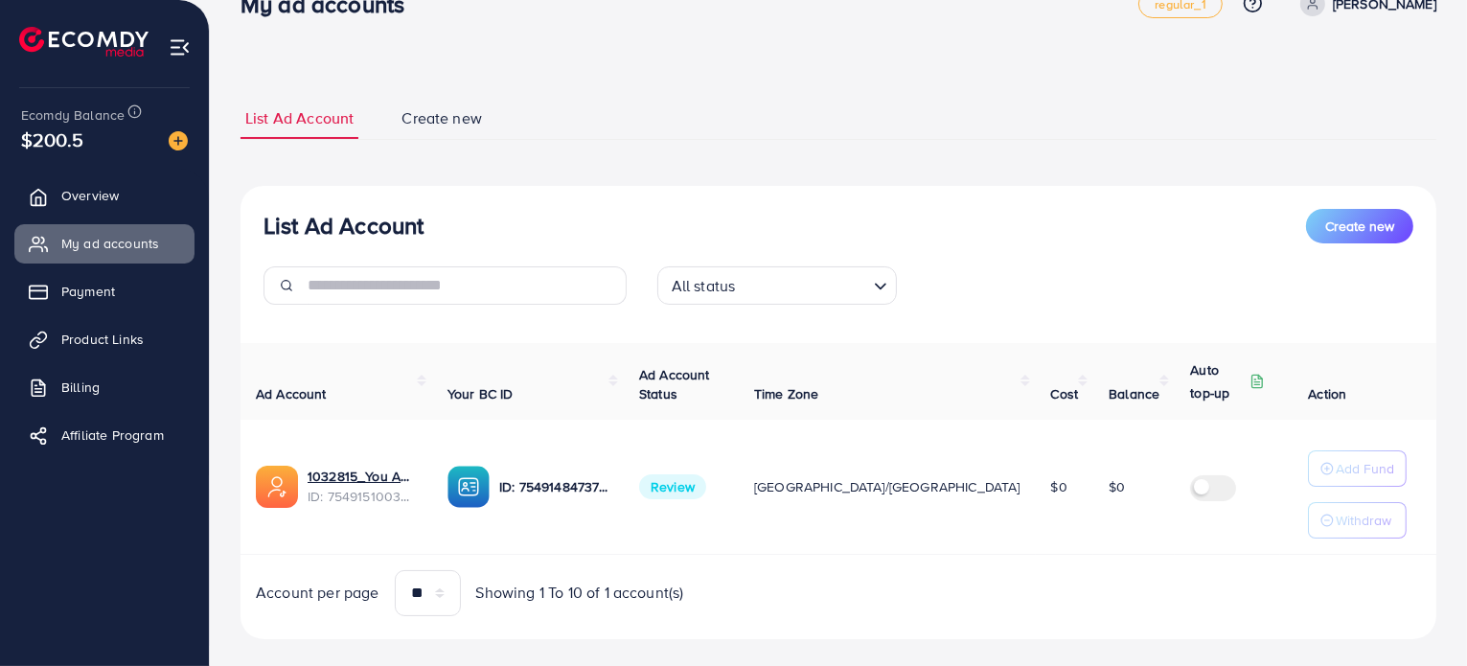
scroll to position [69, 0]
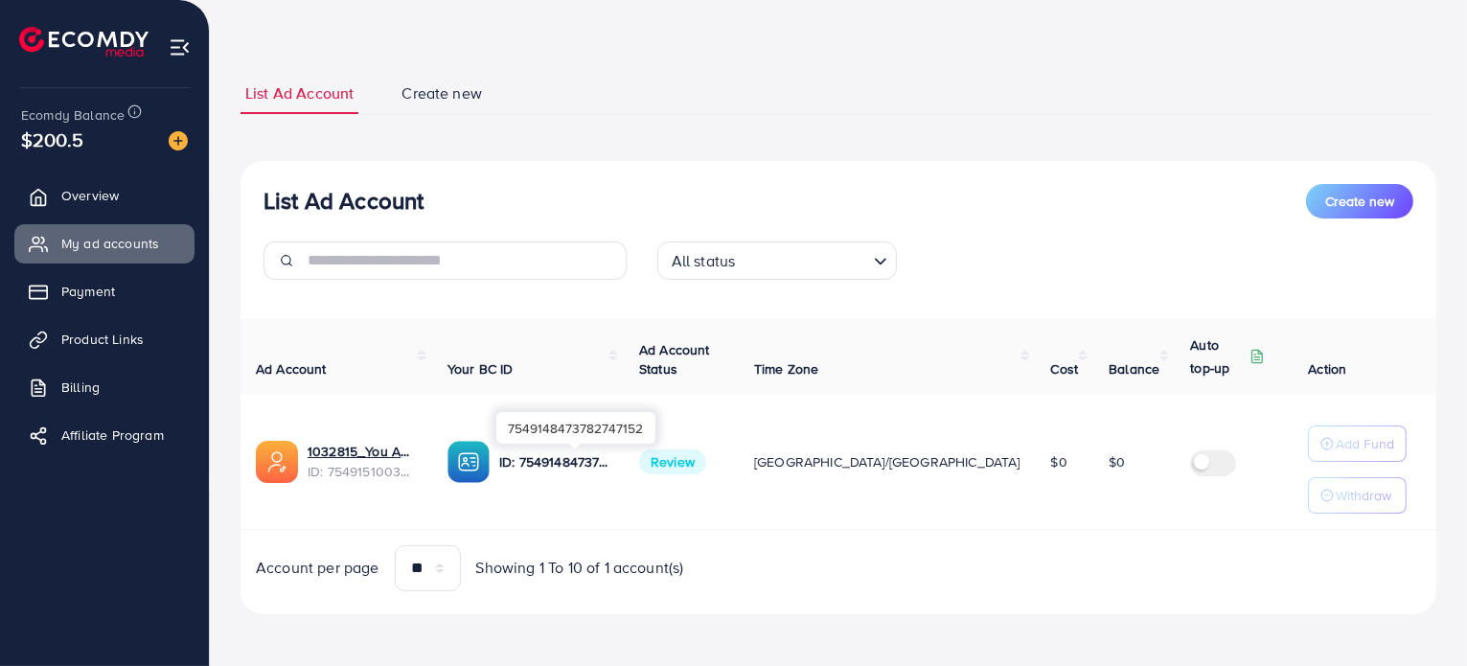
click at [589, 458] on p "ID: 7549148473782747152" at bounding box center [553, 461] width 109 height 23
click at [87, 197] on span "Overview" at bounding box center [94, 195] width 57 height 19
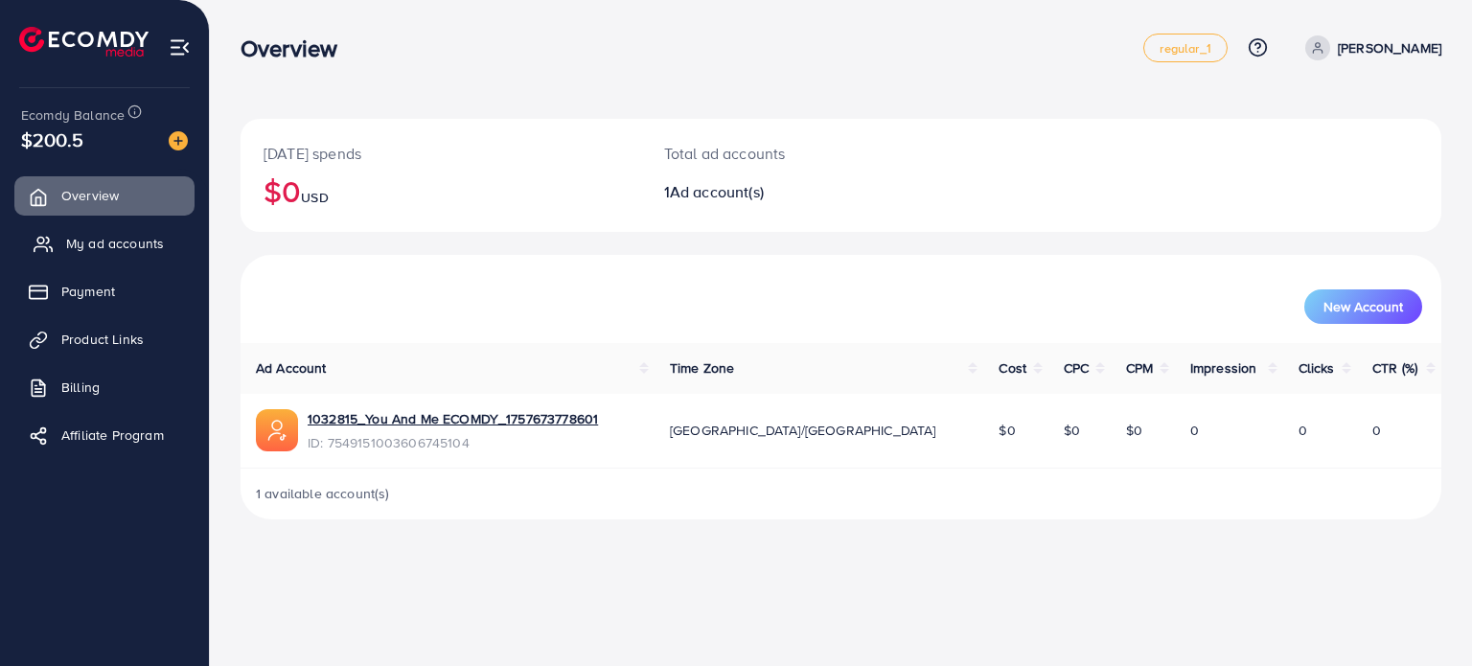
click at [126, 241] on span "My ad accounts" at bounding box center [115, 243] width 98 height 19
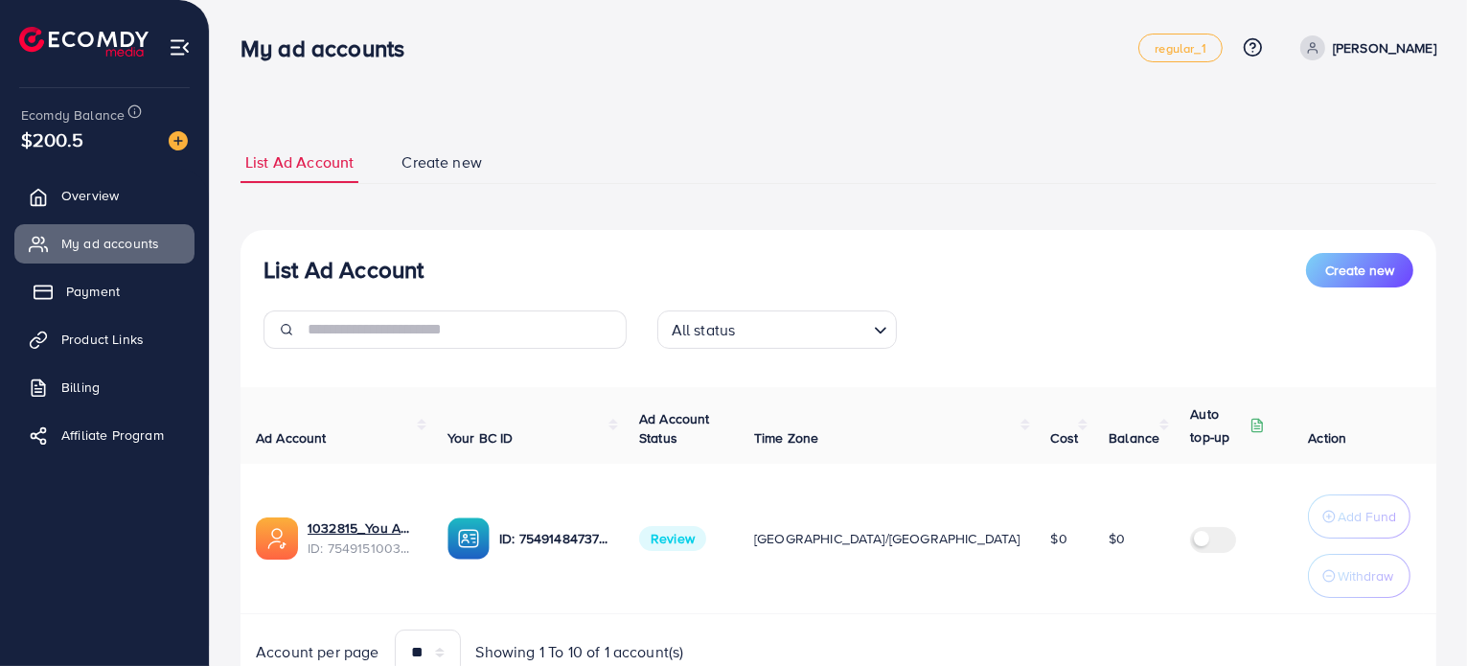
click at [119, 286] on link "Payment" at bounding box center [104, 291] width 180 height 38
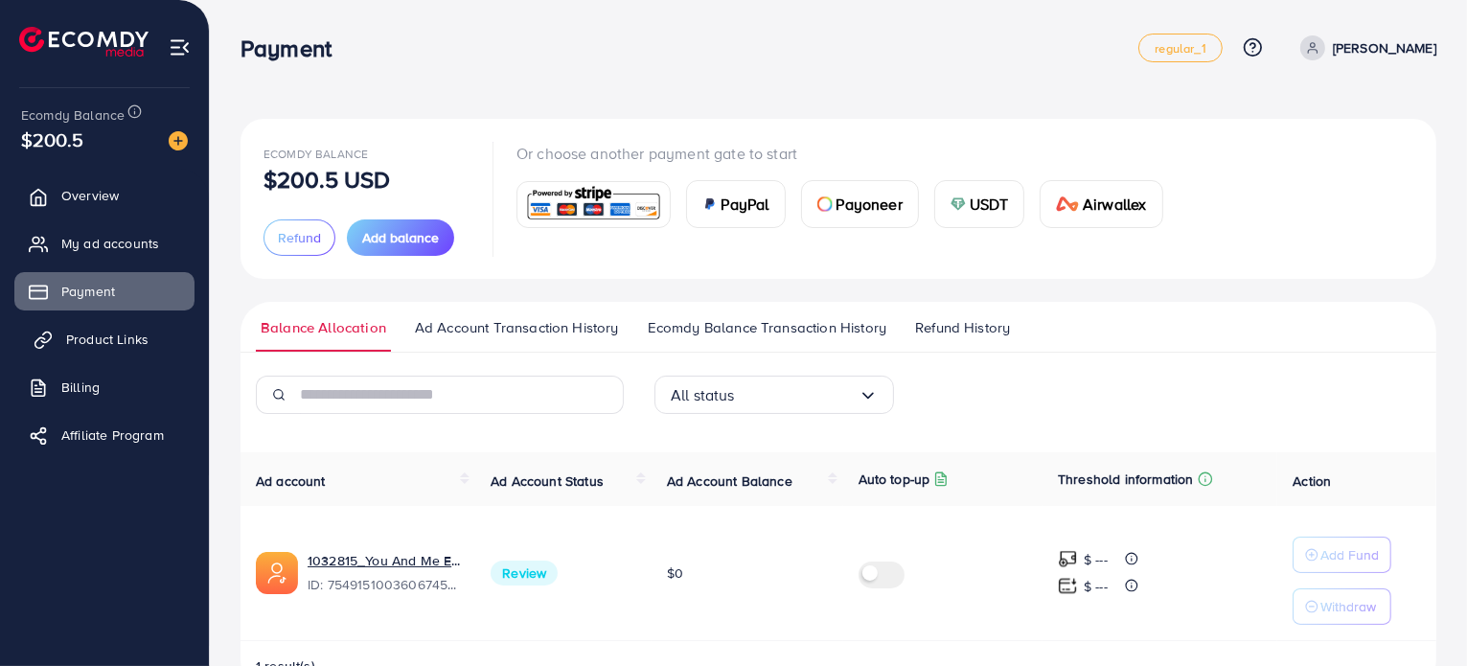
click at [84, 344] on span "Product Links" at bounding box center [107, 339] width 82 height 19
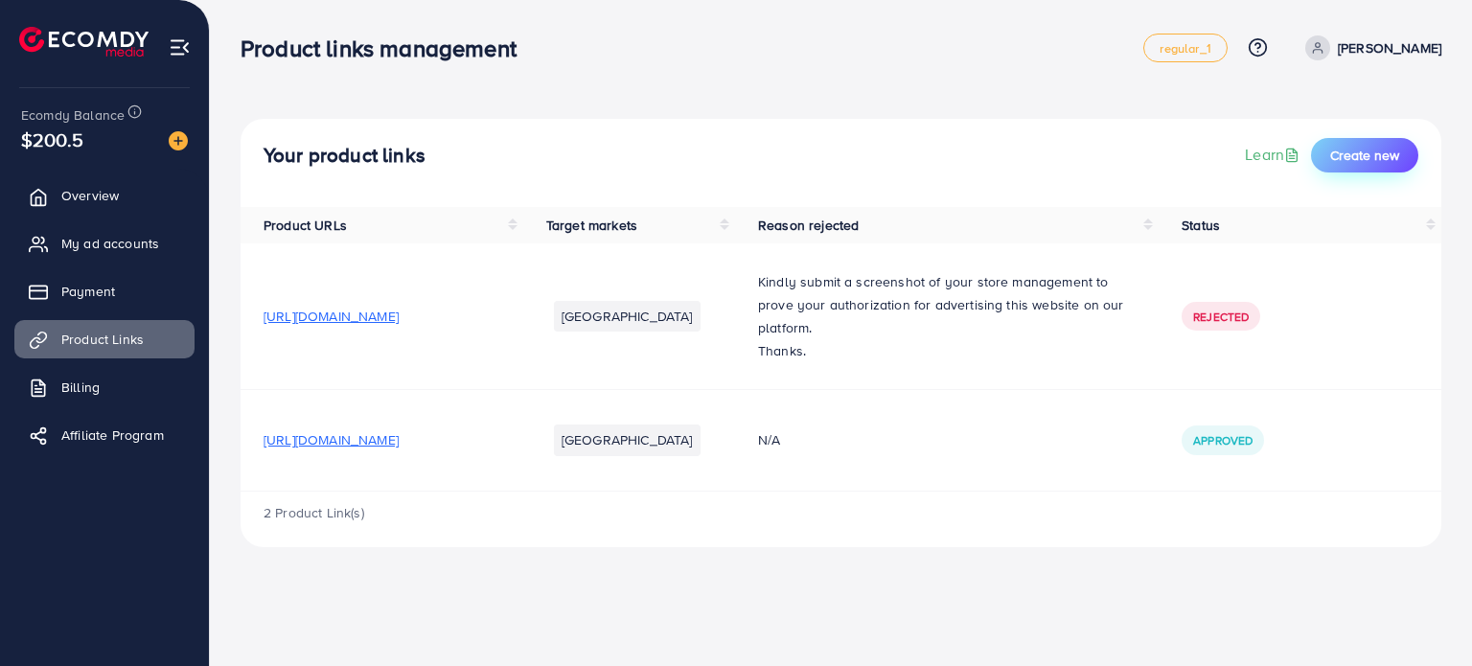
click at [1361, 157] on span "Create new" at bounding box center [1364, 155] width 69 height 19
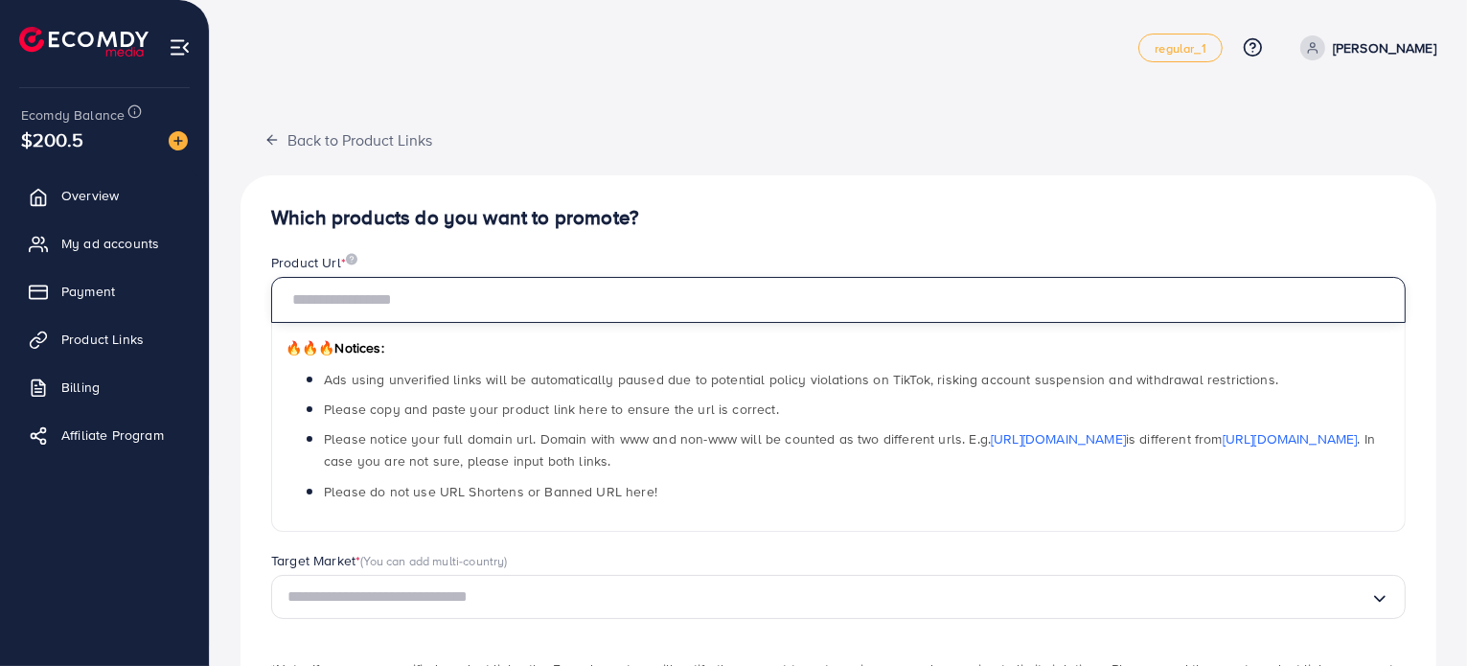
click at [623, 306] on input "text" at bounding box center [838, 300] width 1135 height 46
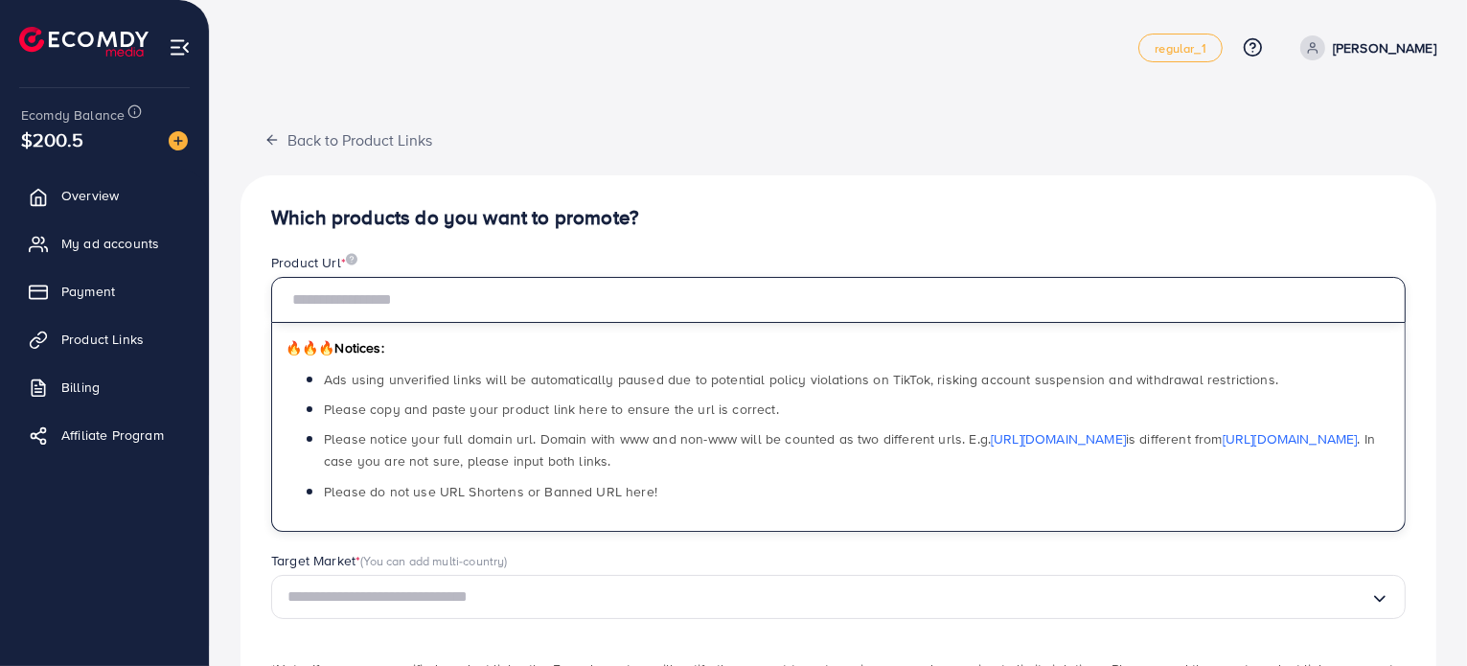
paste input "**********"
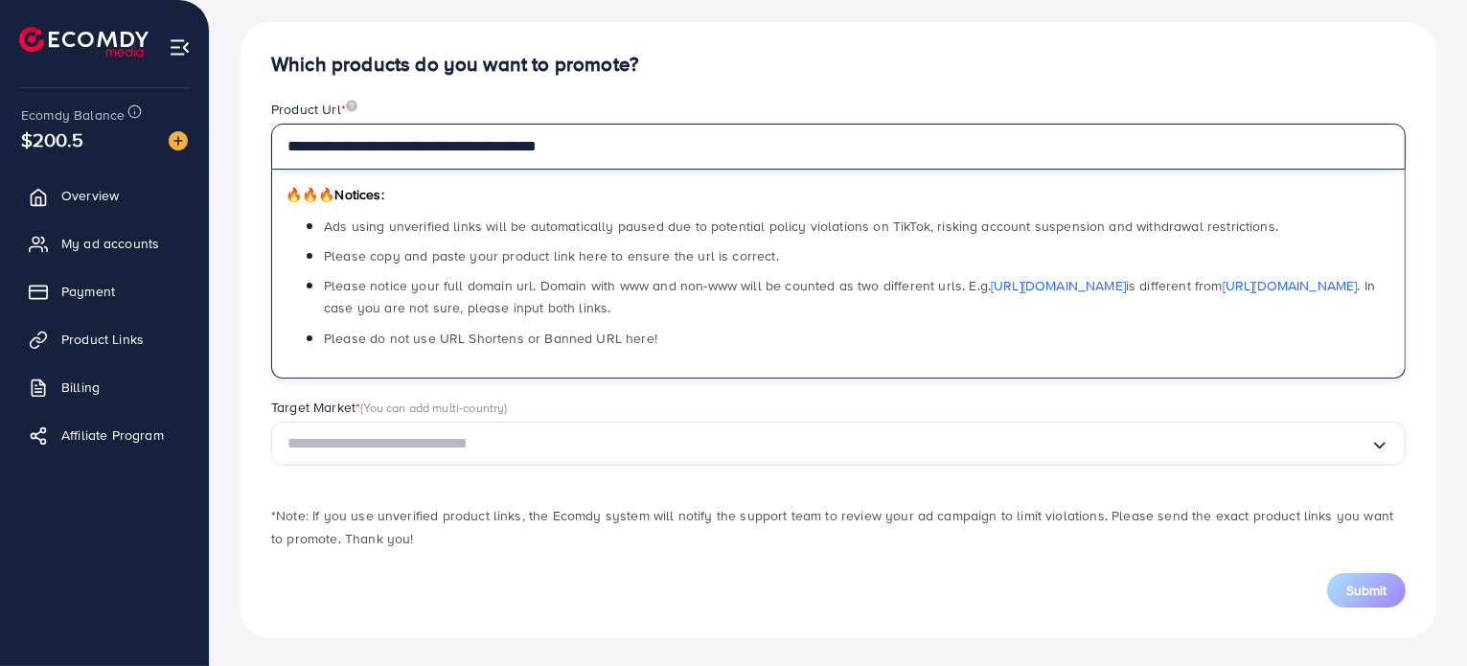
scroll to position [154, 0]
type input "**********"
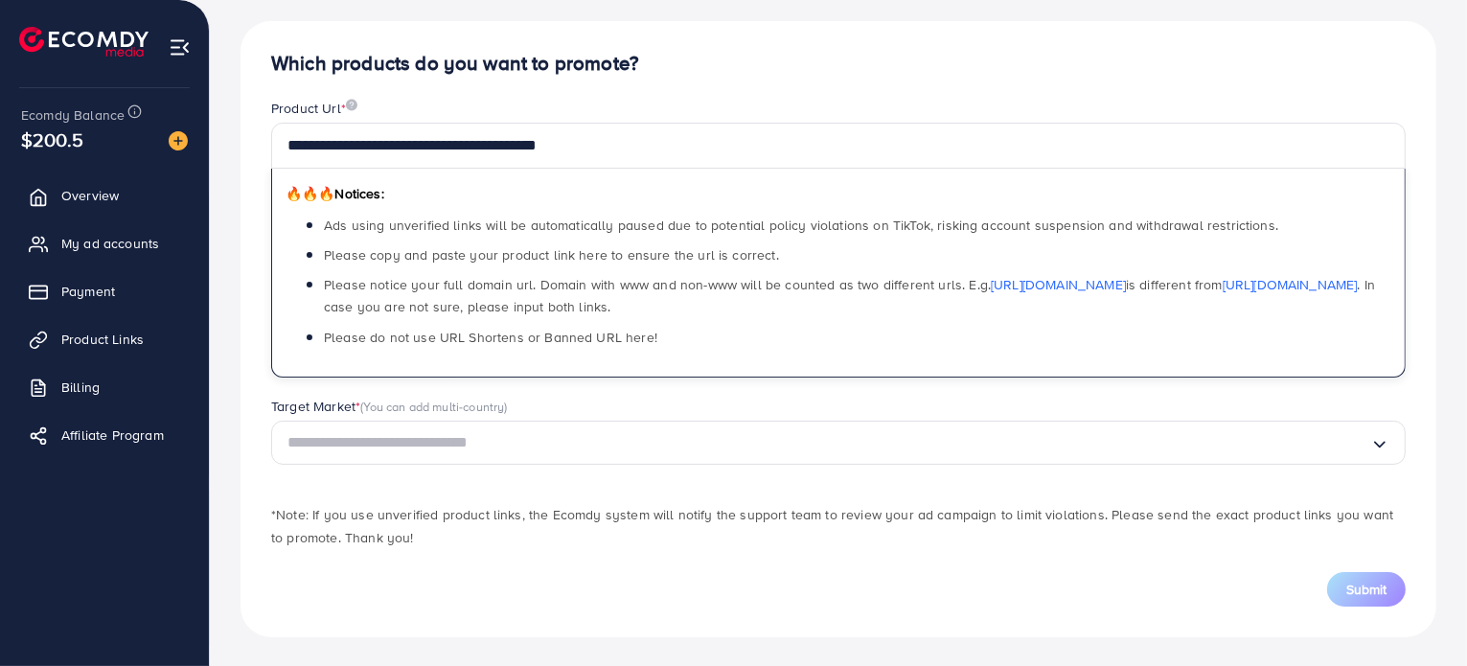
click at [671, 452] on input "Search for option" at bounding box center [828, 443] width 1083 height 30
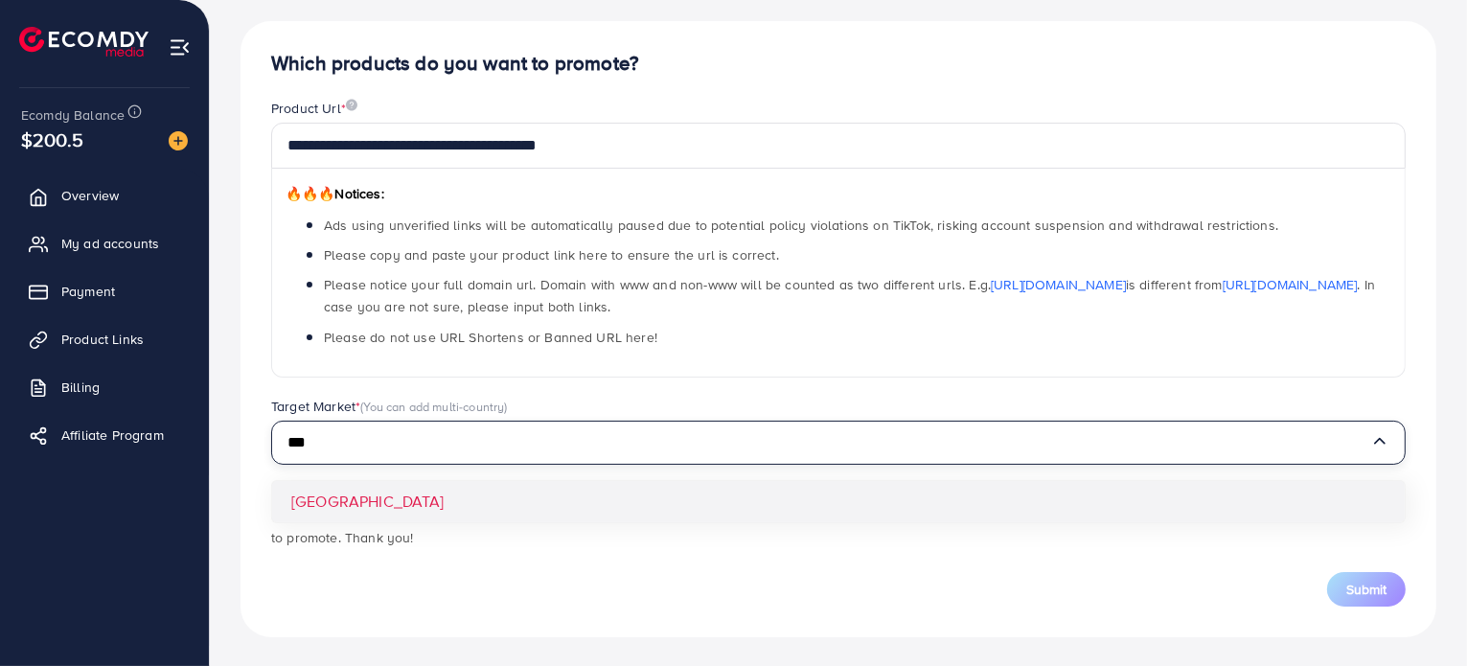
type input "***"
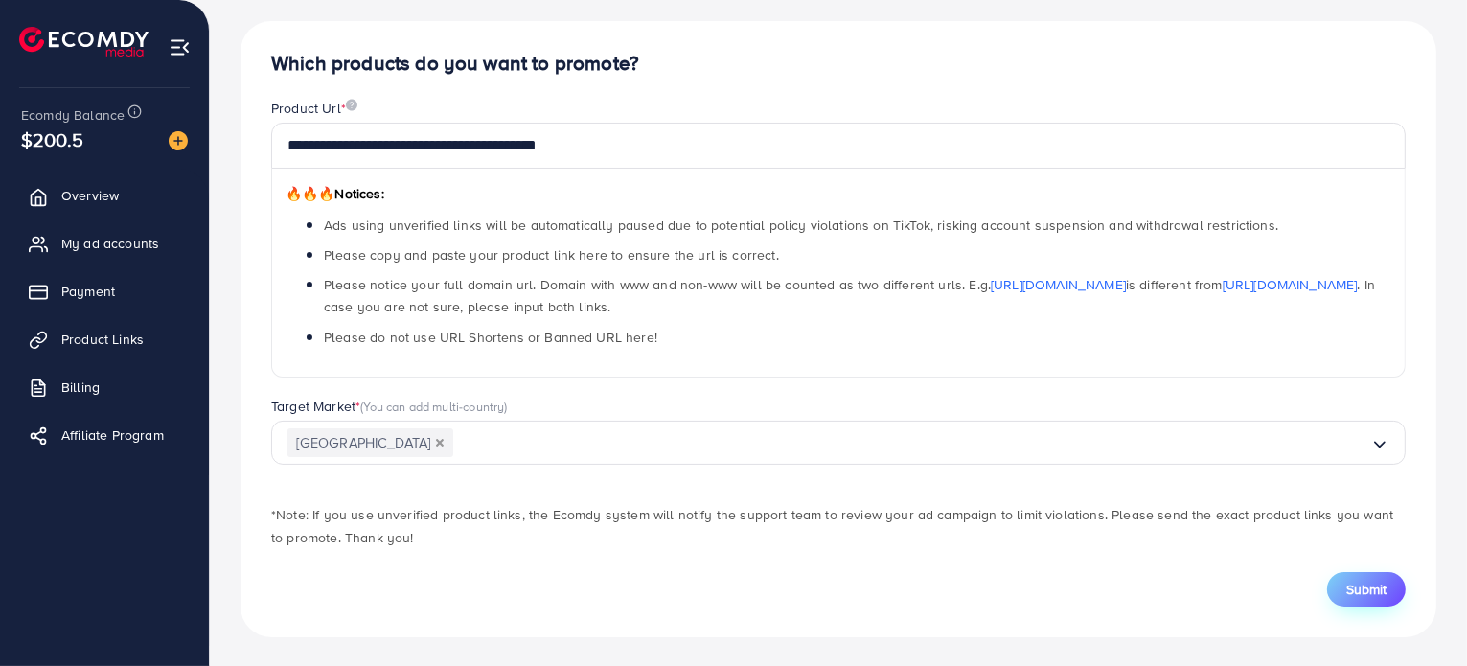
click at [1372, 584] on span "Submit" at bounding box center [1366, 589] width 40 height 19
click at [1374, 586] on span "Submit" at bounding box center [1366, 589] width 40 height 19
click at [1349, 581] on span "Submit" at bounding box center [1366, 589] width 40 height 19
click at [121, 344] on span "Product Links" at bounding box center [107, 339] width 82 height 19
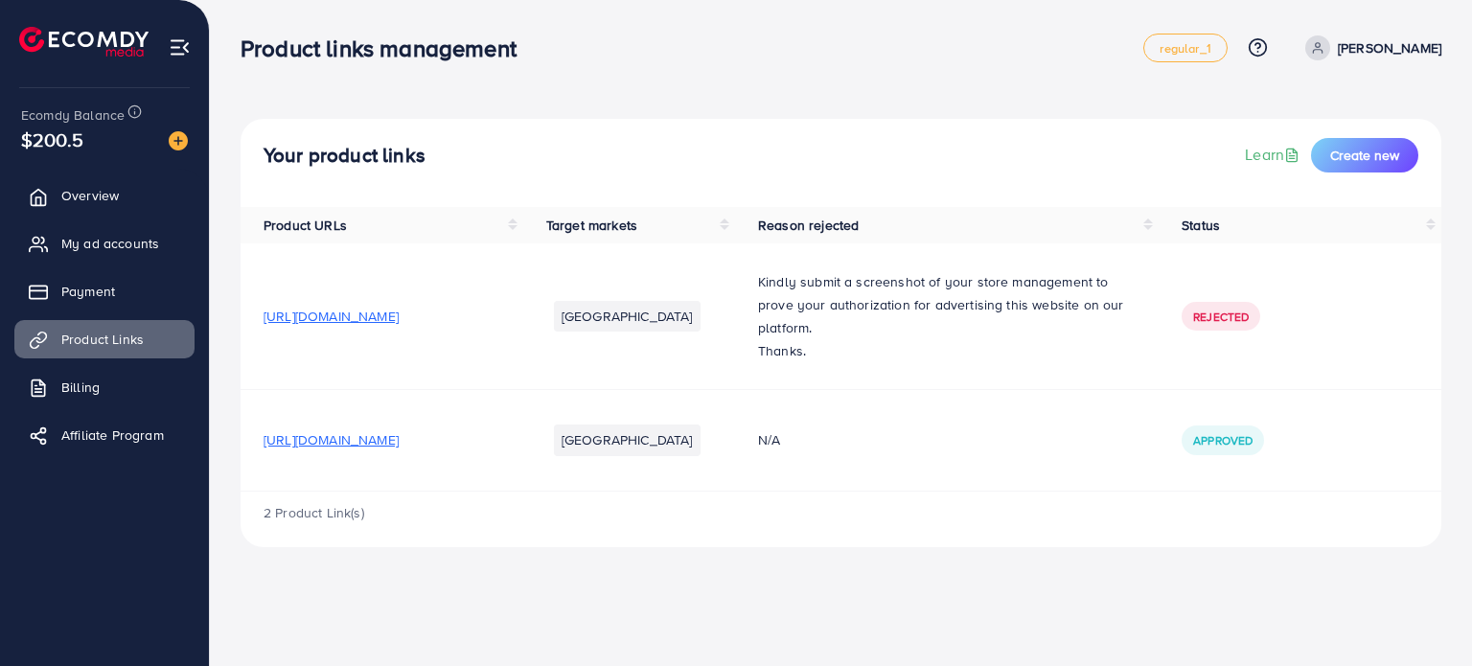
click at [399, 317] on span "[URL][DOMAIN_NAME]" at bounding box center [331, 316] width 135 height 19
click at [904, 286] on p "Kindly submit a screenshot of your store management to prove your authorization…" at bounding box center [947, 304] width 378 height 69
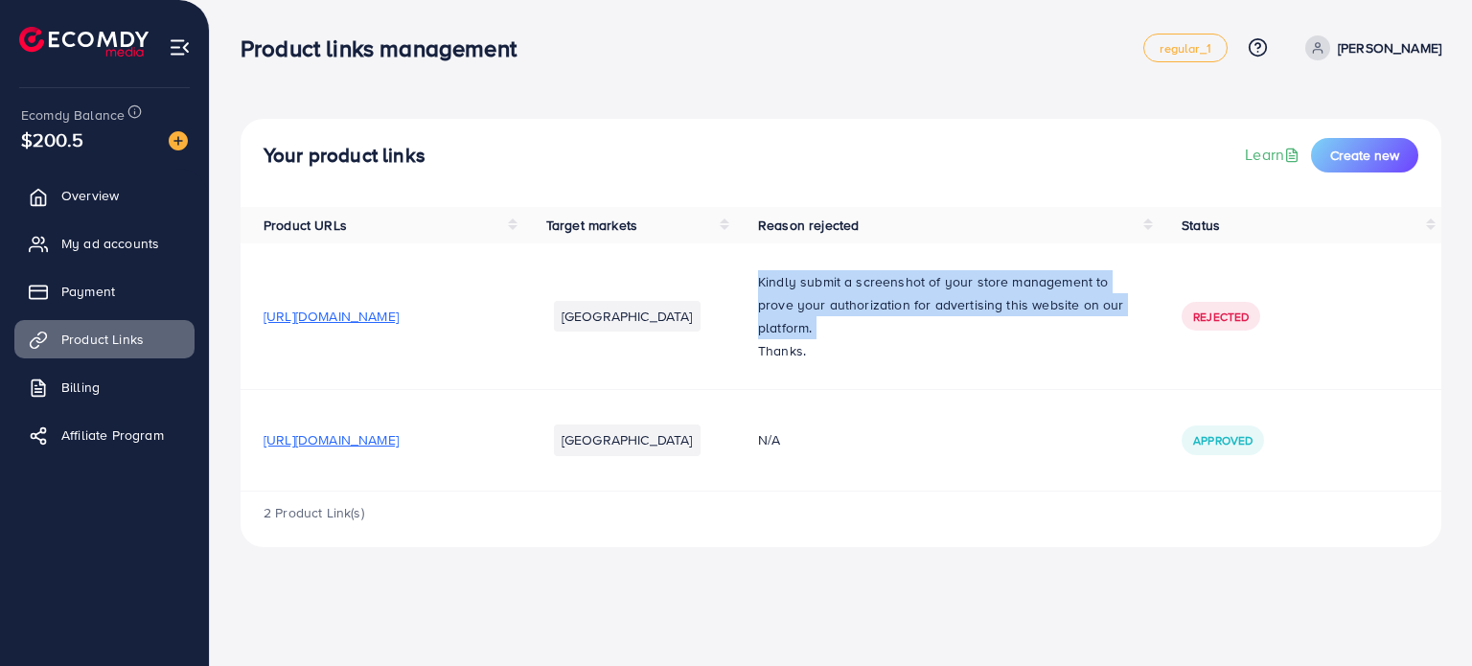
click at [904, 286] on p "Kindly submit a screenshot of your store management to prove your authorization…" at bounding box center [947, 304] width 378 height 69
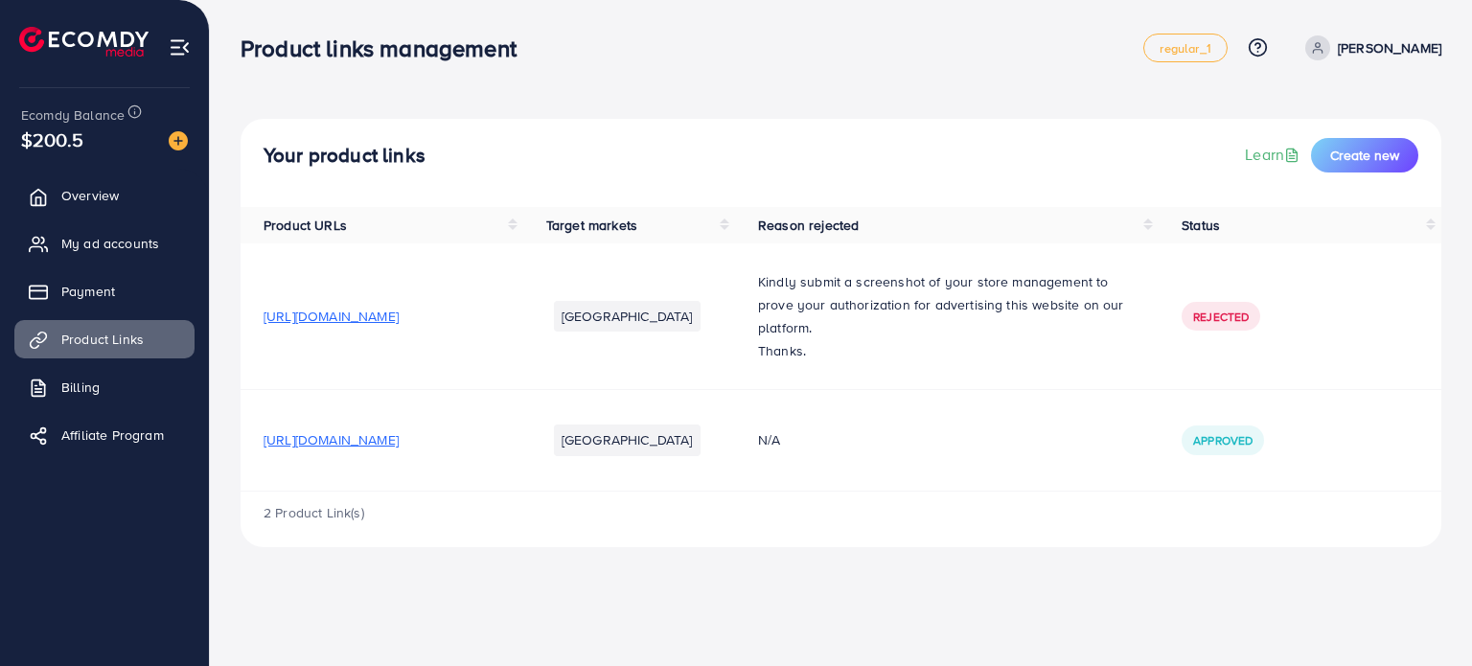
click at [1000, 451] on td "N/A" at bounding box center [947, 440] width 424 height 101
click at [964, 279] on p "Kindly submit a screenshot of your store management to prove your authorization…" at bounding box center [947, 304] width 378 height 69
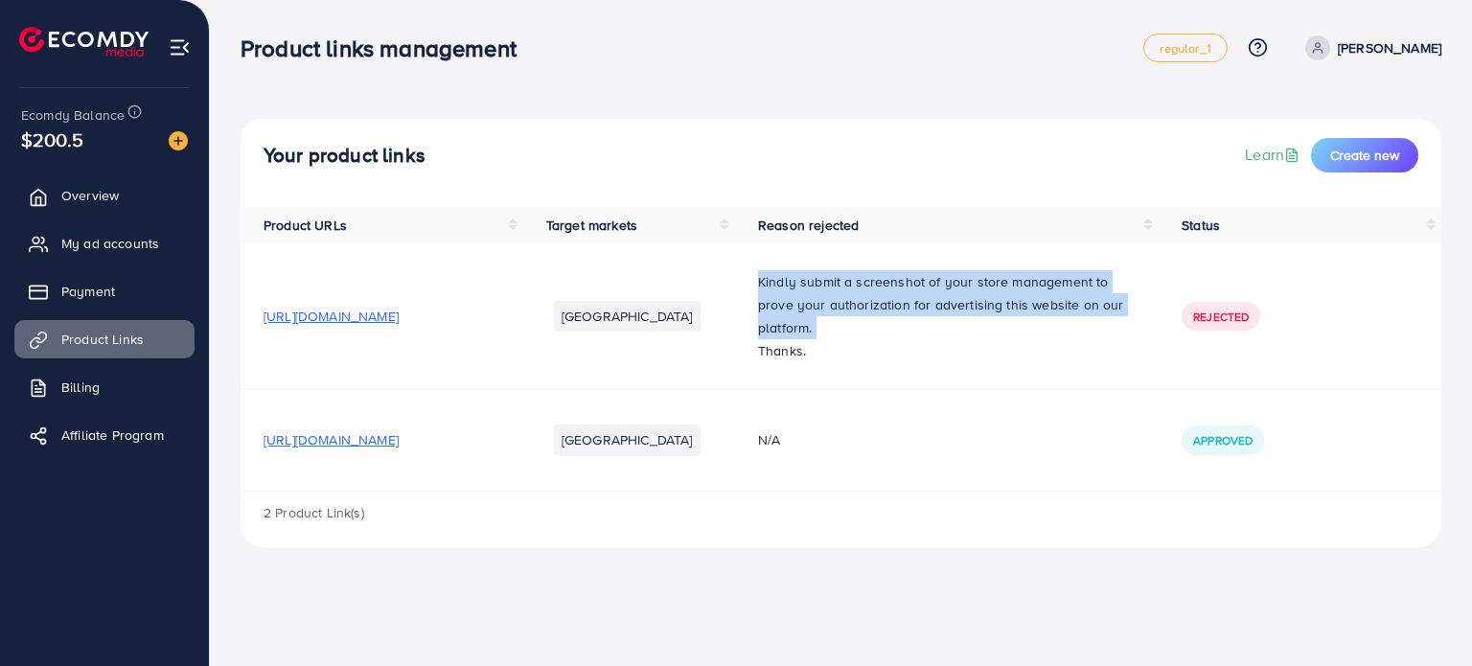
click at [964, 279] on p "Kindly submit a screenshot of your store management to prove your authorization…" at bounding box center [947, 304] width 378 height 69
click at [1364, 149] on span "Create new" at bounding box center [1364, 155] width 69 height 19
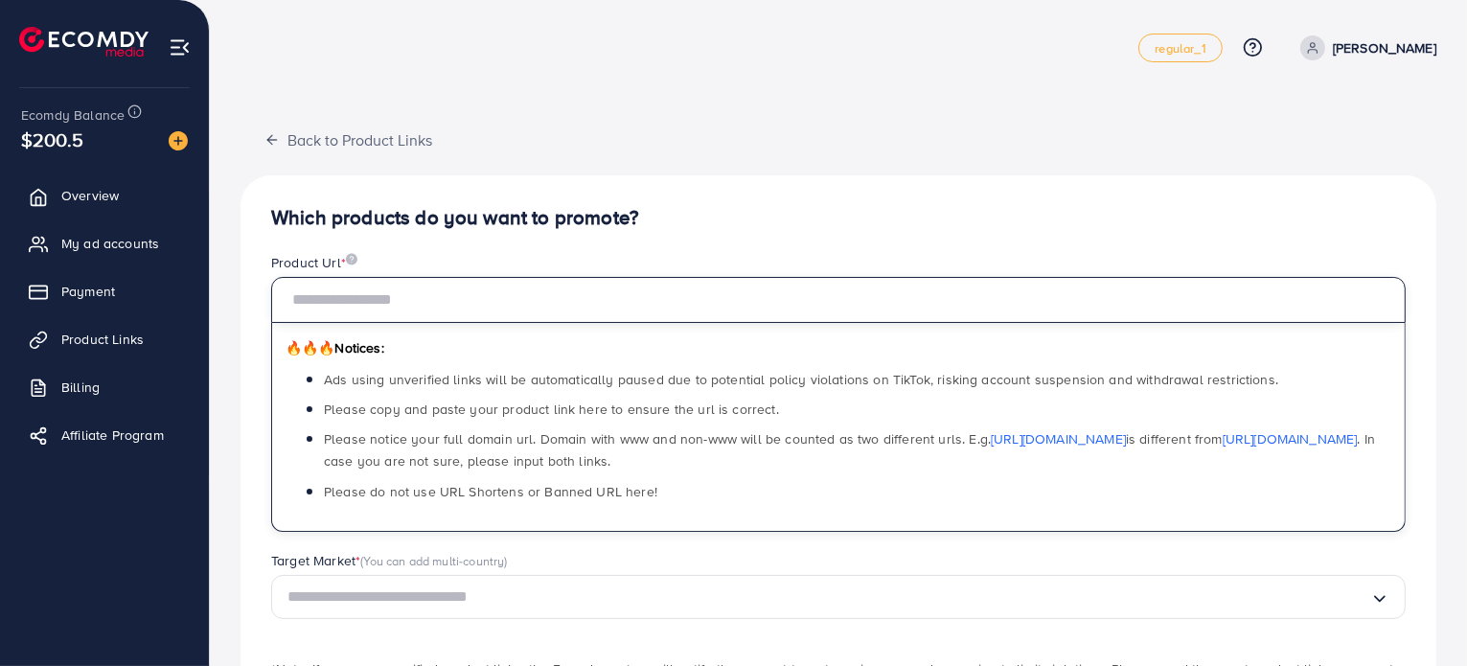
click at [636, 318] on input "text" at bounding box center [838, 300] width 1135 height 46
paste input "**********"
type input "**********"
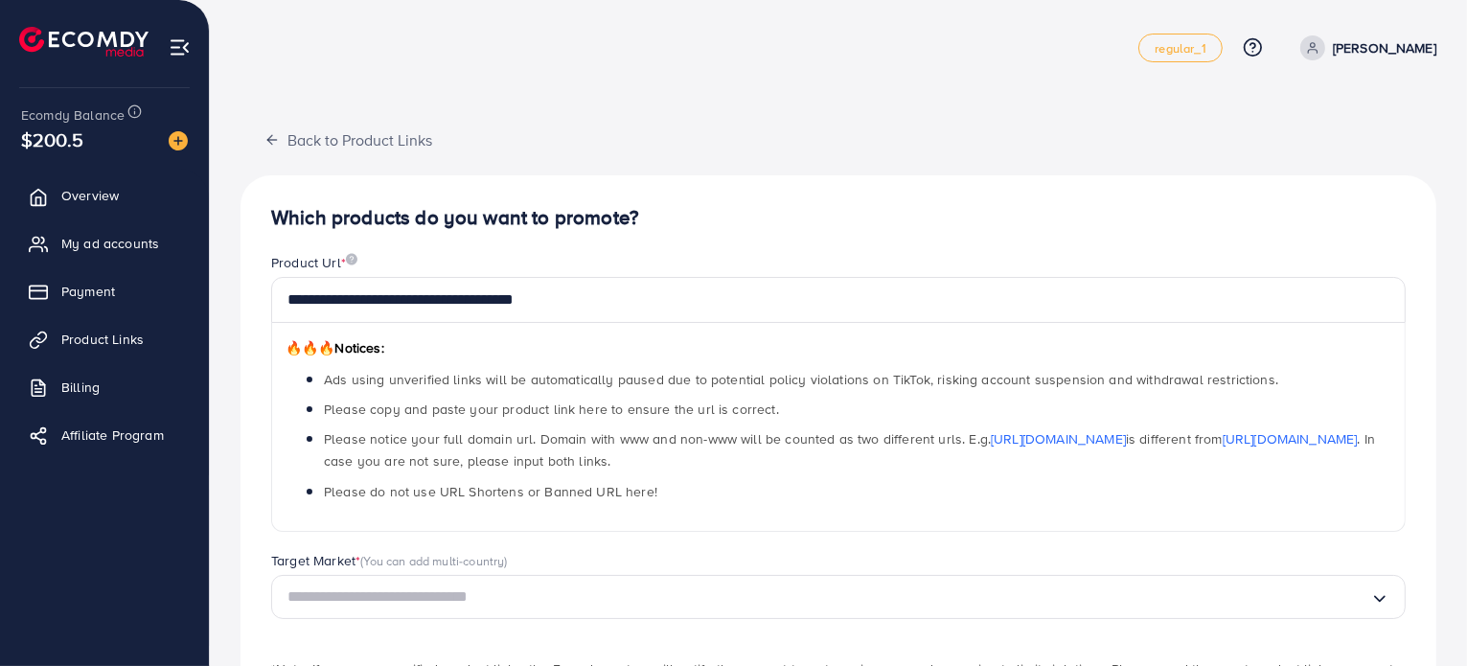
click at [584, 592] on input "Search for option" at bounding box center [828, 598] width 1083 height 30
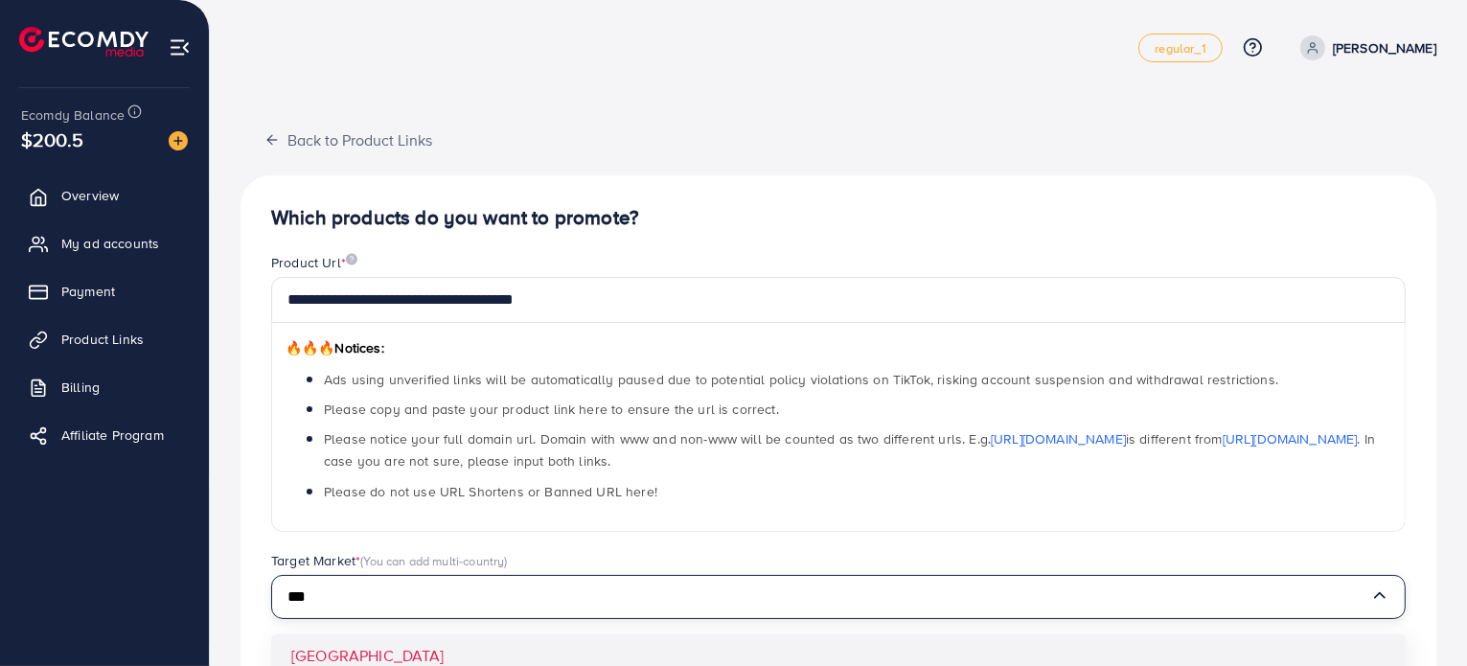
type input "***"
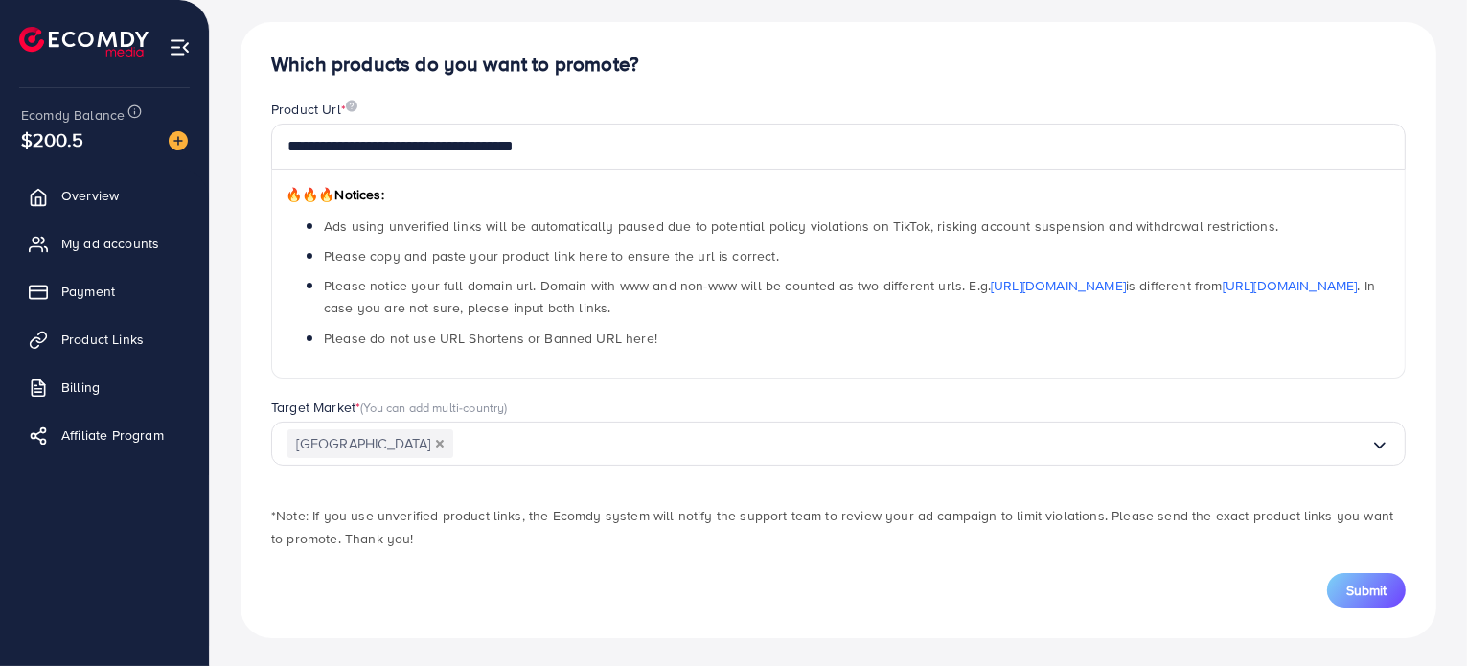
scroll to position [154, 0]
click at [1368, 590] on span "Submit" at bounding box center [1366, 589] width 40 height 19
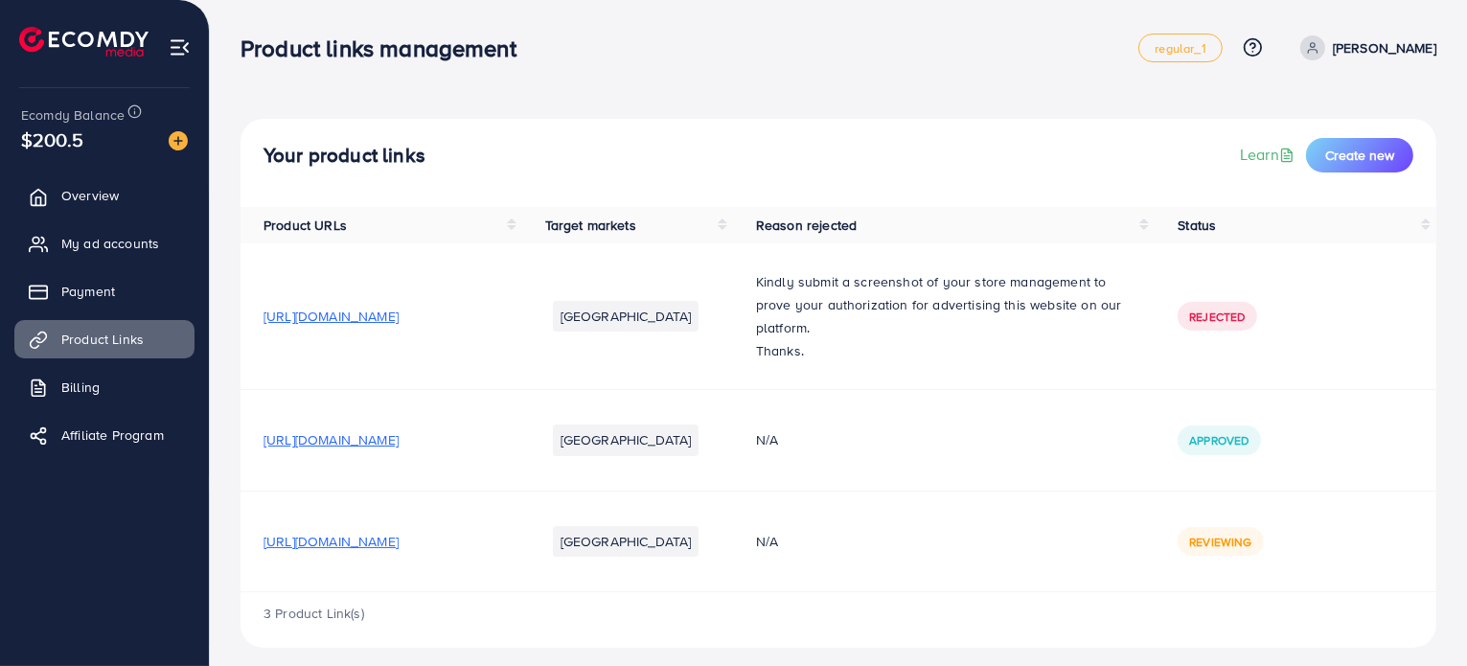
click at [399, 313] on span "[URL][DOMAIN_NAME]" at bounding box center [331, 316] width 135 height 19
click at [126, 382] on link "Billing" at bounding box center [104, 387] width 180 height 38
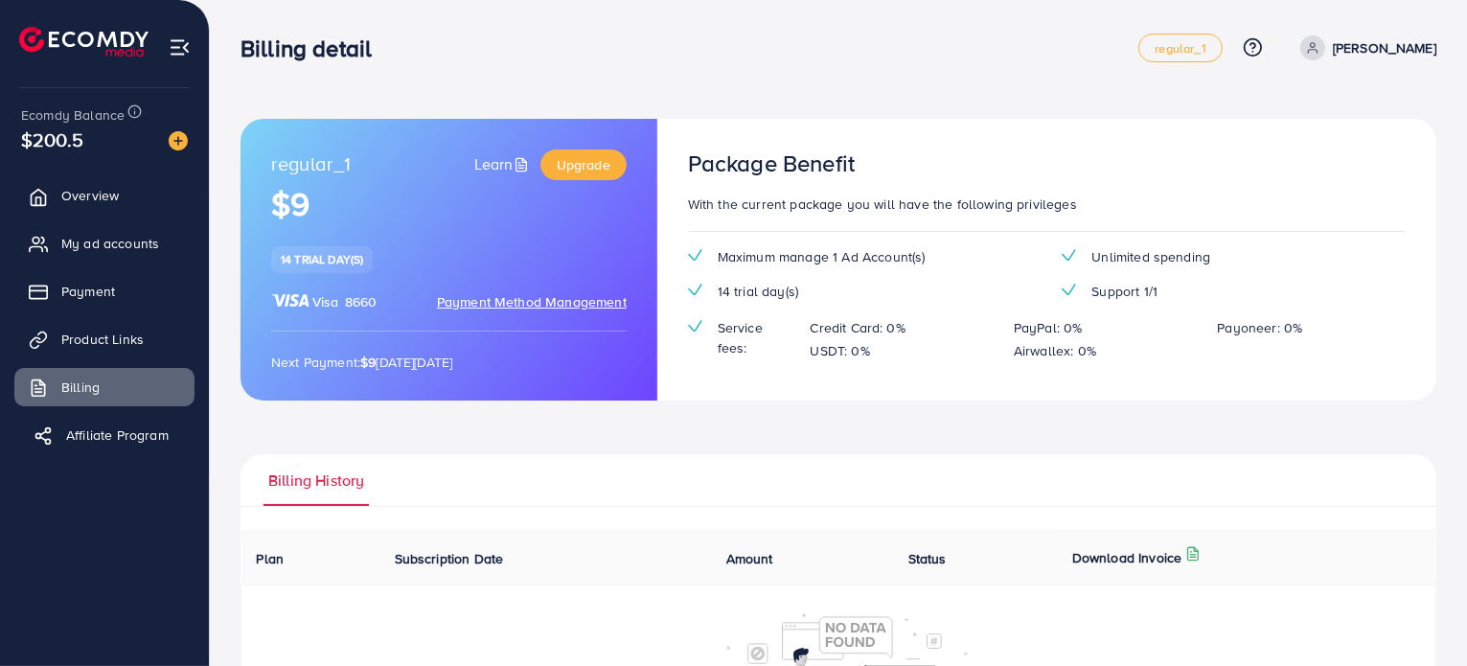
click at [115, 428] on span "Affiliate Program" at bounding box center [117, 434] width 103 height 19
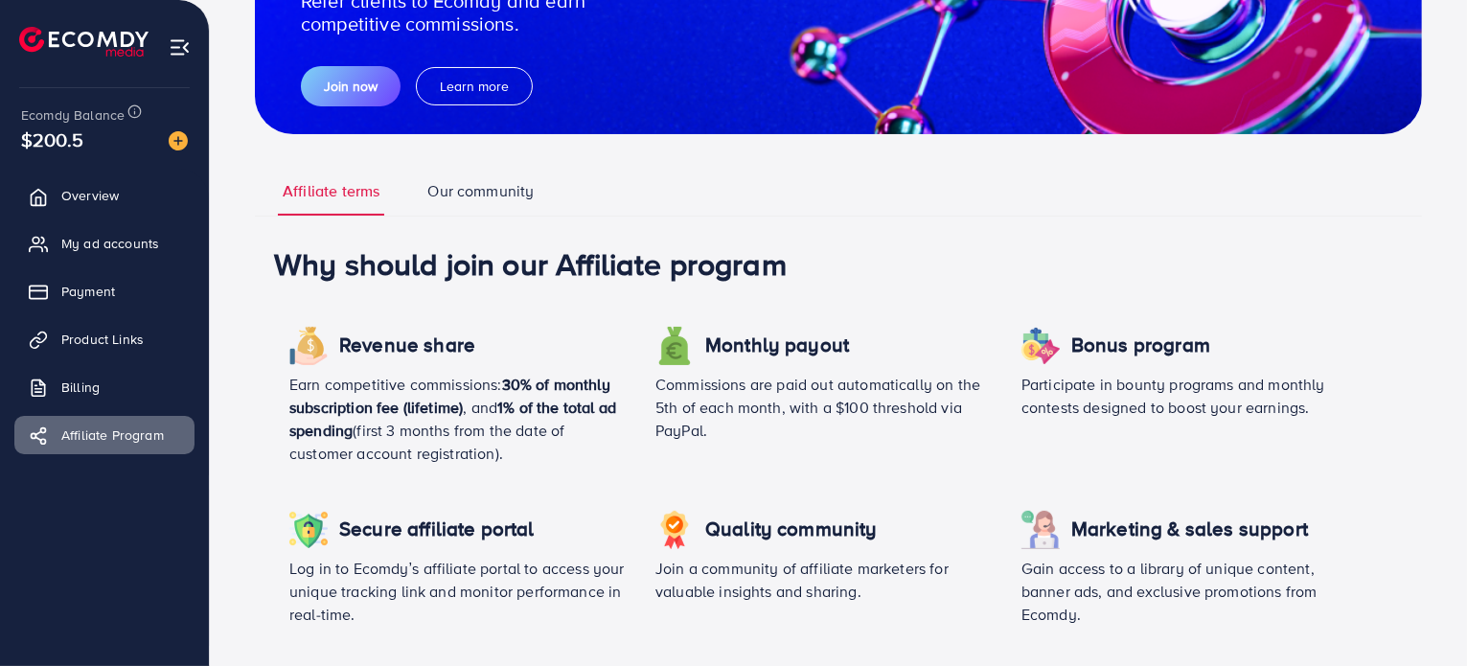
scroll to position [287, 0]
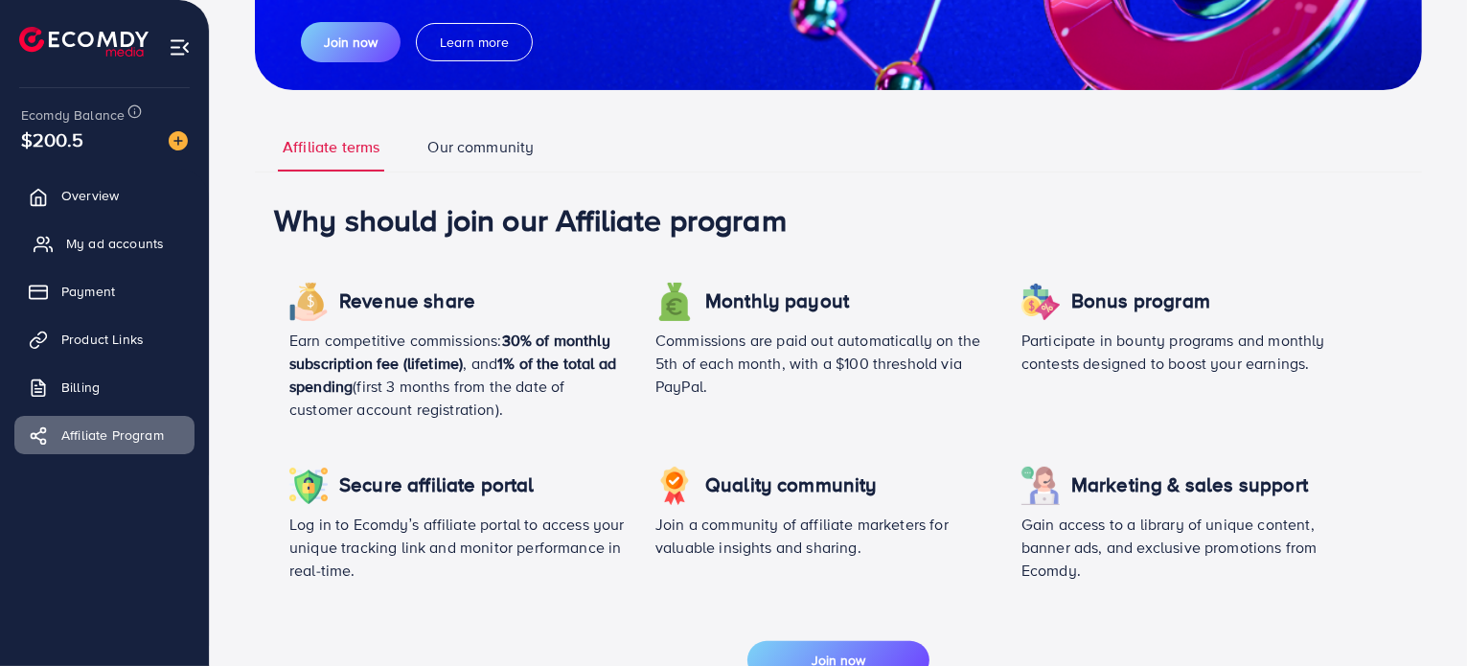
click at [132, 245] on span "My ad accounts" at bounding box center [115, 243] width 98 height 19
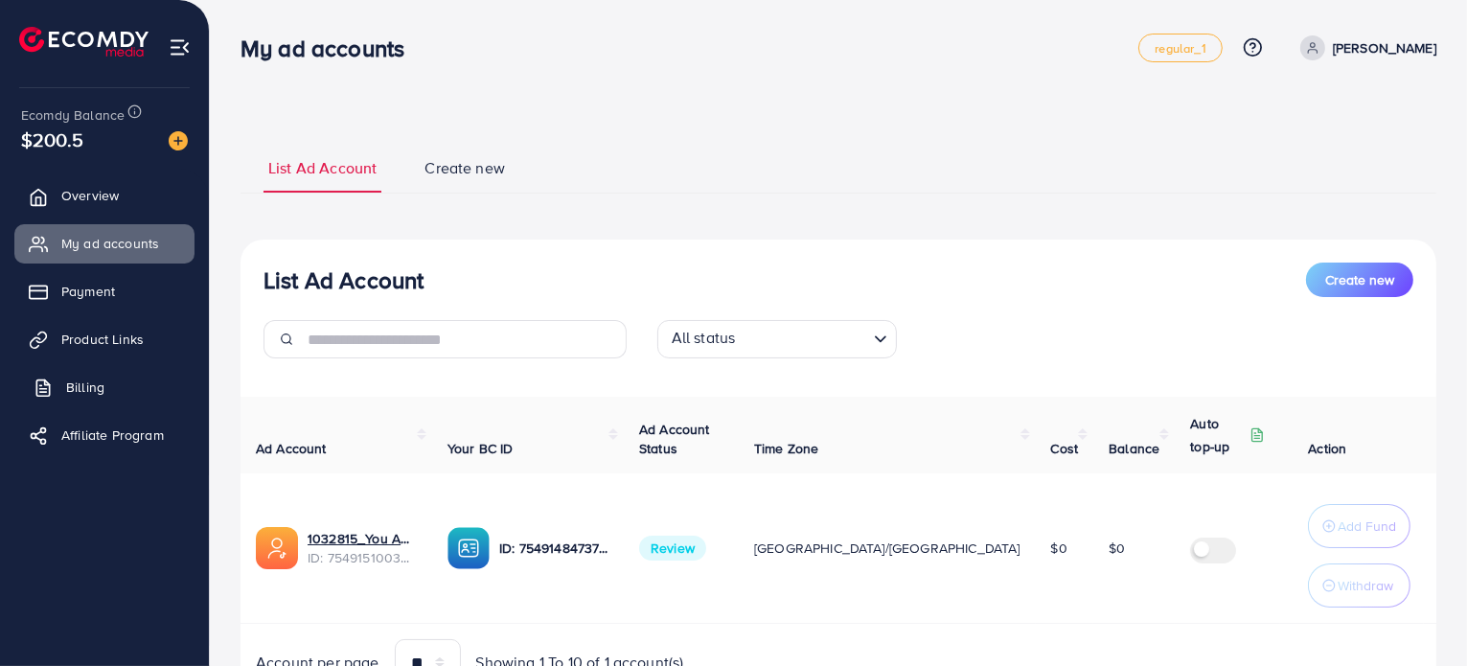
click at [108, 395] on link "Billing" at bounding box center [104, 387] width 180 height 38
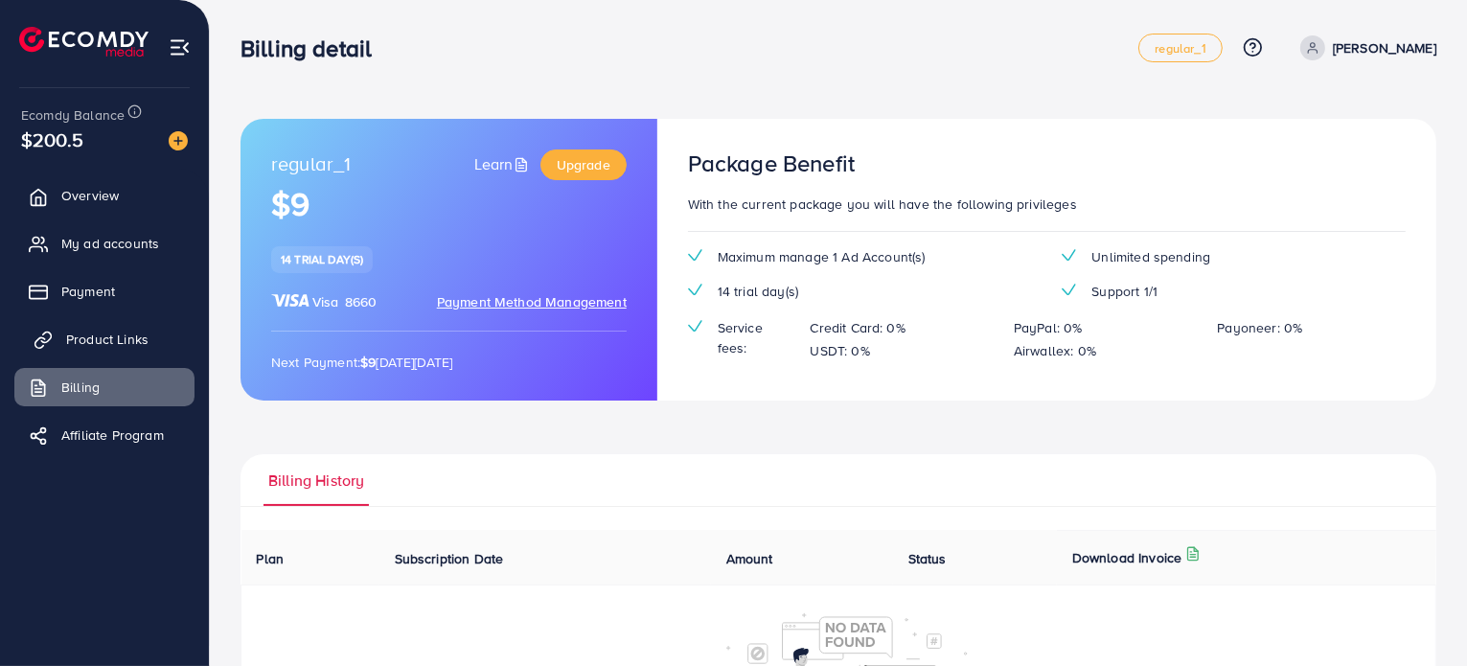
click at [134, 348] on span "Product Links" at bounding box center [107, 339] width 82 height 19
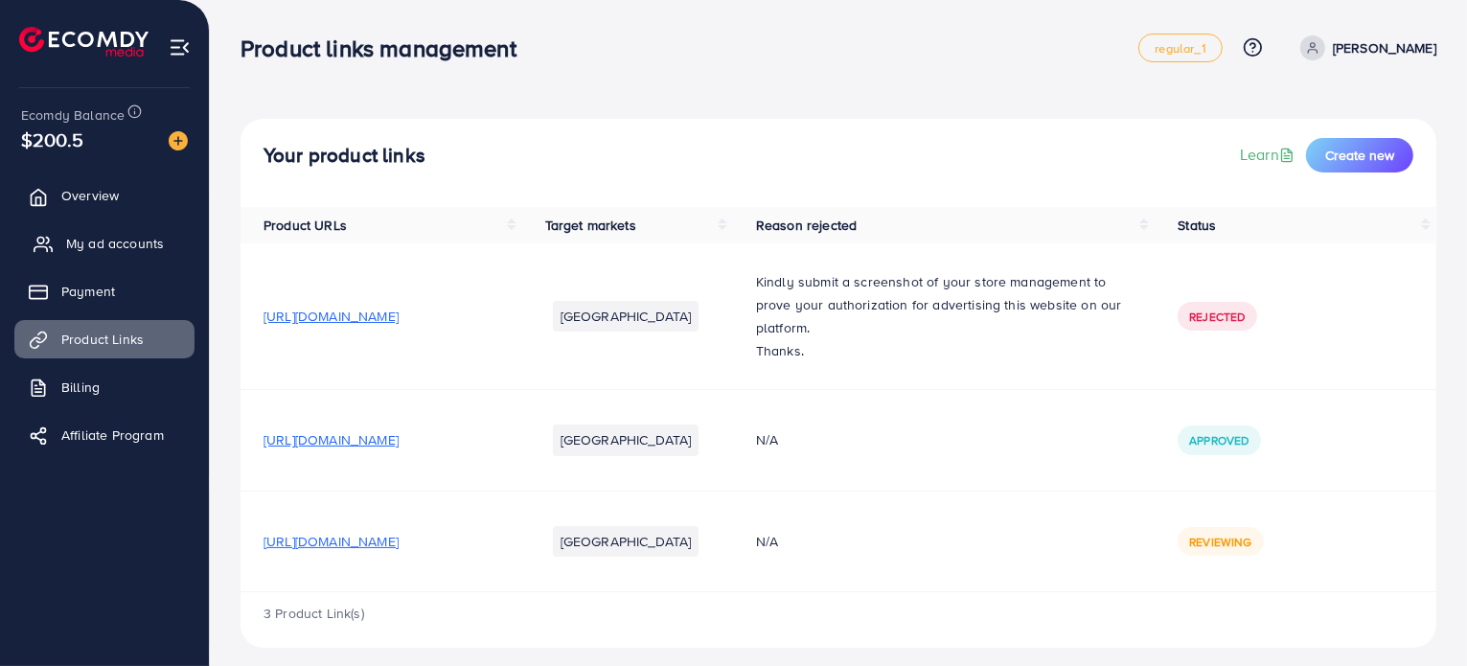
click at [65, 247] on link "My ad accounts" at bounding box center [104, 243] width 180 height 38
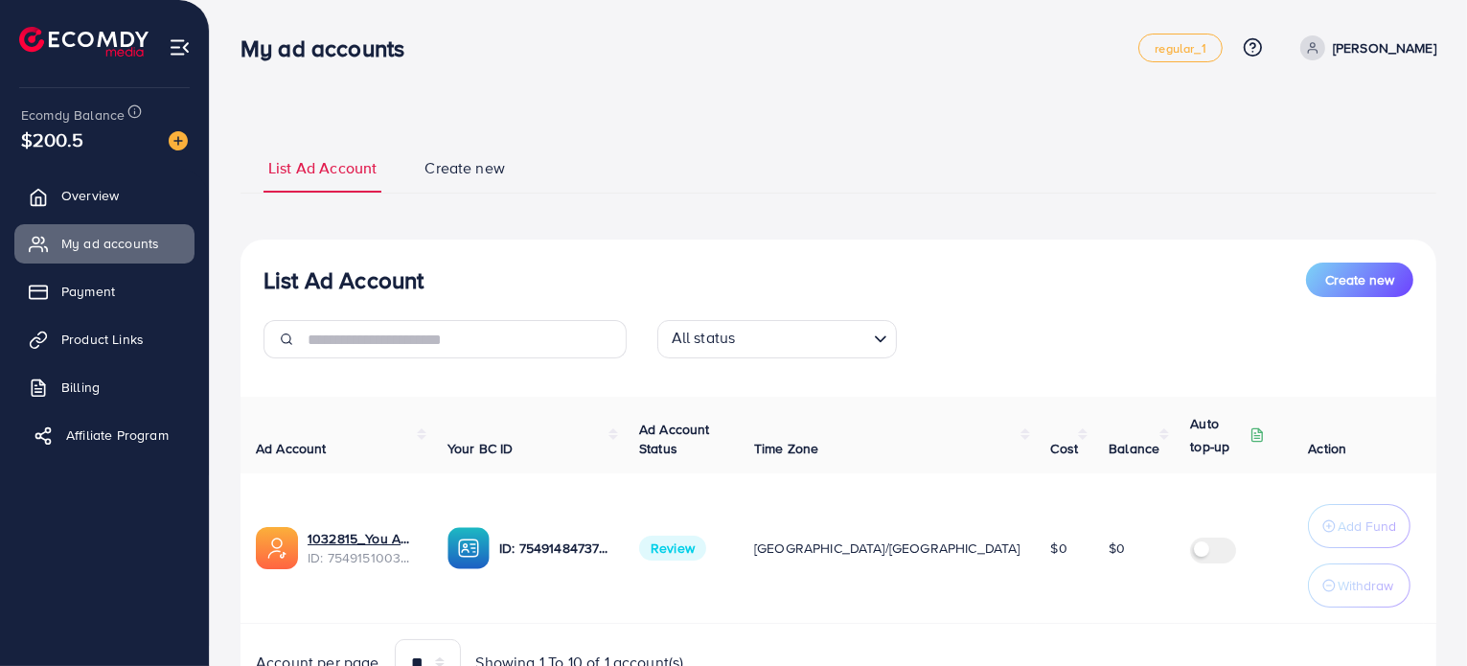
click at [114, 437] on span "Affiliate Program" at bounding box center [117, 434] width 103 height 19
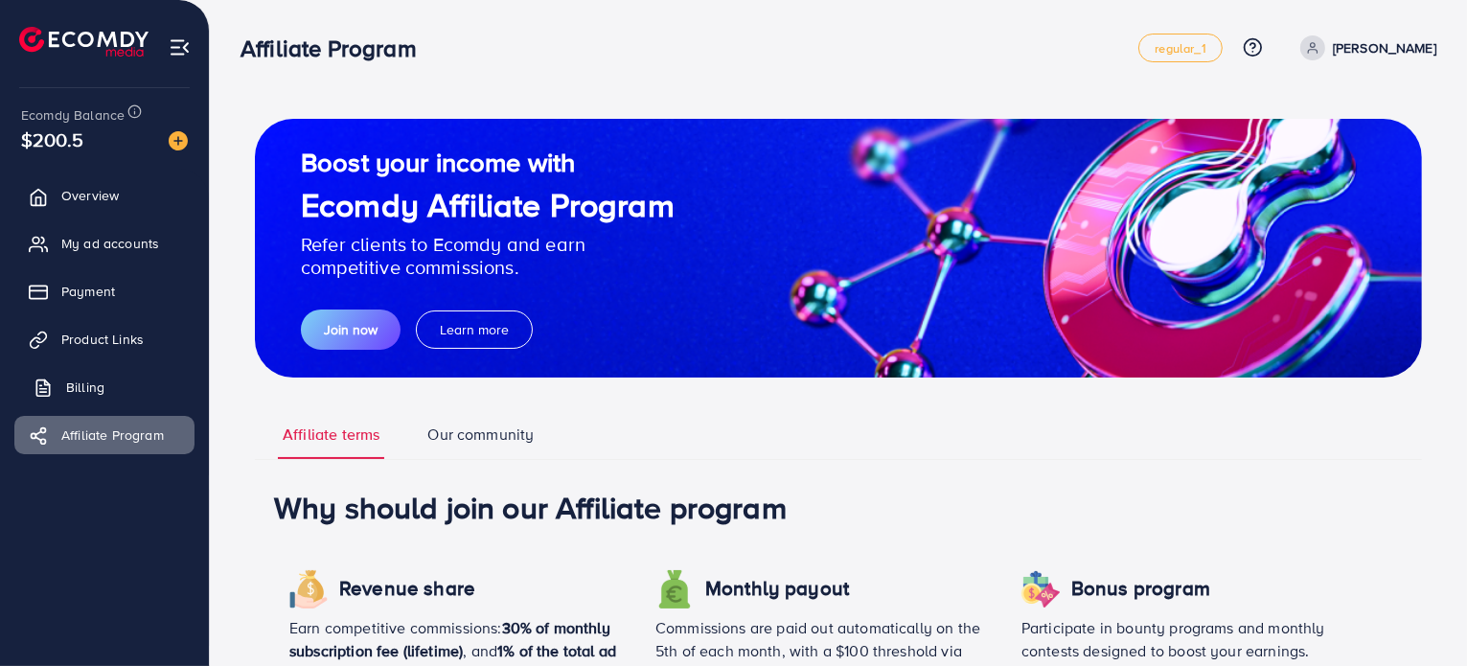
click at [121, 390] on link "Billing" at bounding box center [104, 387] width 180 height 38
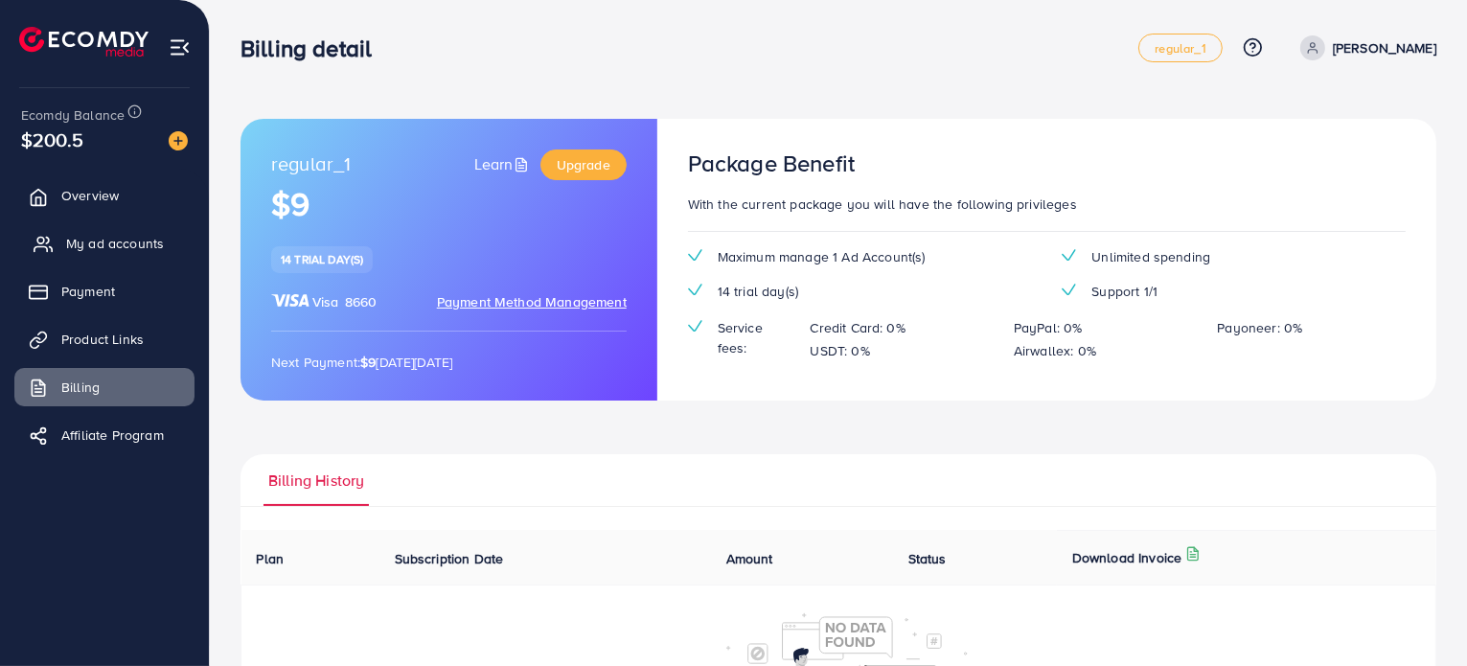
click at [119, 251] on span "My ad accounts" at bounding box center [115, 243] width 98 height 19
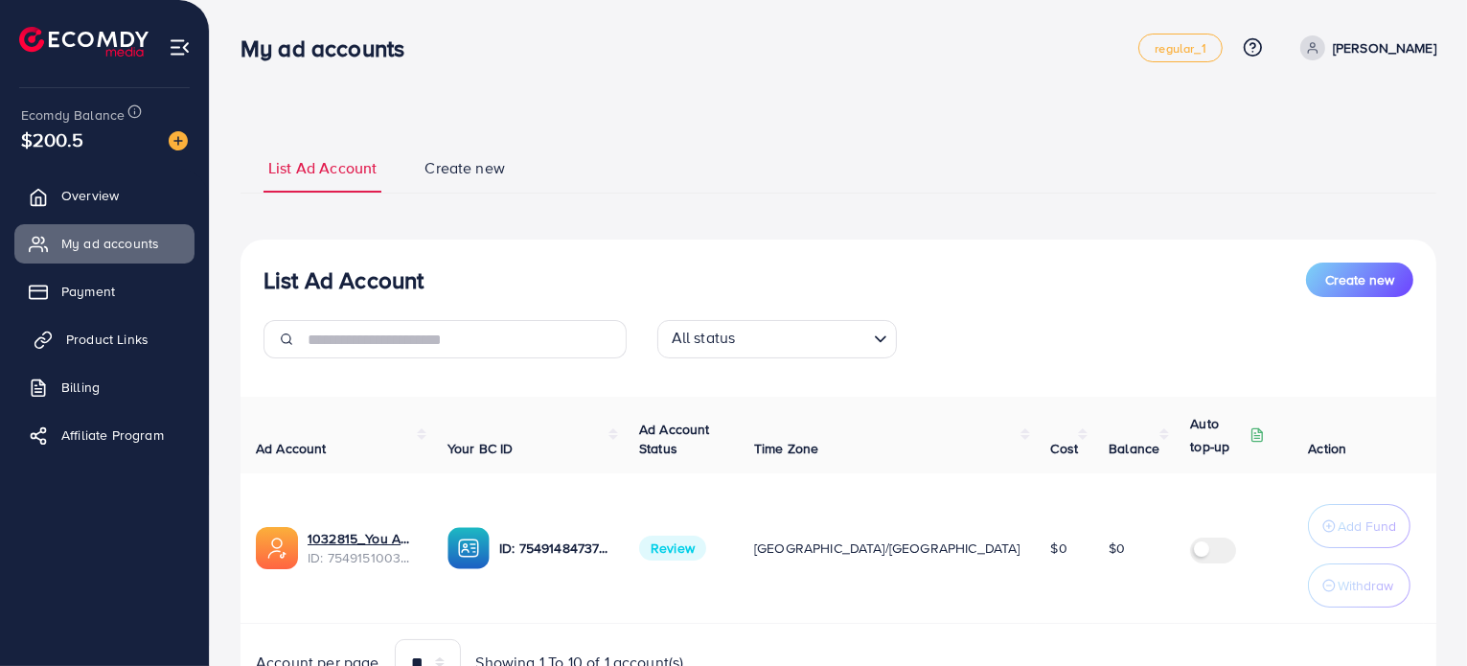
click at [119, 343] on span "Product Links" at bounding box center [107, 339] width 82 height 19
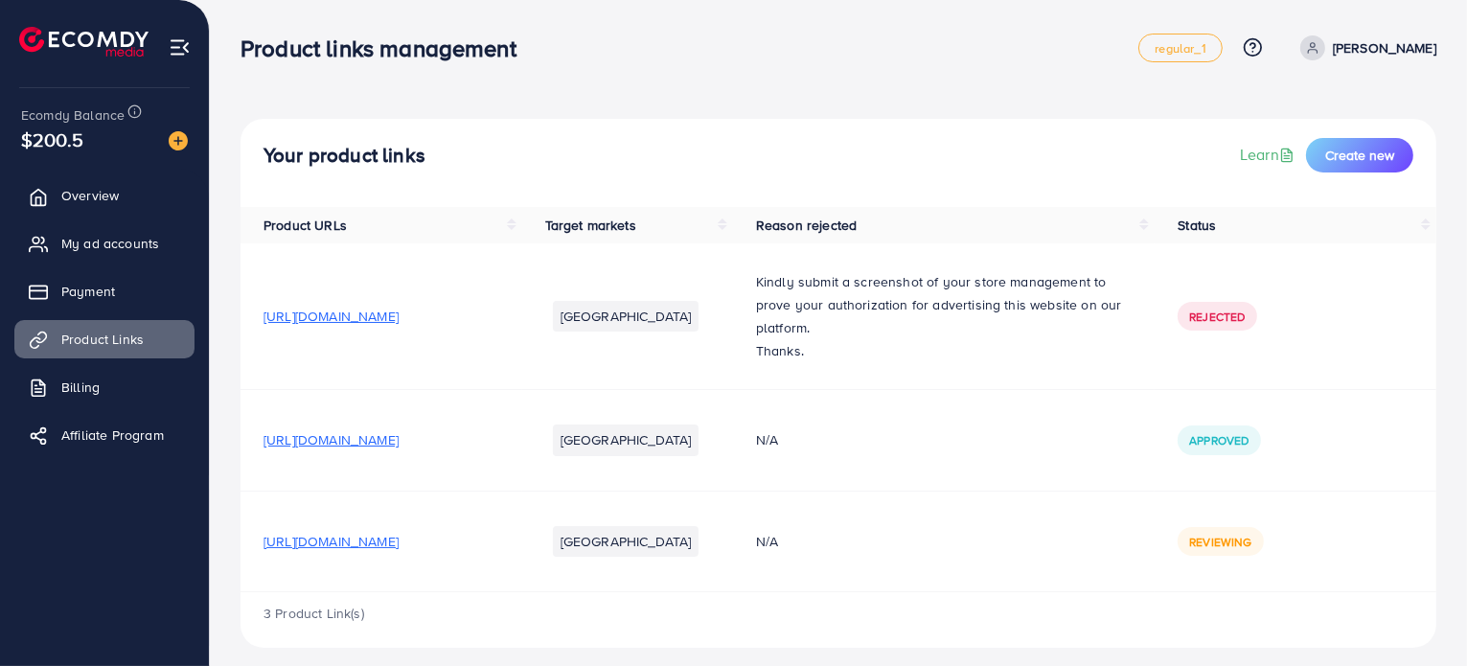
click at [968, 297] on p "Kindly submit a screenshot of your store management to prove your authorization…" at bounding box center [944, 304] width 376 height 69
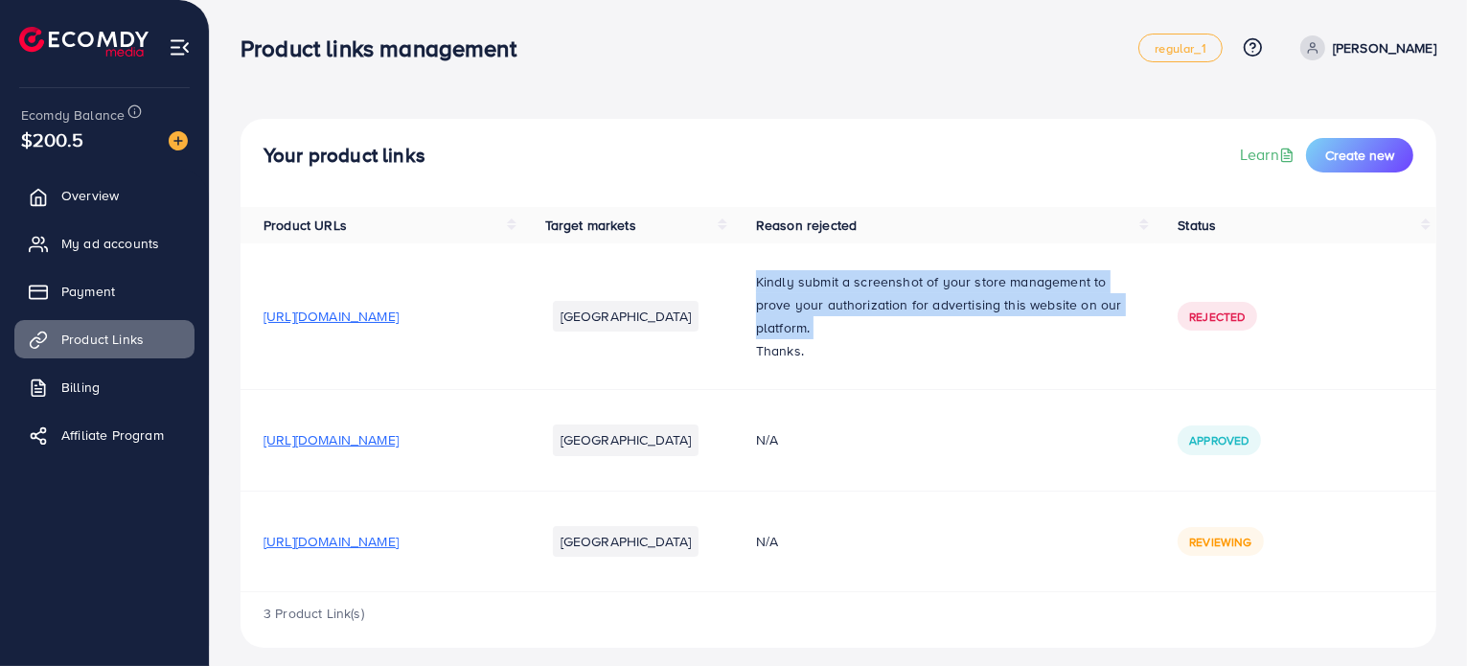
click at [968, 297] on p "Kindly submit a screenshot of your store management to prove your authorization…" at bounding box center [944, 304] width 376 height 69
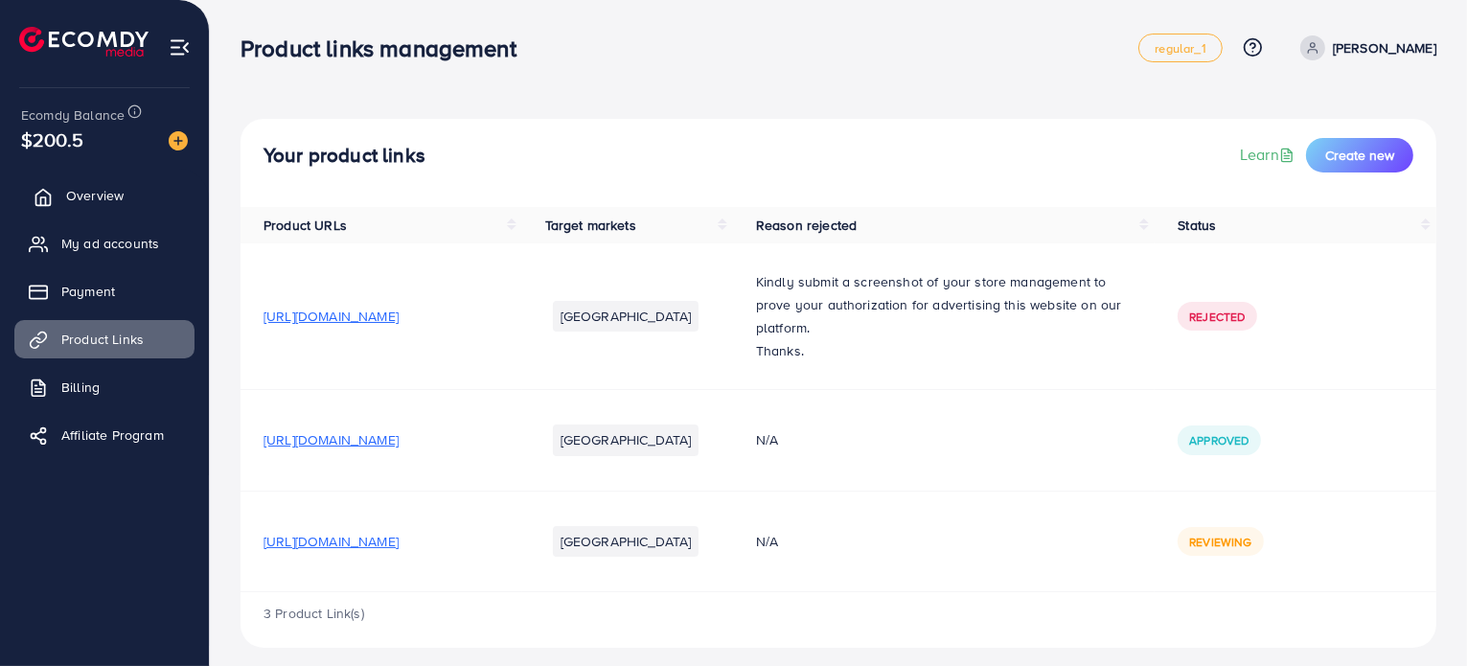
click at [119, 198] on span "Overview" at bounding box center [94, 195] width 57 height 19
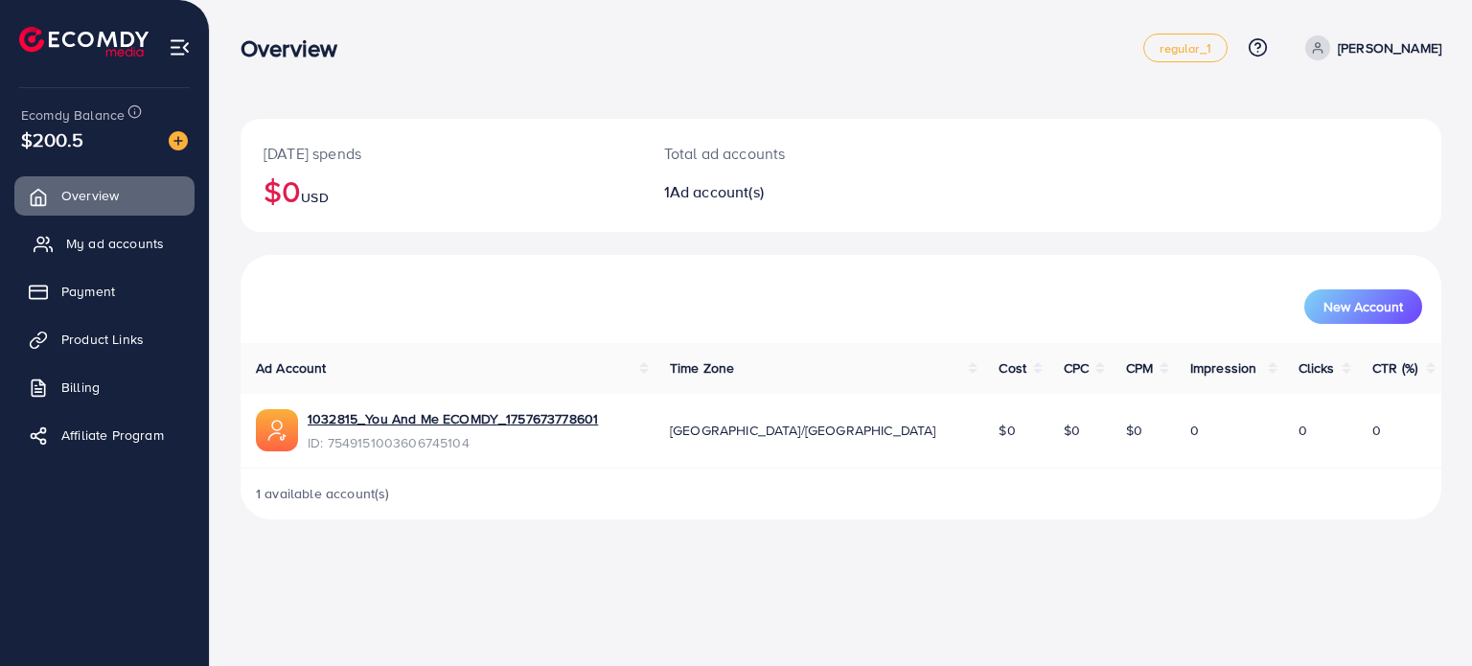
click at [124, 248] on span "My ad accounts" at bounding box center [115, 243] width 98 height 19
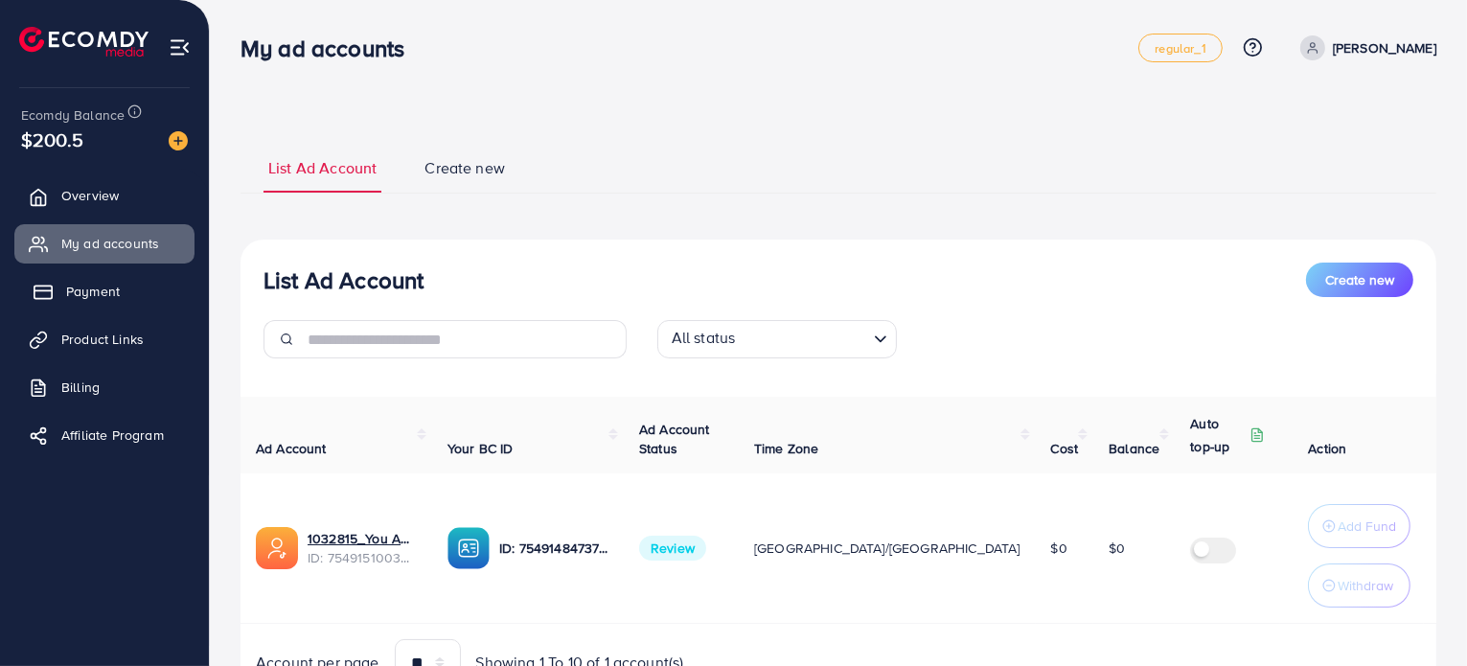
click at [144, 288] on link "Payment" at bounding box center [104, 291] width 180 height 38
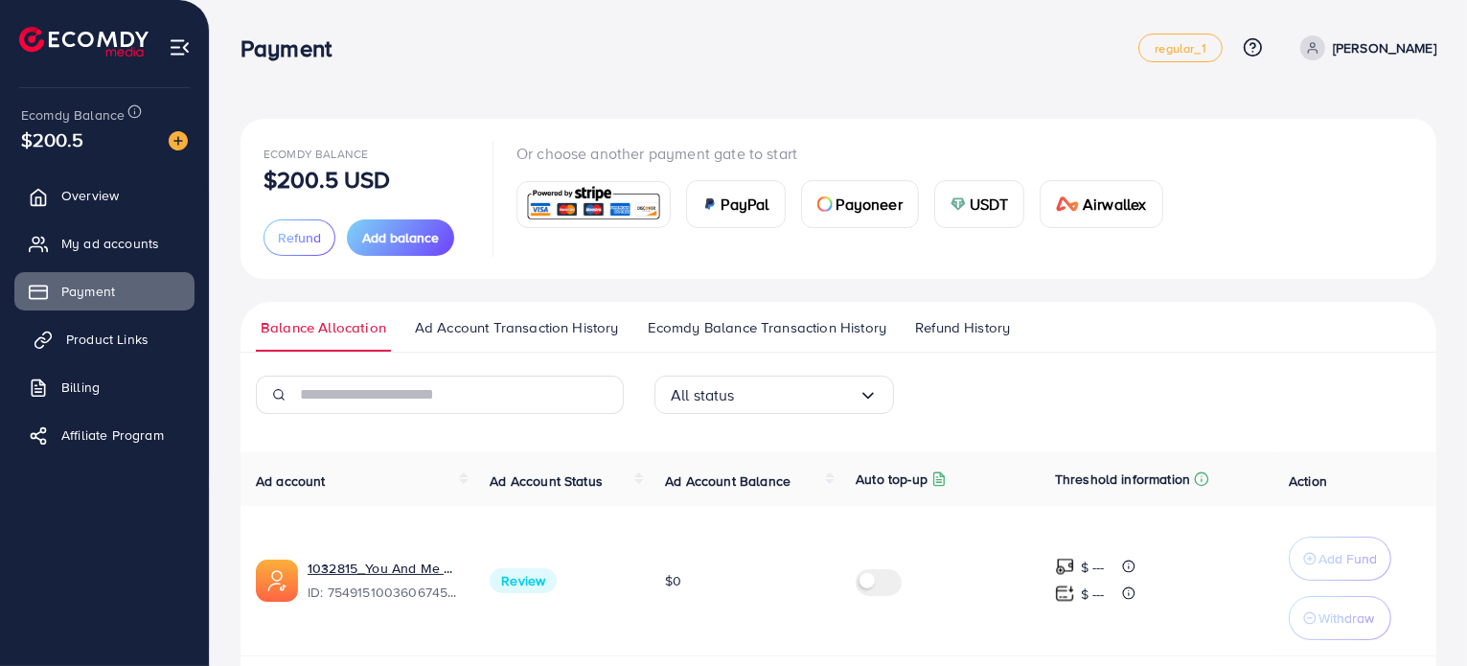
click at [122, 348] on span "Product Links" at bounding box center [107, 339] width 82 height 19
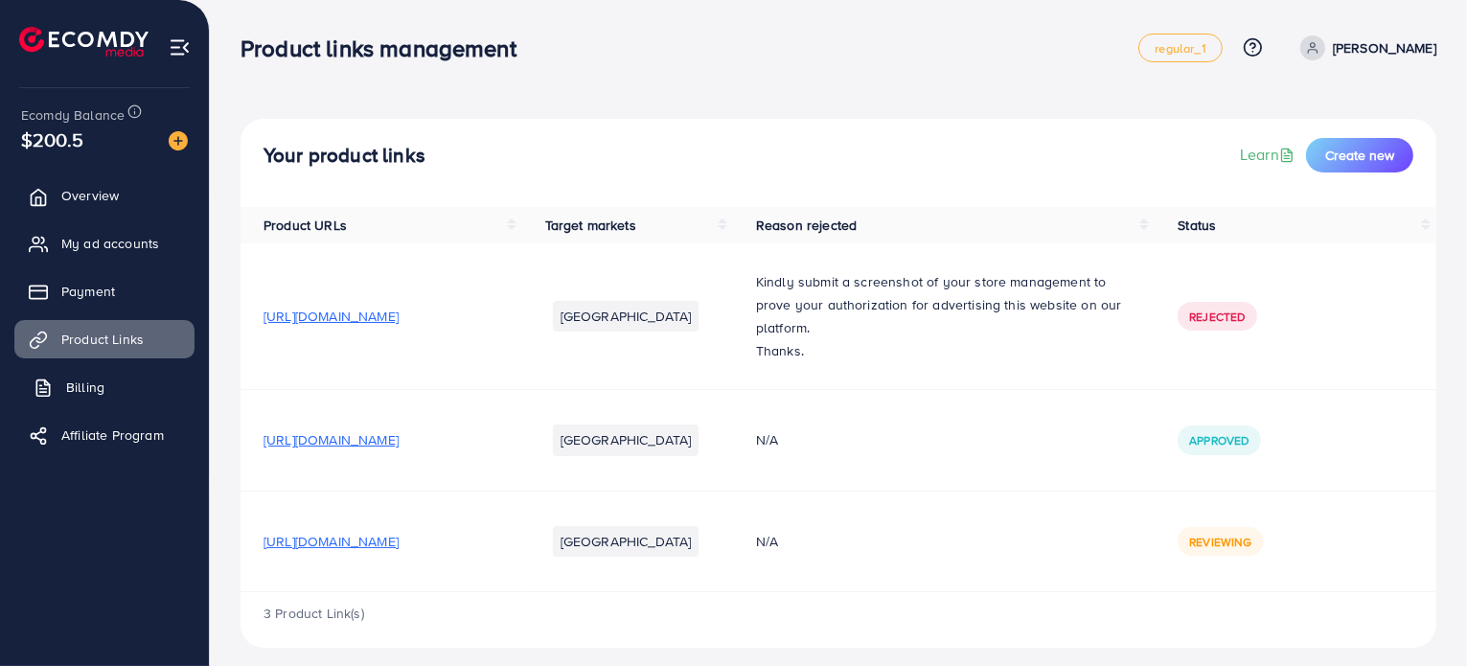
click at [121, 386] on link "Billing" at bounding box center [104, 387] width 180 height 38
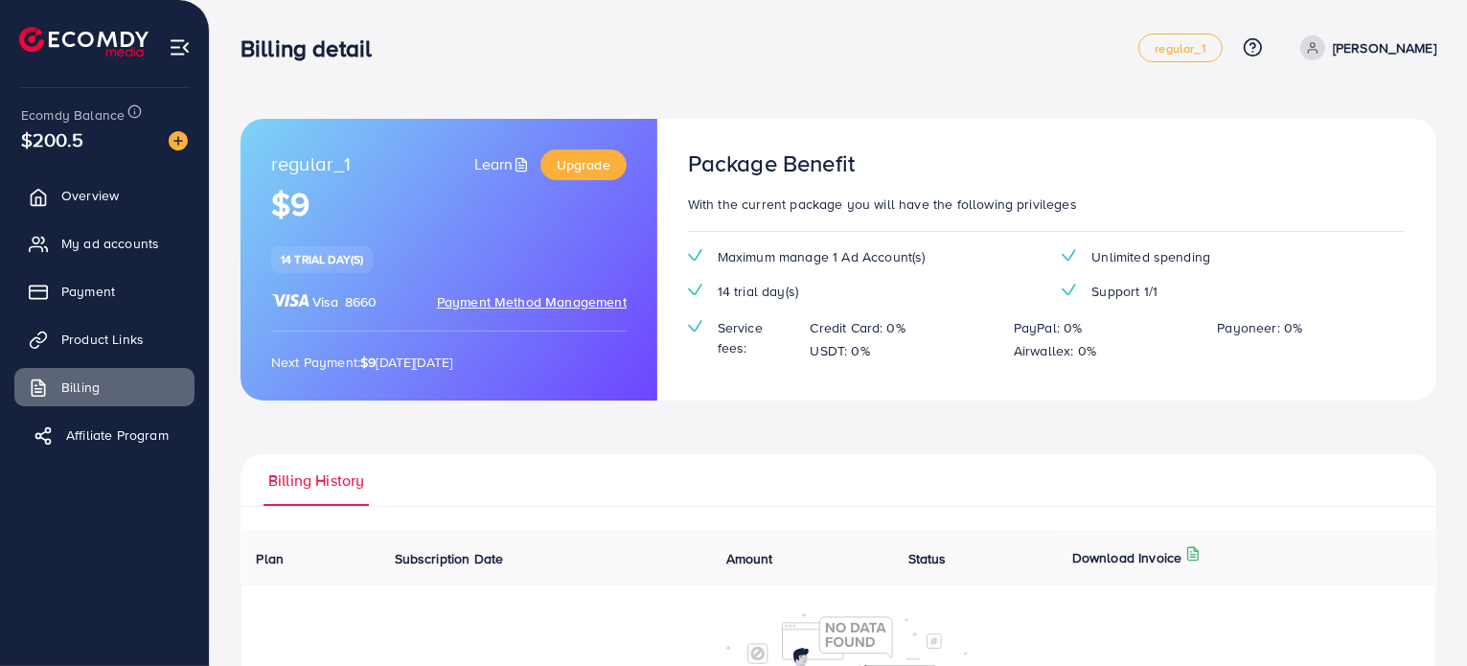
click at [123, 444] on span "Affiliate Program" at bounding box center [117, 434] width 103 height 19
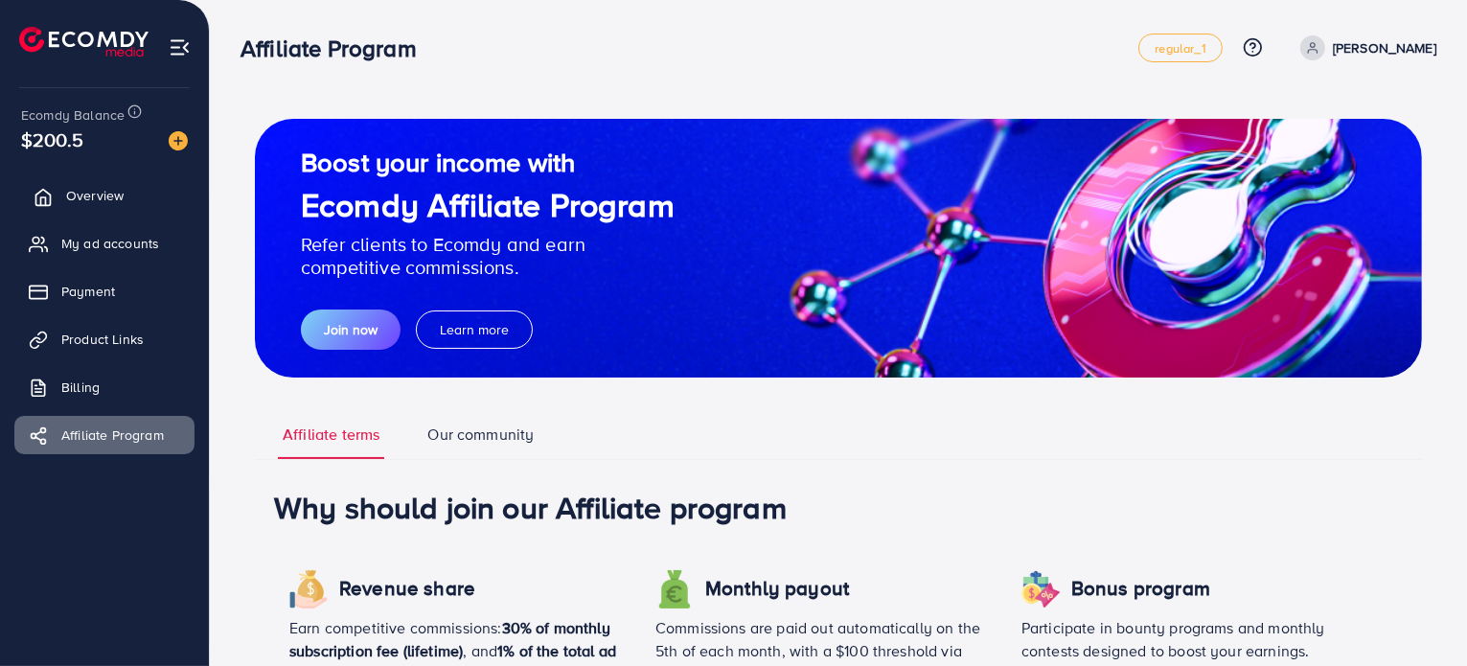
click at [115, 185] on link "Overview" at bounding box center [104, 195] width 180 height 38
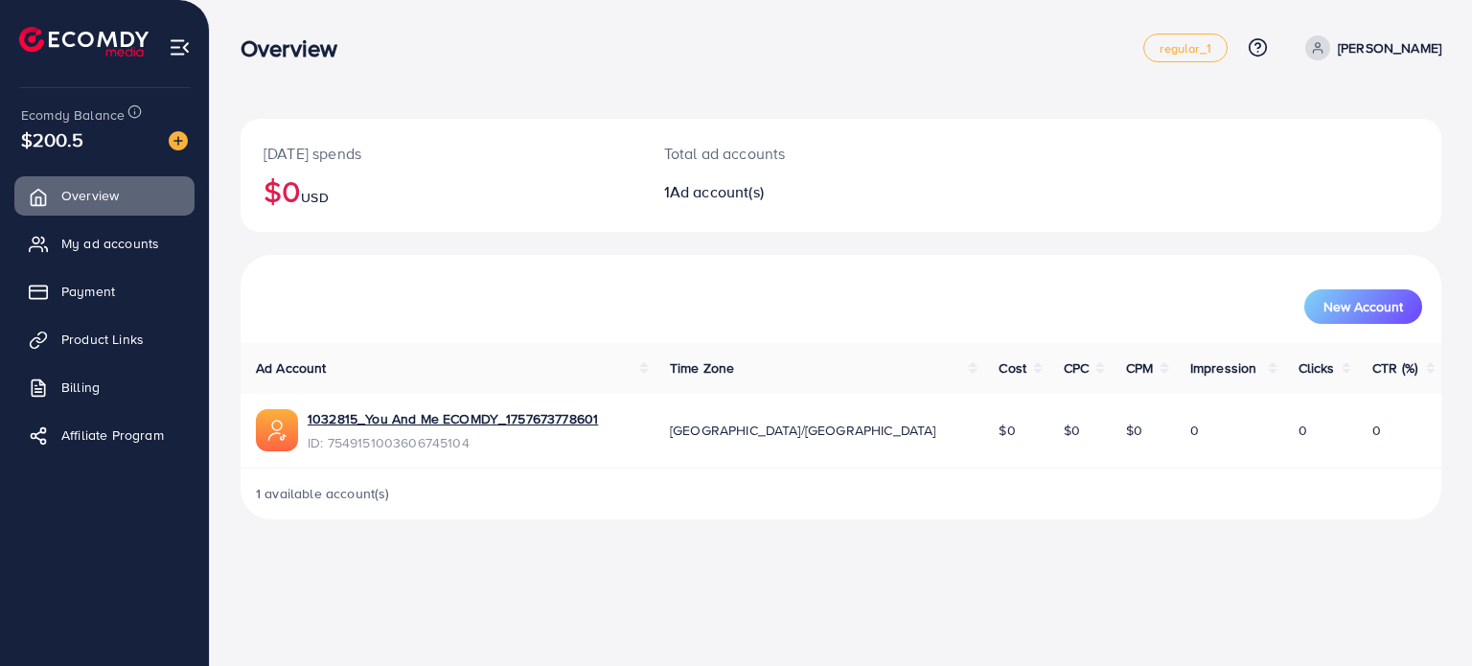
click at [1399, 49] on p "[PERSON_NAME]" at bounding box center [1389, 47] width 103 height 23
click at [930, 149] on div "Total ad accounts 1 Ad account(s)" at bounding box center [791, 175] width 300 height 113
click at [83, 278] on link "Payment" at bounding box center [104, 291] width 180 height 38
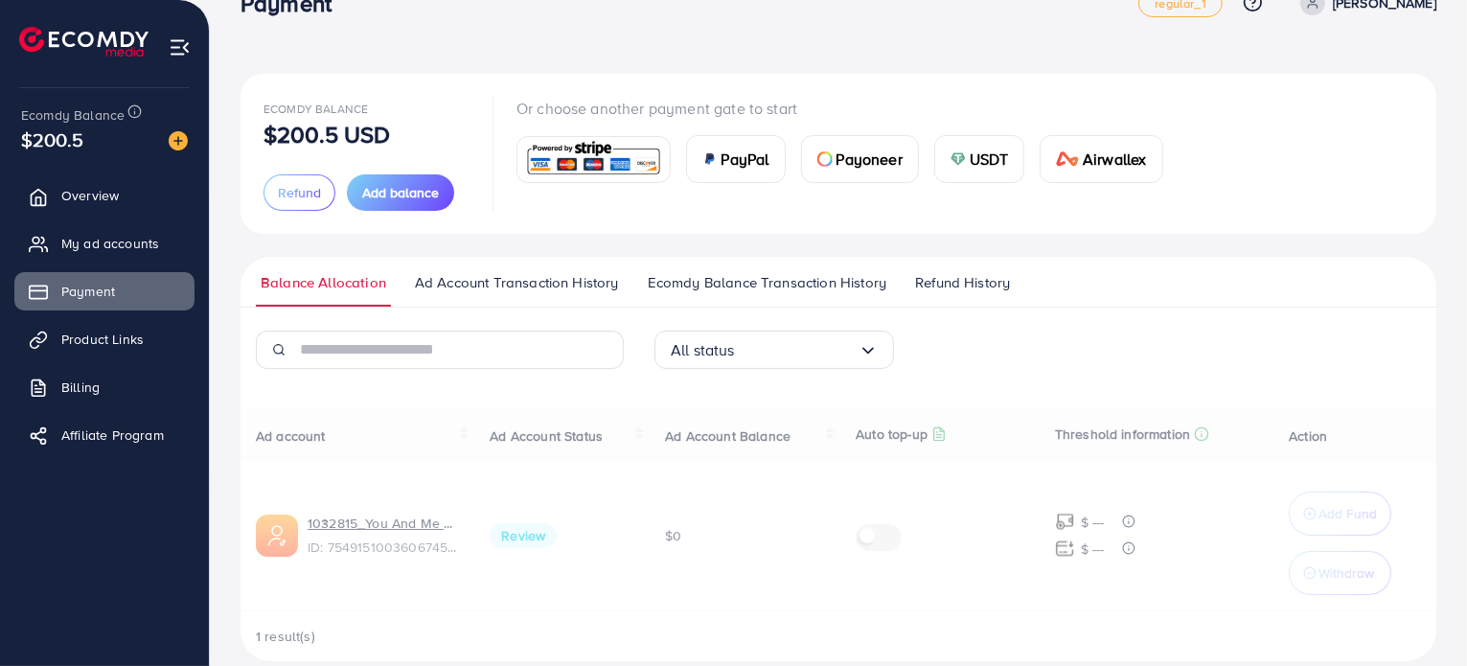
scroll to position [69, 0]
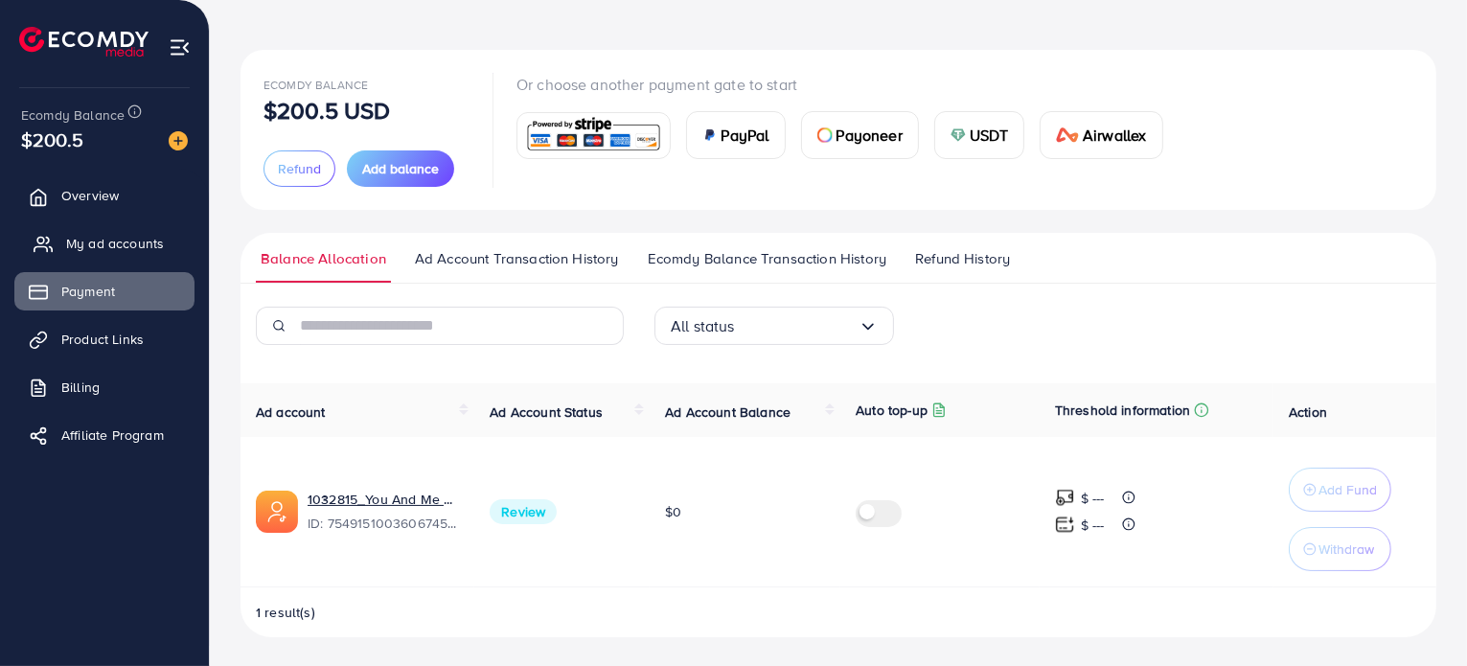
click at [170, 253] on link "My ad accounts" at bounding box center [104, 243] width 180 height 38
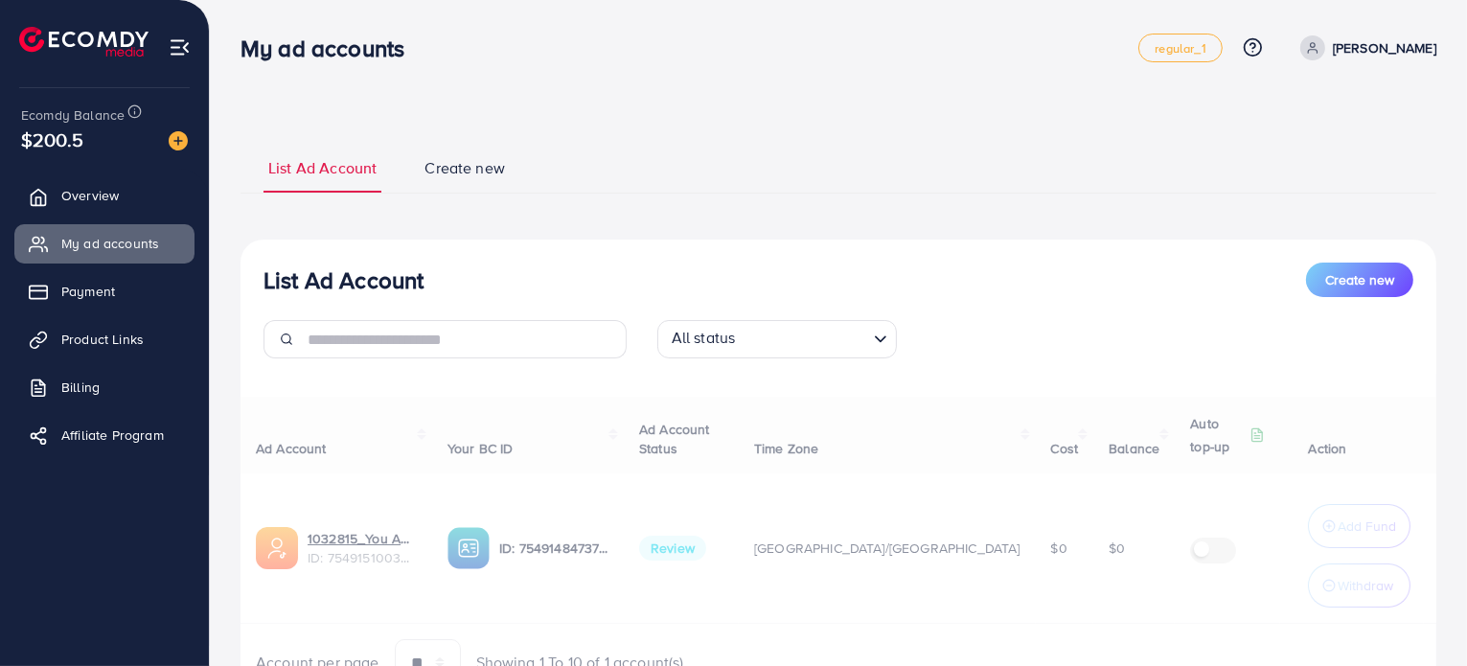
scroll to position [95, 0]
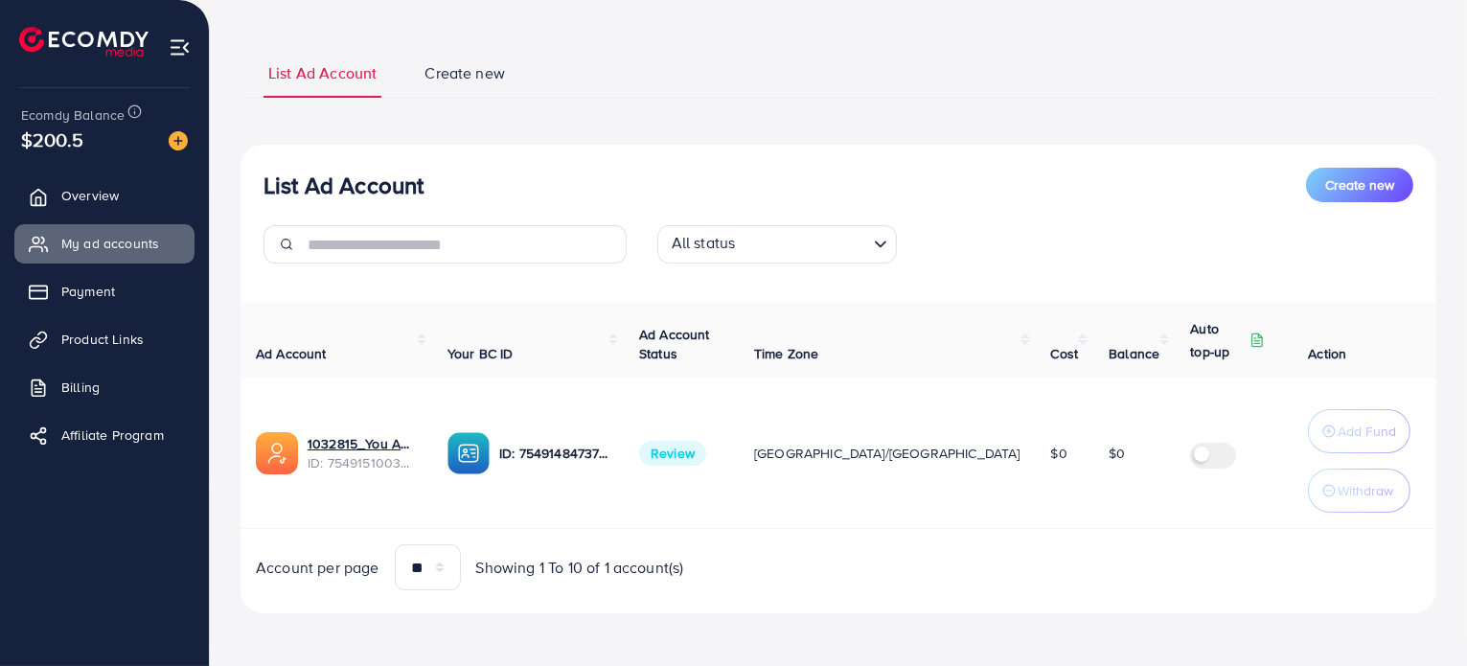
click at [976, 129] on div "List Ad Account Create new List Ad Account Create new All status Loading... Ad …" at bounding box center [839, 330] width 1196 height 566
click at [104, 345] on span "Product Links" at bounding box center [107, 339] width 82 height 19
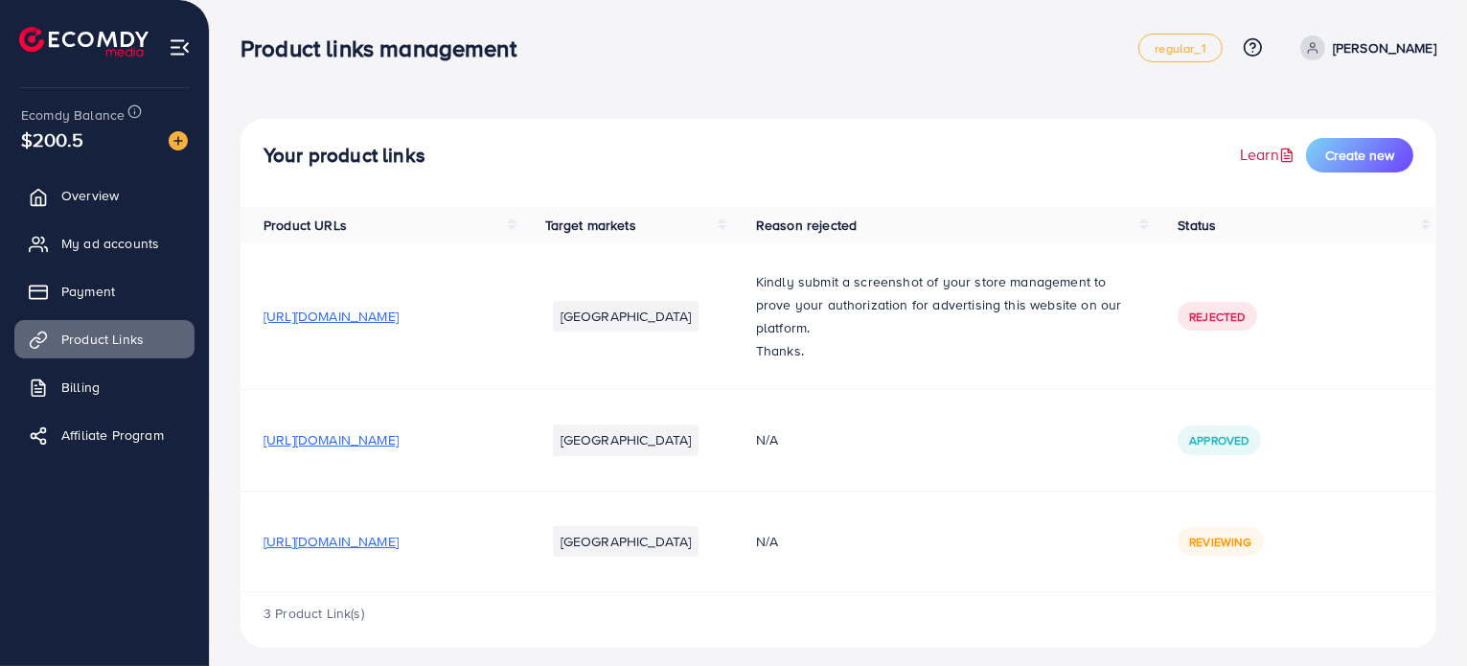
click at [1274, 153] on link "Learn" at bounding box center [1269, 155] width 58 height 22
click at [143, 252] on span "My ad accounts" at bounding box center [115, 243] width 98 height 19
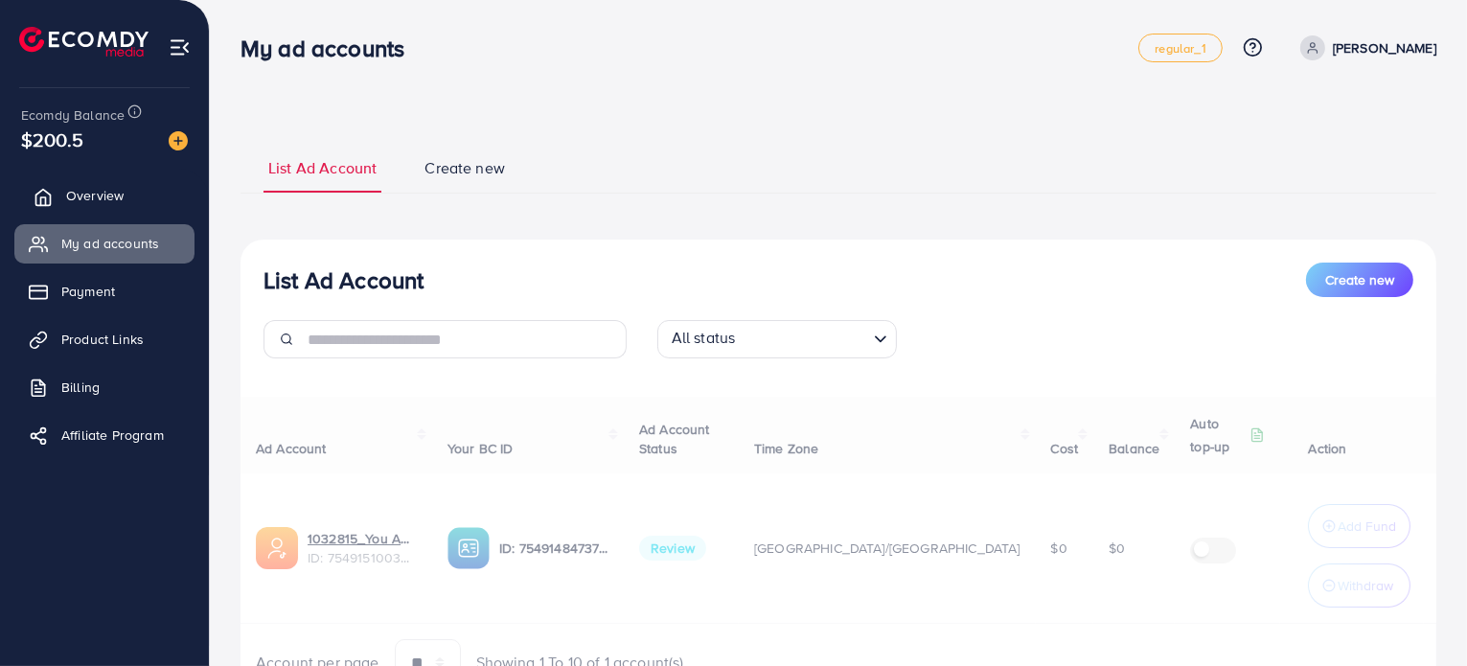
click at [146, 198] on link "Overview" at bounding box center [104, 195] width 180 height 38
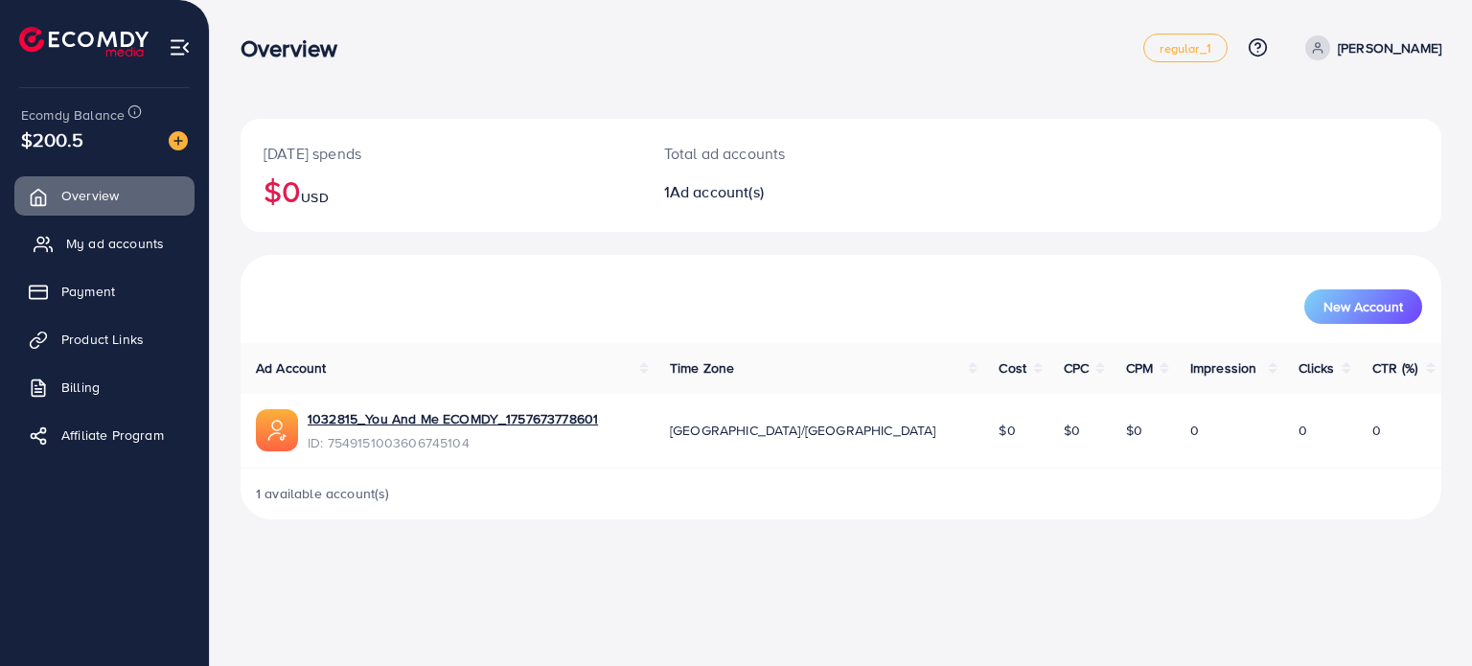
click at [137, 252] on span "My ad accounts" at bounding box center [115, 243] width 98 height 19
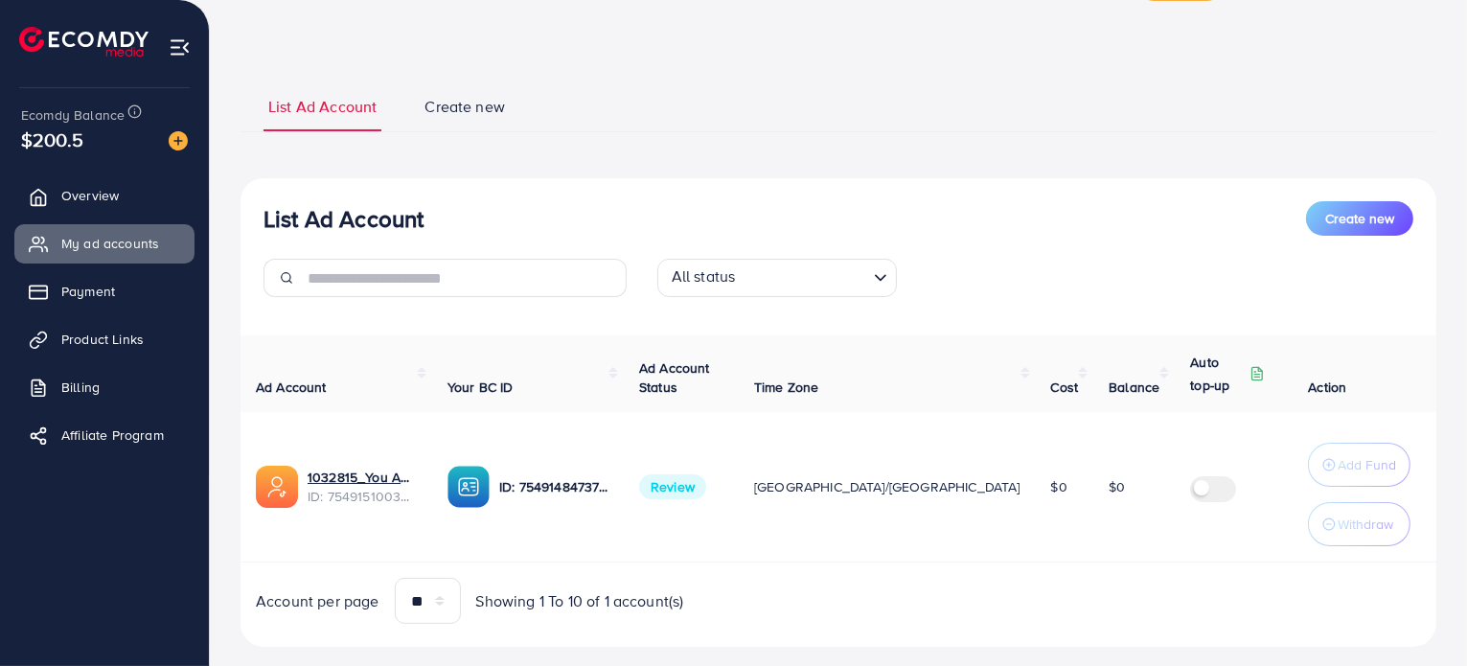
scroll to position [95, 0]
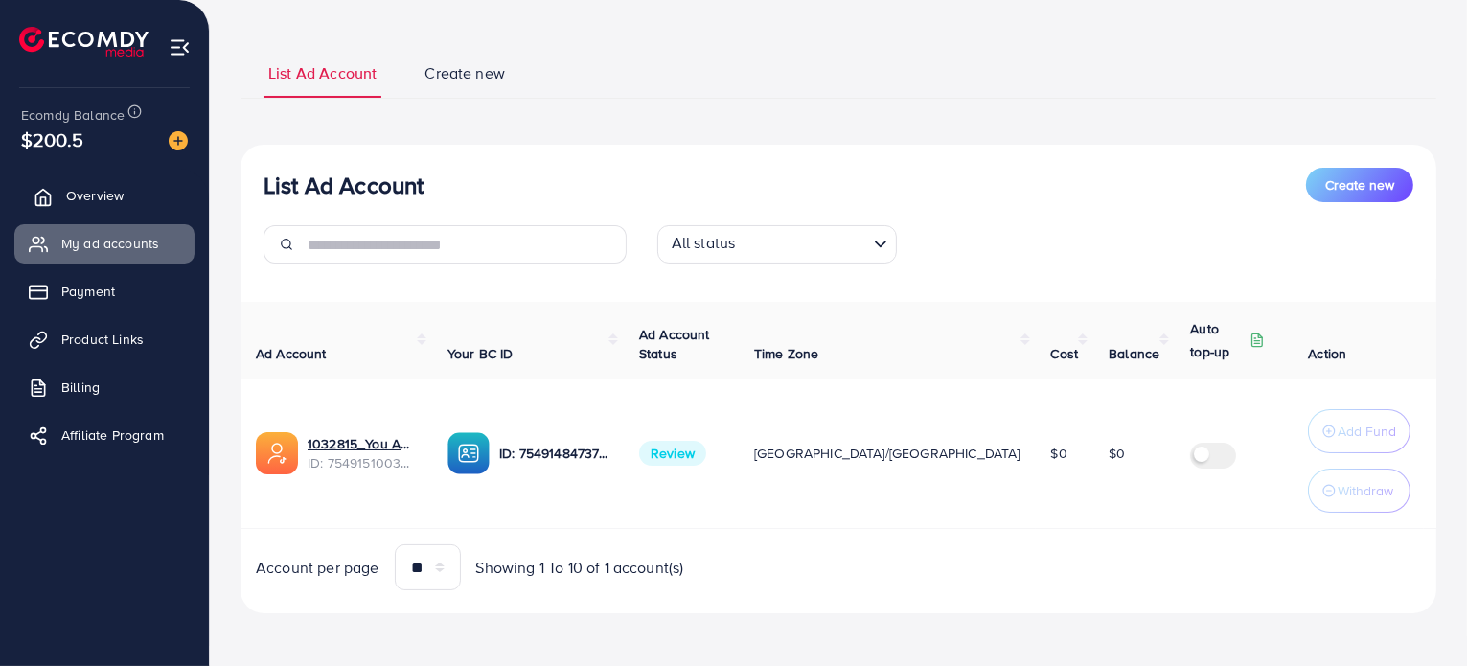
click at [120, 189] on span "Overview" at bounding box center [94, 195] width 57 height 19
